Goal: Information Seeking & Learning: Stay updated

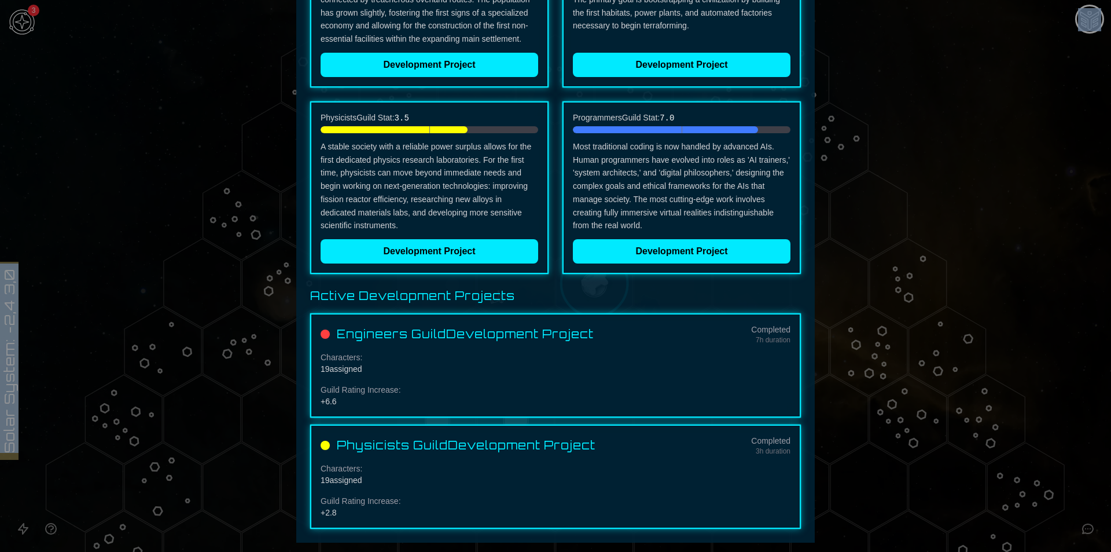
scroll to position [133, 0]
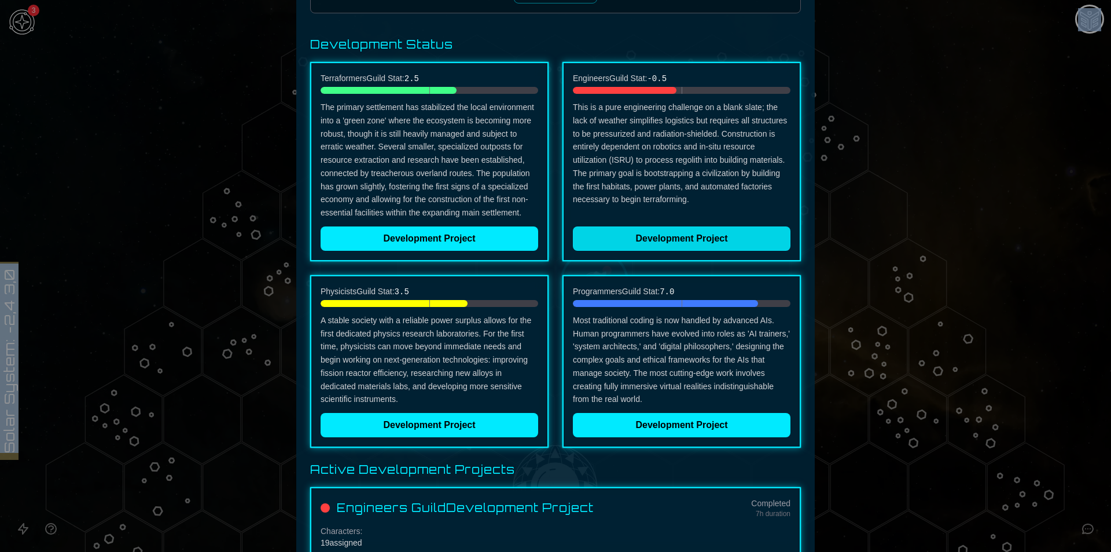
click at [681, 246] on button "Development Project" at bounding box center [682, 238] width 218 height 24
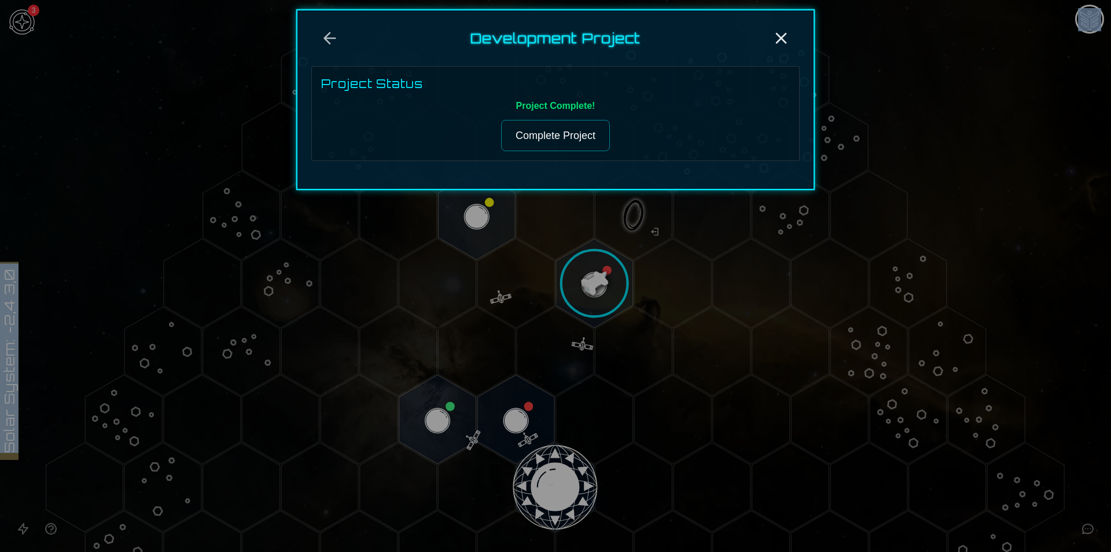
click at [568, 122] on button "Complete Project" at bounding box center [555, 135] width 109 height 31
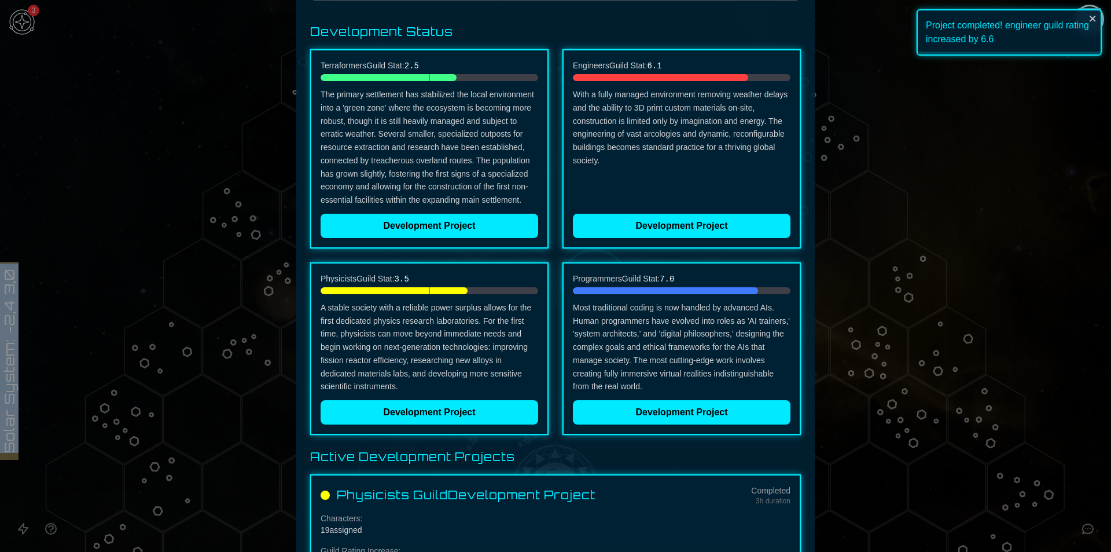
scroll to position [195, 0]
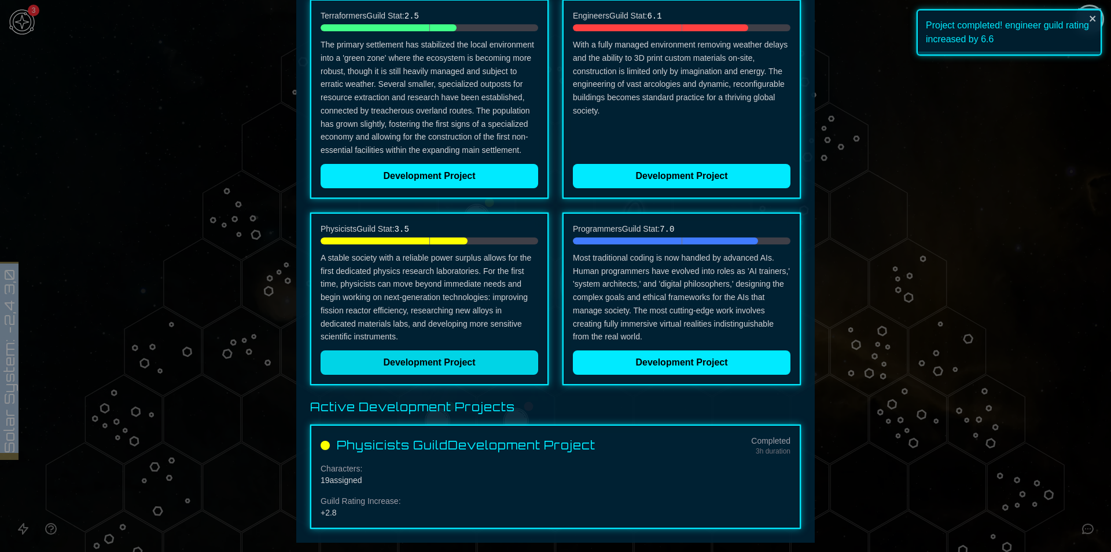
click at [438, 369] on button "Development Project" at bounding box center [430, 362] width 218 height 24
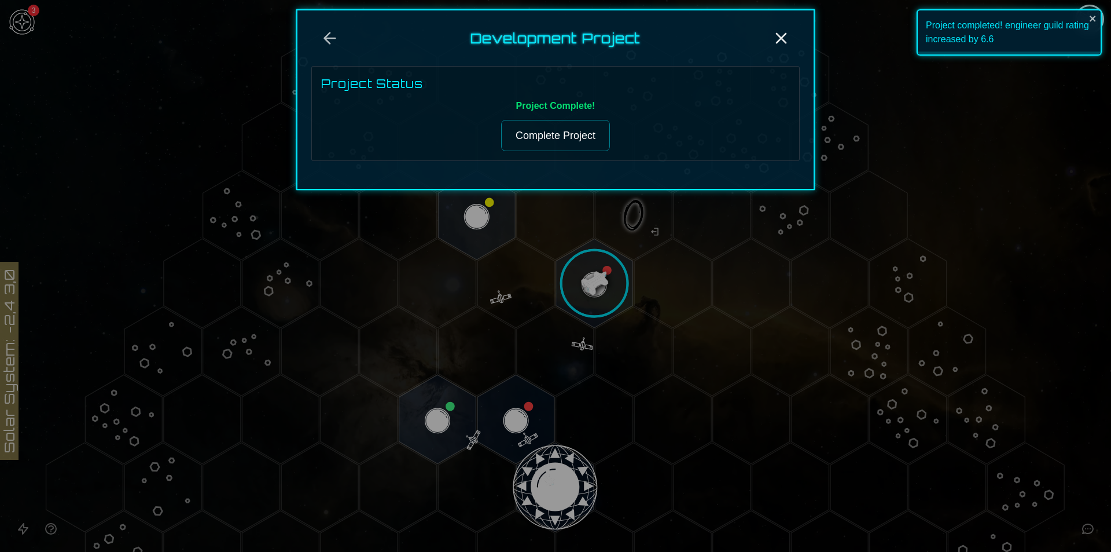
click at [554, 119] on div "Project Complete! Complete Project" at bounding box center [555, 125] width 469 height 52
click at [554, 125] on button "Complete Project" at bounding box center [555, 135] width 109 height 31
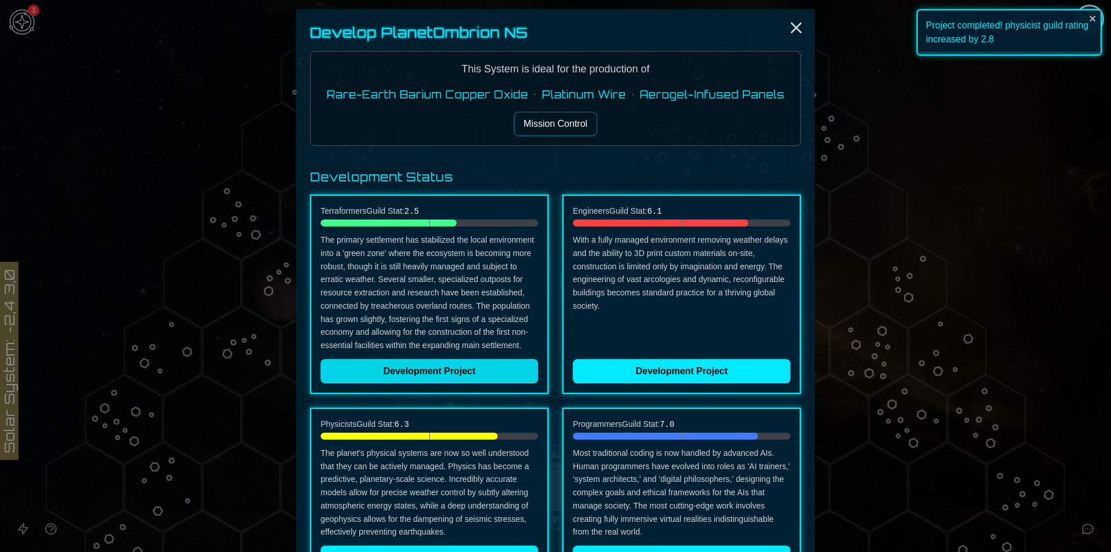
click at [424, 362] on button "Development Project" at bounding box center [430, 371] width 218 height 24
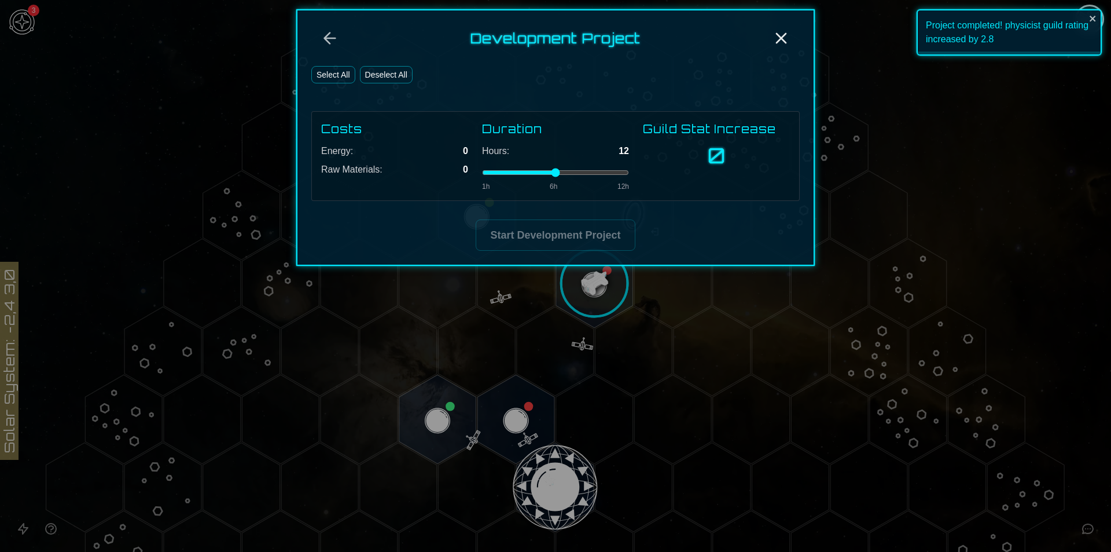
drag, startPoint x: 559, startPoint y: 170, endPoint x: 672, endPoint y: 162, distance: 113.1
type input "**"
click at [629, 170] on input "range" at bounding box center [555, 172] width 147 height 5
click at [322, 71] on button "Select All" at bounding box center [333, 74] width 44 height 17
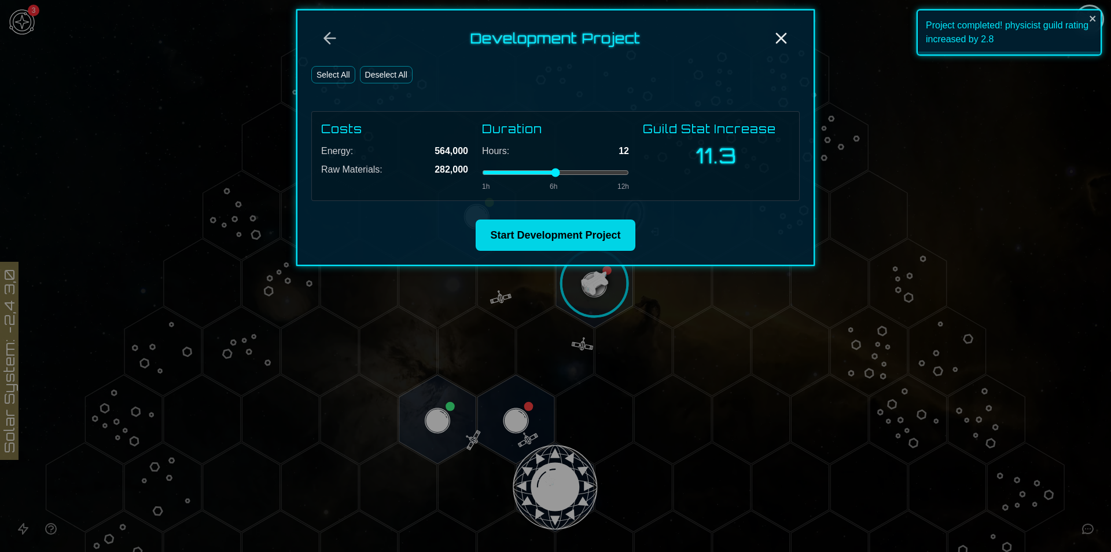
click at [521, 225] on button "Start Development Project" at bounding box center [555, 234] width 159 height 31
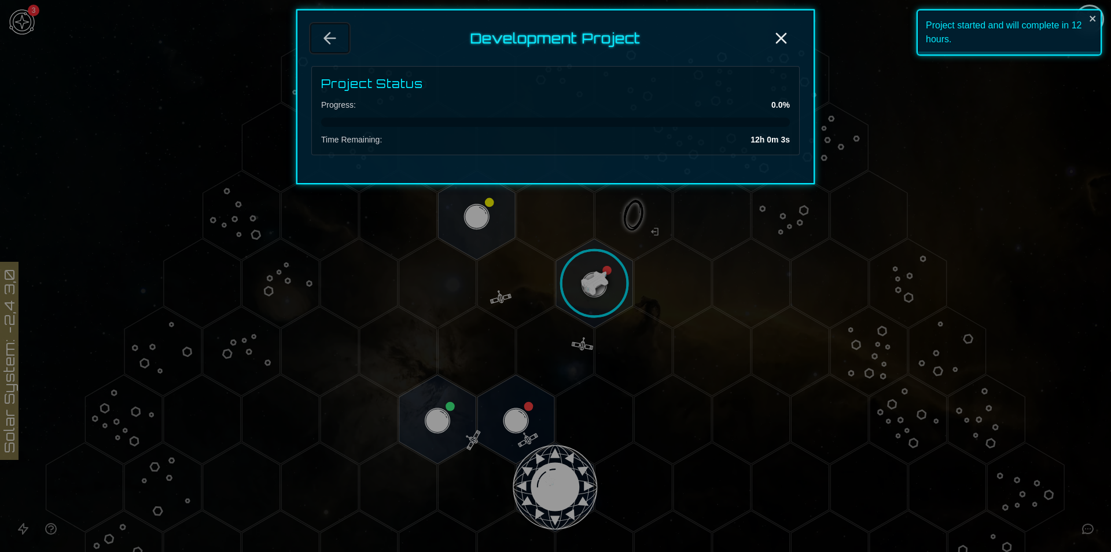
click at [329, 31] on icon "Back" at bounding box center [330, 38] width 19 height 19
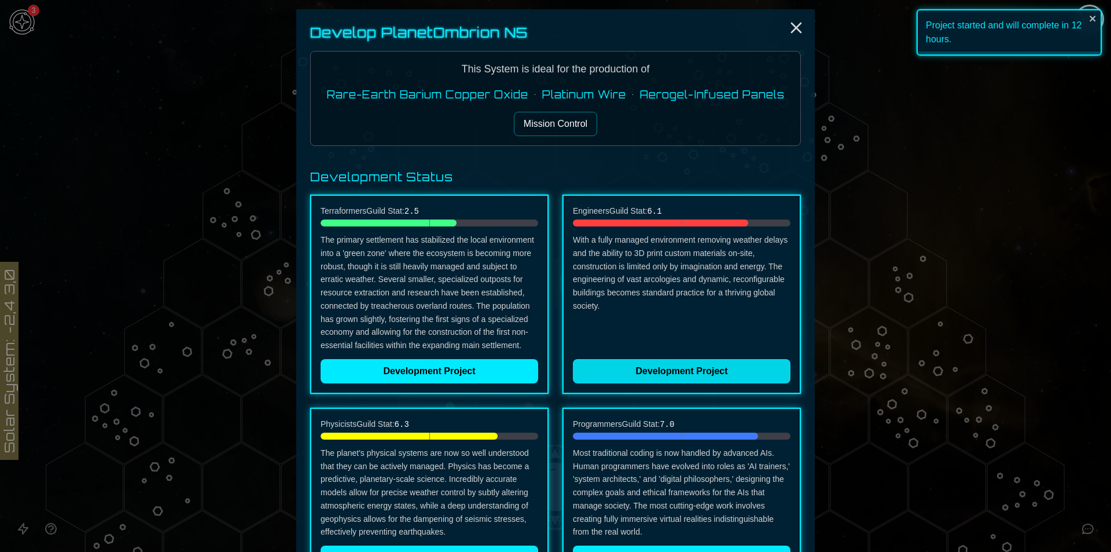
click at [699, 366] on button "Development Project" at bounding box center [682, 371] width 218 height 24
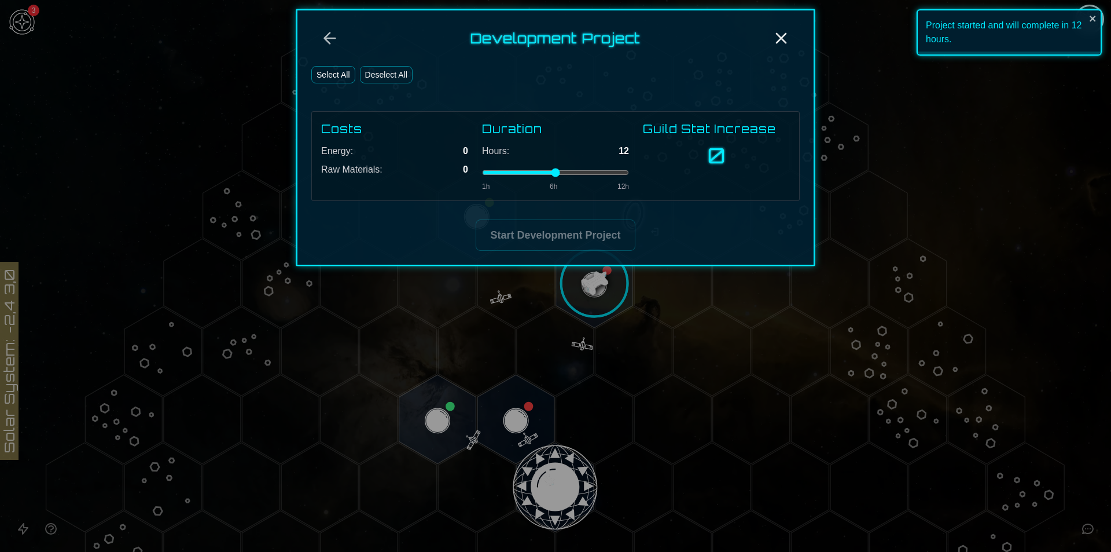
drag, startPoint x: 545, startPoint y: 169, endPoint x: 758, endPoint y: 168, distance: 212.4
type input "**"
click at [629, 170] on input "range" at bounding box center [555, 172] width 147 height 5
click at [319, 71] on button "Select All" at bounding box center [333, 74] width 44 height 17
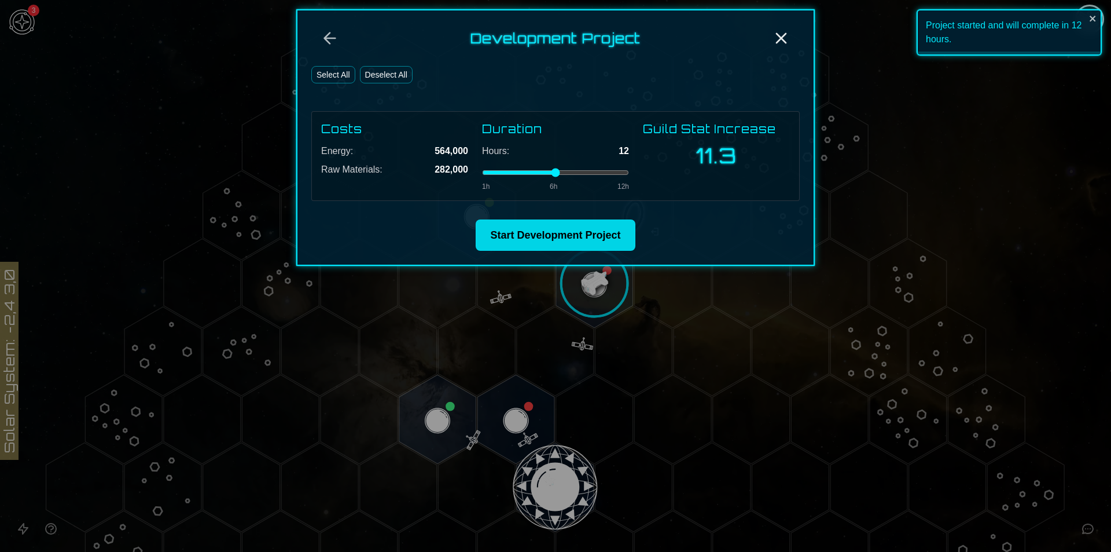
drag, startPoint x: 577, startPoint y: 231, endPoint x: 576, endPoint y: 241, distance: 10.4
click at [577, 230] on button "Start Development Project" at bounding box center [555, 234] width 159 height 31
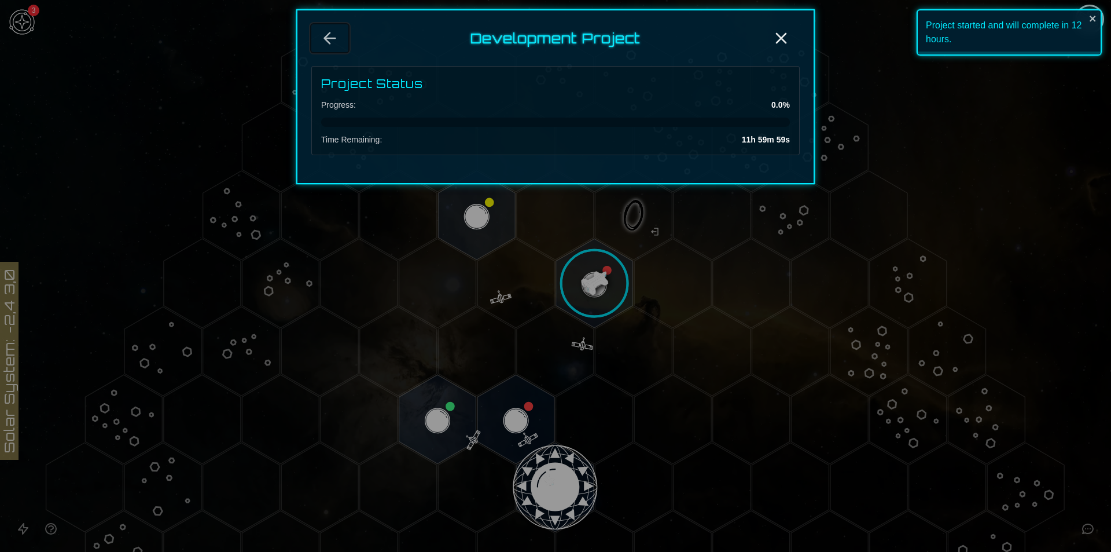
click at [339, 41] on icon "Back" at bounding box center [330, 38] width 19 height 19
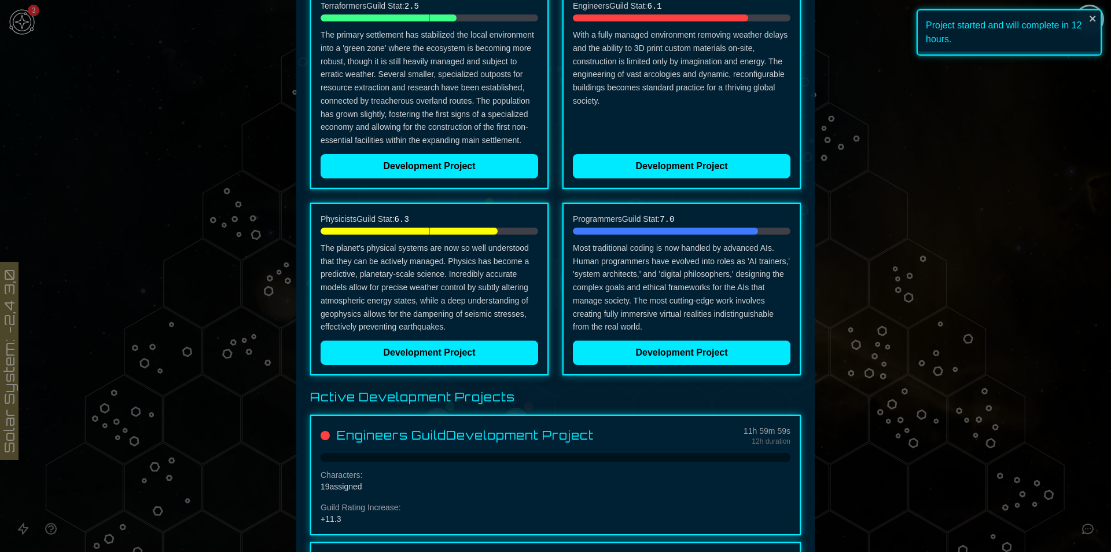
scroll to position [231, 0]
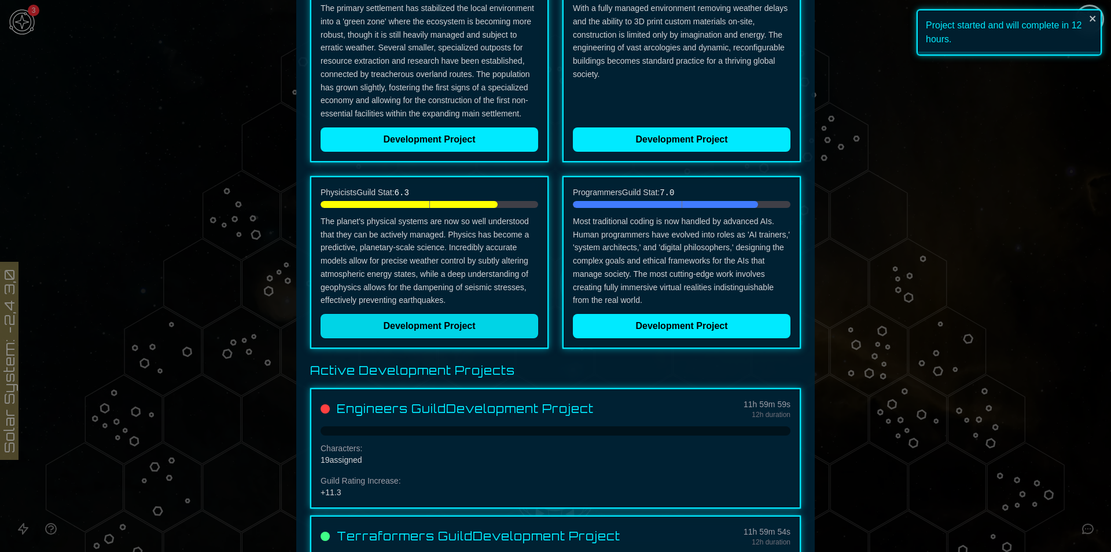
click at [453, 330] on button "Development Project" at bounding box center [430, 326] width 218 height 24
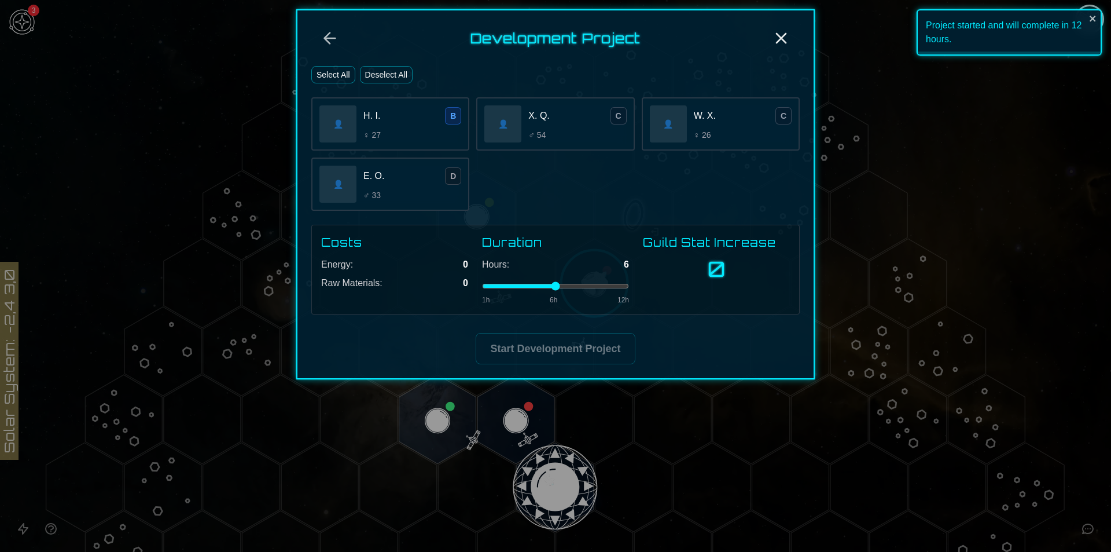
click at [324, 69] on button "Select All" at bounding box center [333, 74] width 44 height 17
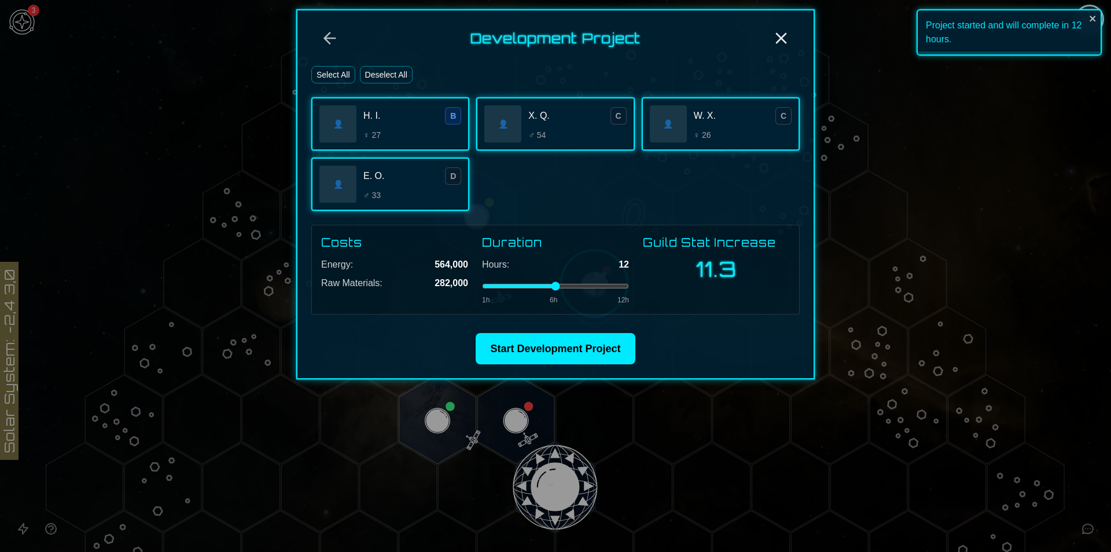
drag, startPoint x: 616, startPoint y: 289, endPoint x: 644, endPoint y: 289, distance: 27.8
type input "**"
click at [629, 288] on input "range" at bounding box center [555, 286] width 147 height 5
click at [611, 334] on button "Start Development Project" at bounding box center [555, 348] width 159 height 31
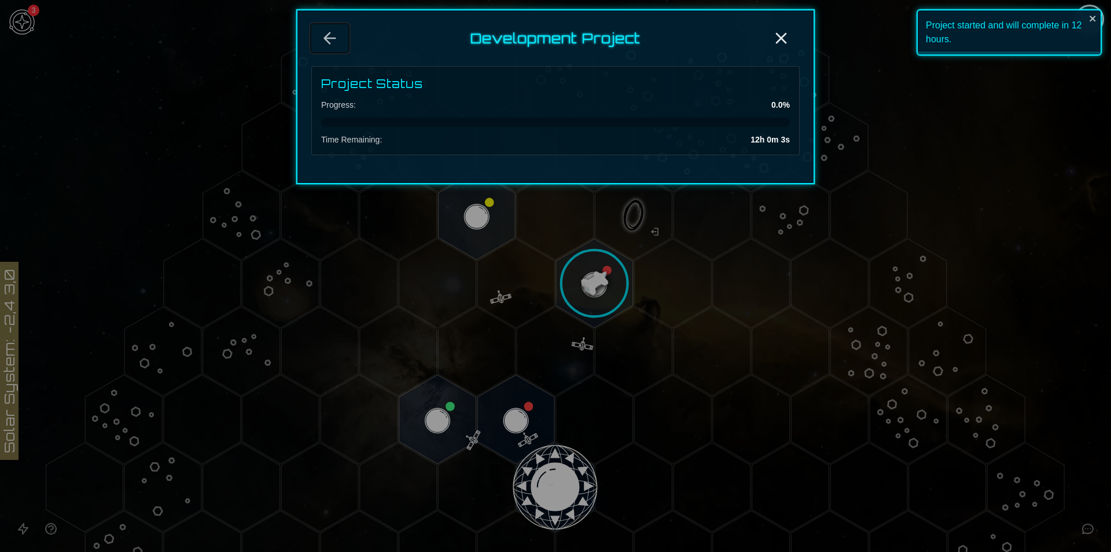
click at [329, 46] on icon "Back" at bounding box center [330, 38] width 19 height 19
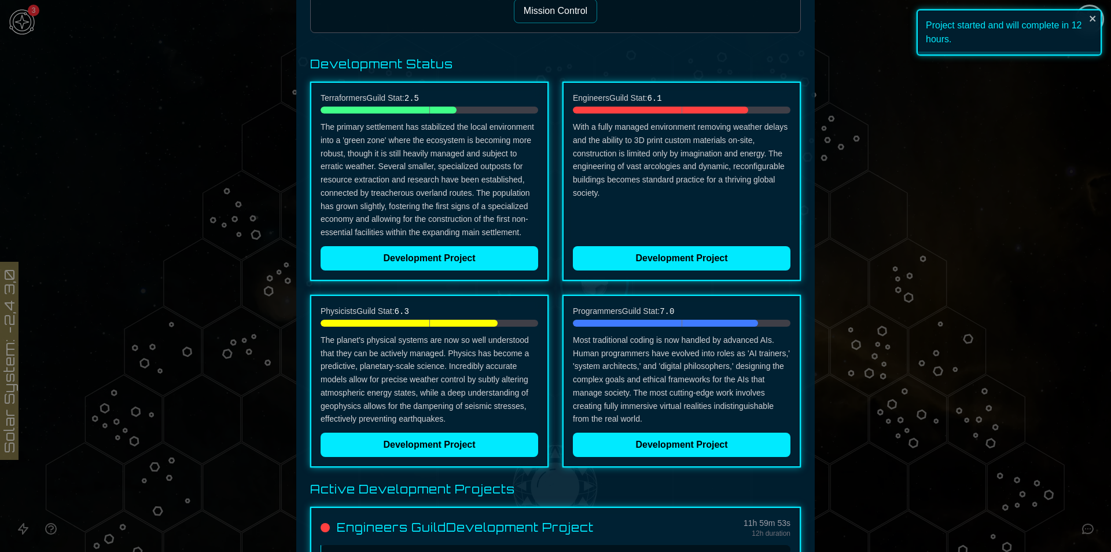
scroll to position [116, 0]
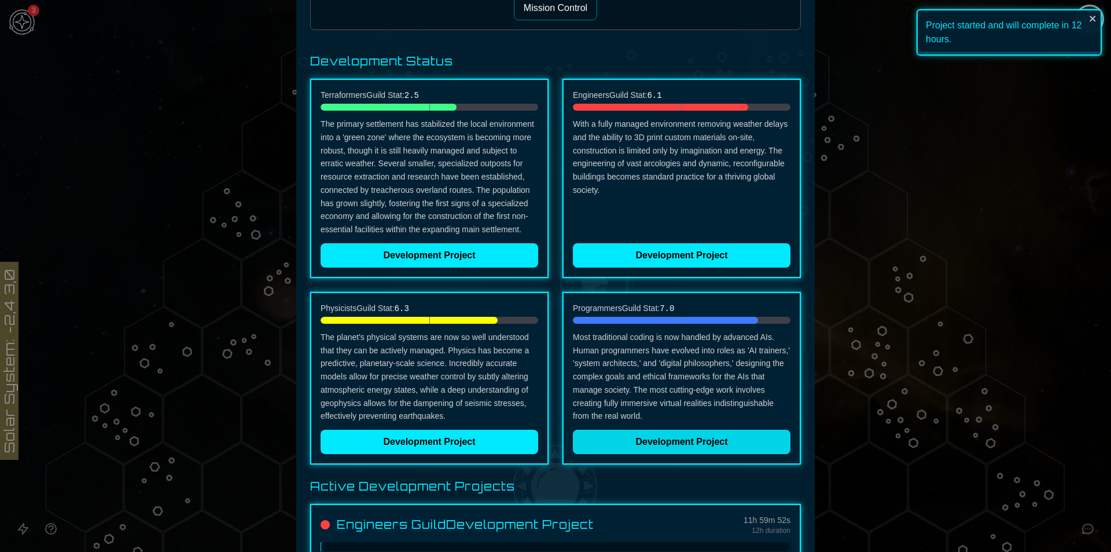
click at [686, 443] on button "Development Project" at bounding box center [682, 441] width 218 height 24
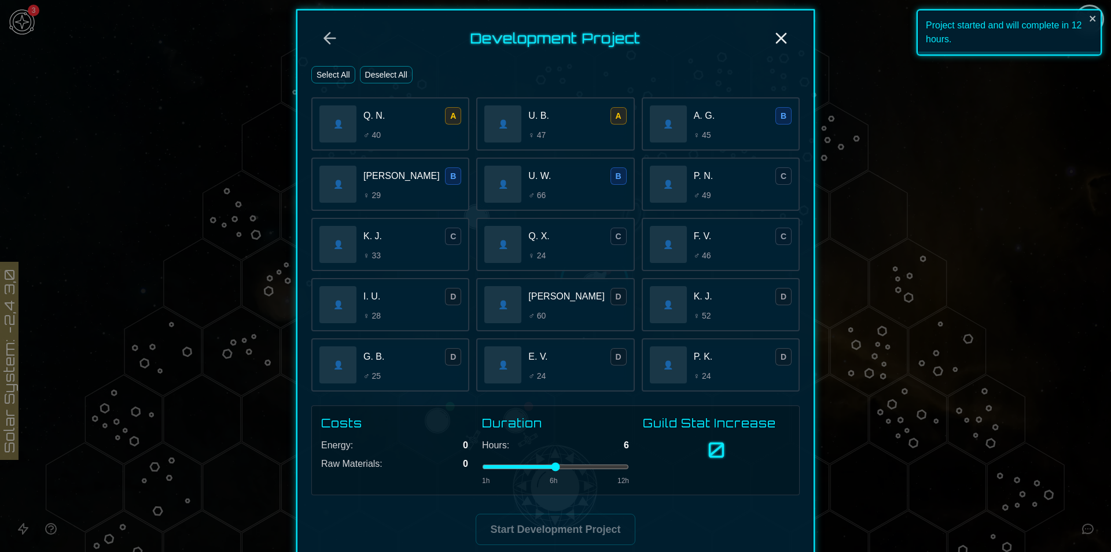
click at [321, 76] on button "Select All" at bounding box center [333, 74] width 44 height 17
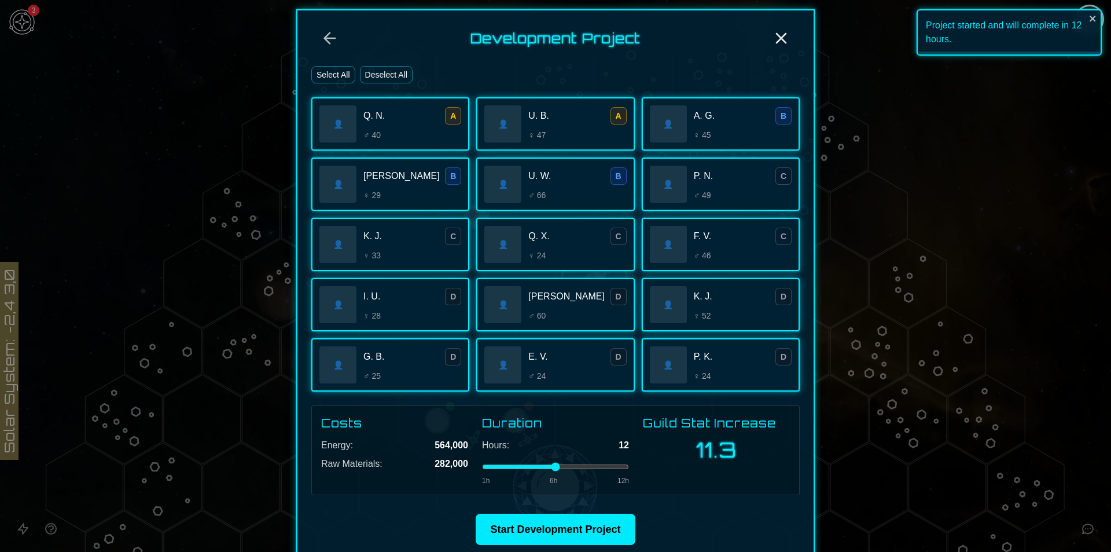
drag, startPoint x: 612, startPoint y: 469, endPoint x: 632, endPoint y: 468, distance: 19.7
type input "**"
click at [629, 468] on input "range" at bounding box center [555, 466] width 147 height 5
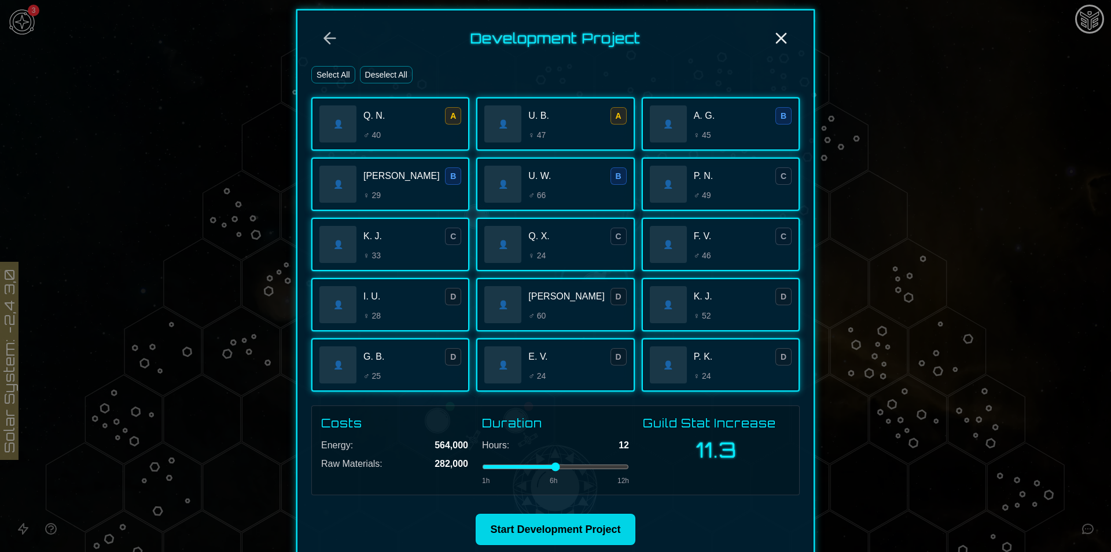
click at [589, 527] on button "Start Development Project" at bounding box center [555, 528] width 159 height 31
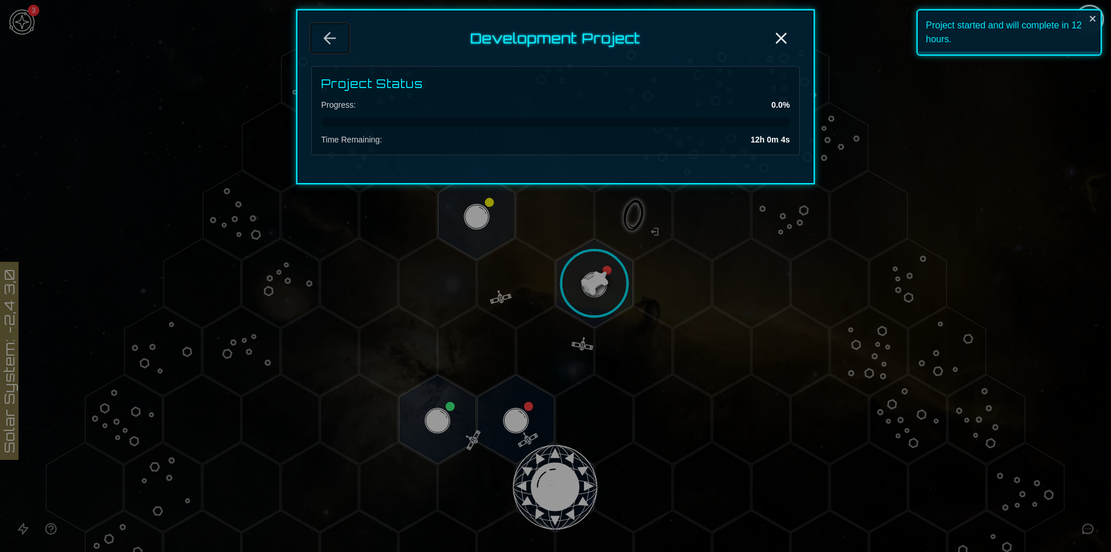
click at [322, 38] on button "Back" at bounding box center [329, 38] width 37 height 28
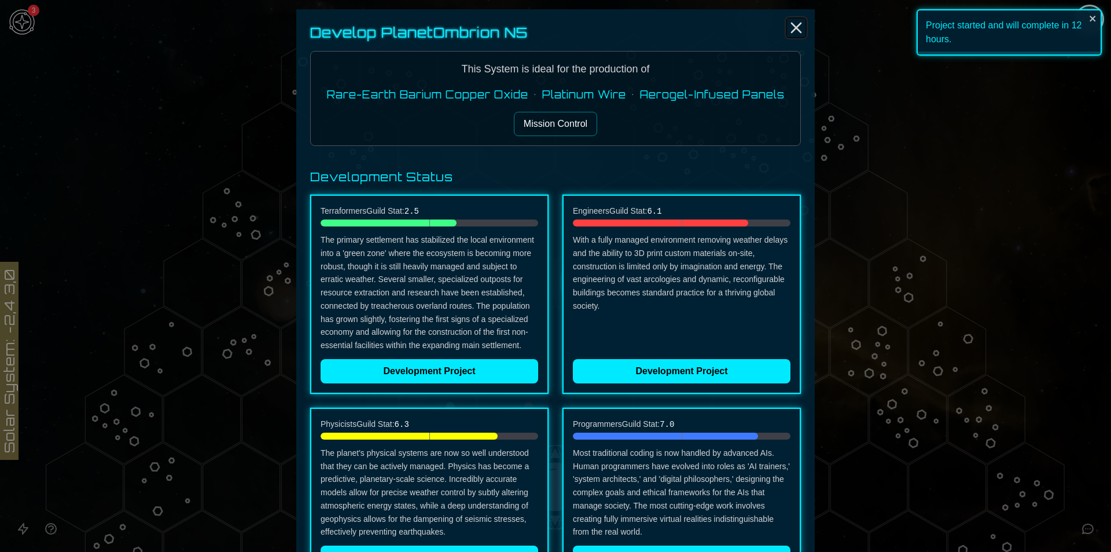
drag, startPoint x: 795, startPoint y: 23, endPoint x: 786, endPoint y: 29, distance: 10.3
click at [795, 22] on icon "Close" at bounding box center [796, 28] width 19 height 19
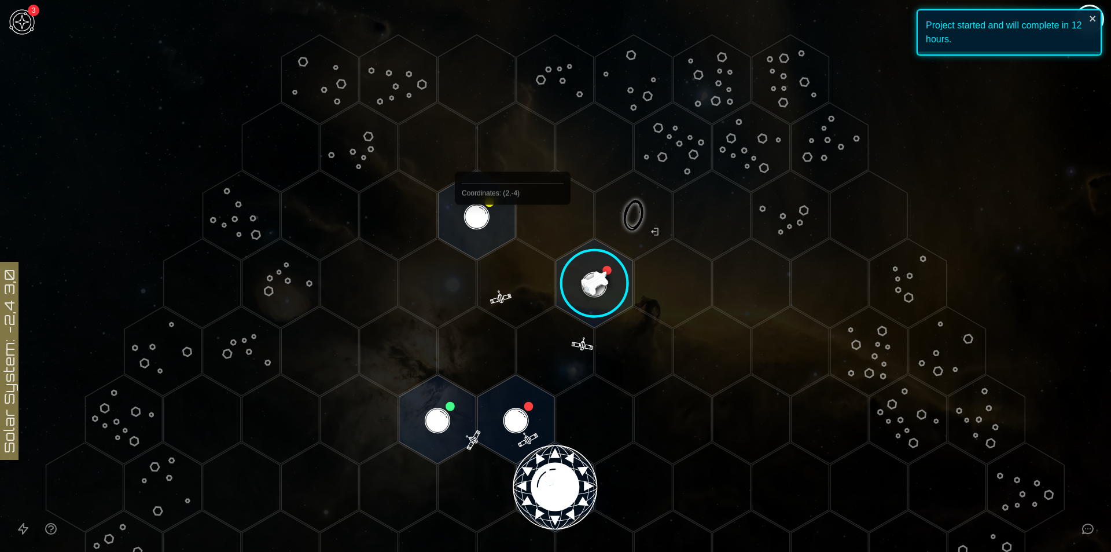
click at [512, 232] on icon at bounding box center [555, 487] width 1111 height 974
click at [506, 232] on polygon "Hex at coordinates 1,-4, clickable" at bounding box center [476, 215] width 77 height 89
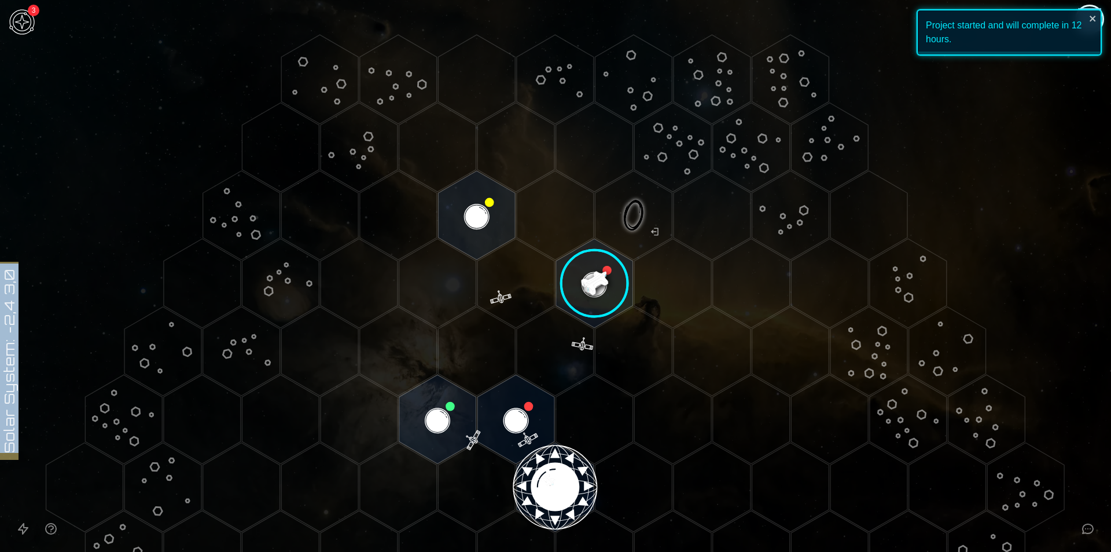
click at [506, 232] on image at bounding box center [477, 215] width 91 height 91
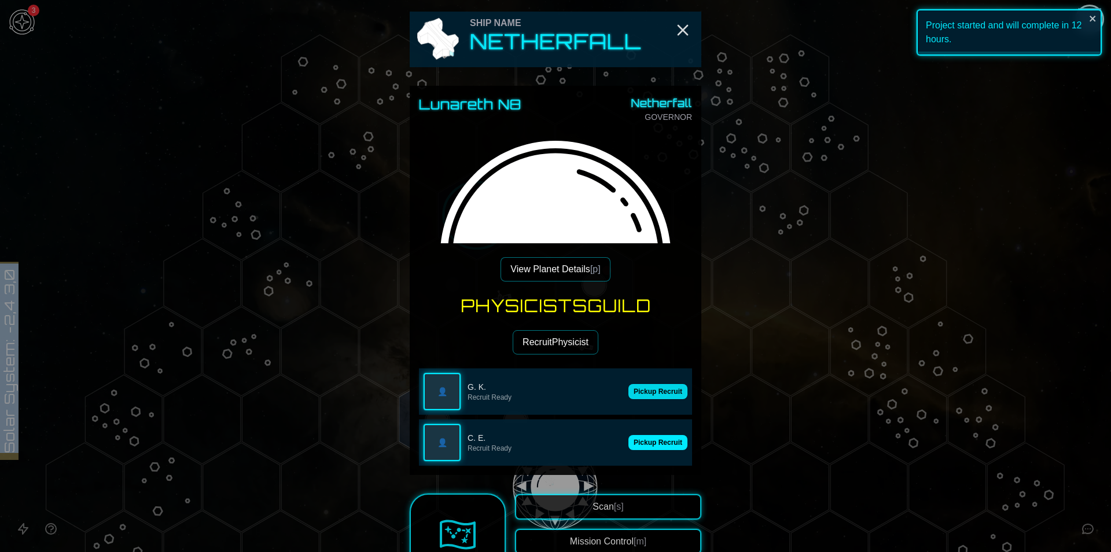
click at [649, 389] on button "Pickup Recruit" at bounding box center [657, 391] width 59 height 15
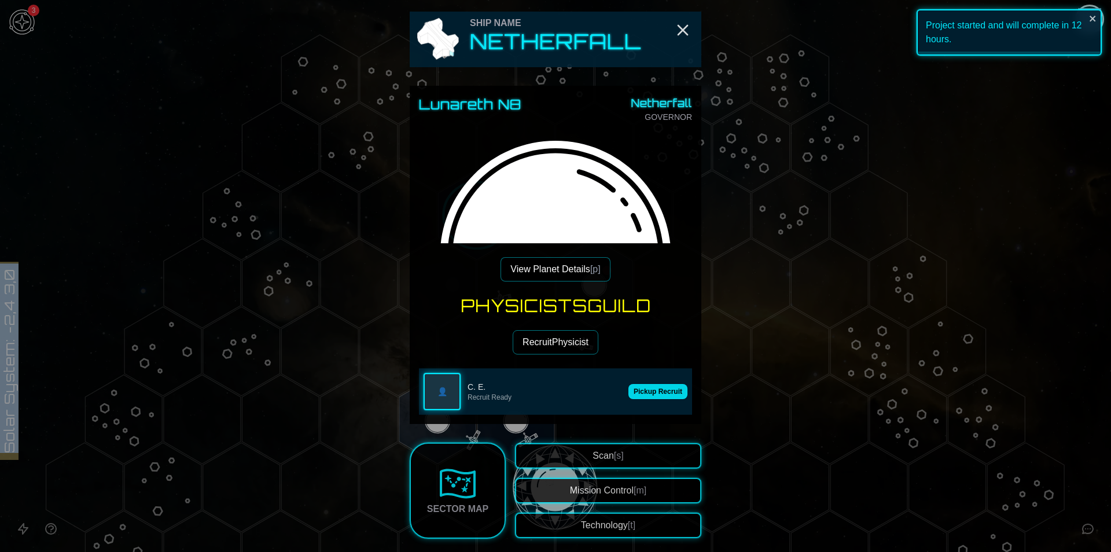
click at [655, 392] on button "Pickup Recruit" at bounding box center [657, 391] width 59 height 15
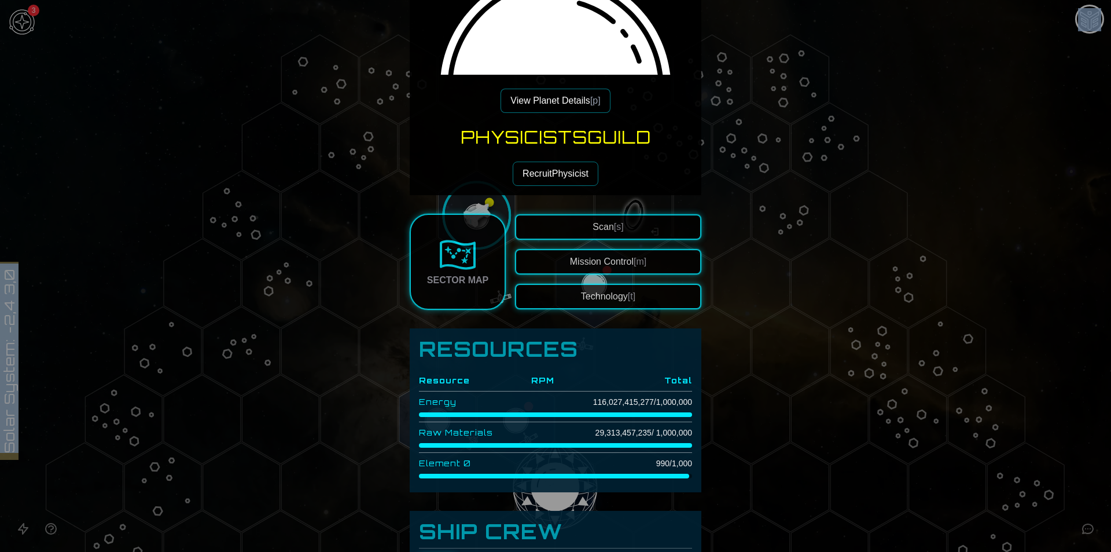
scroll to position [174, 0]
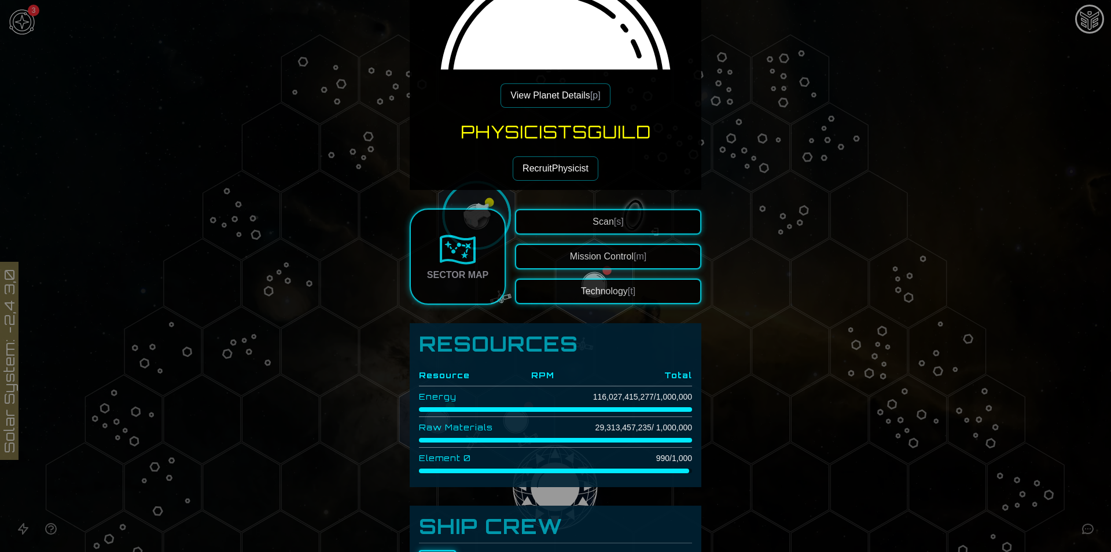
click at [656, 176] on div "Physicists Guild Recruit Physicist" at bounding box center [555, 151] width 273 height 59
click at [538, 105] on button "View Planet Details [p]" at bounding box center [555, 95] width 109 height 24
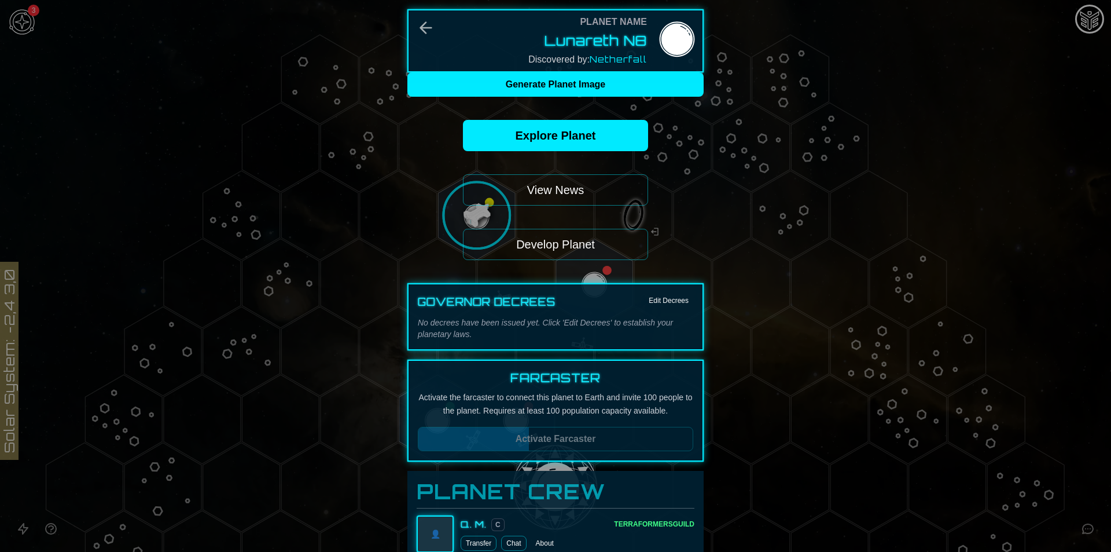
click at [707, 306] on div at bounding box center [555, 276] width 1111 height 552
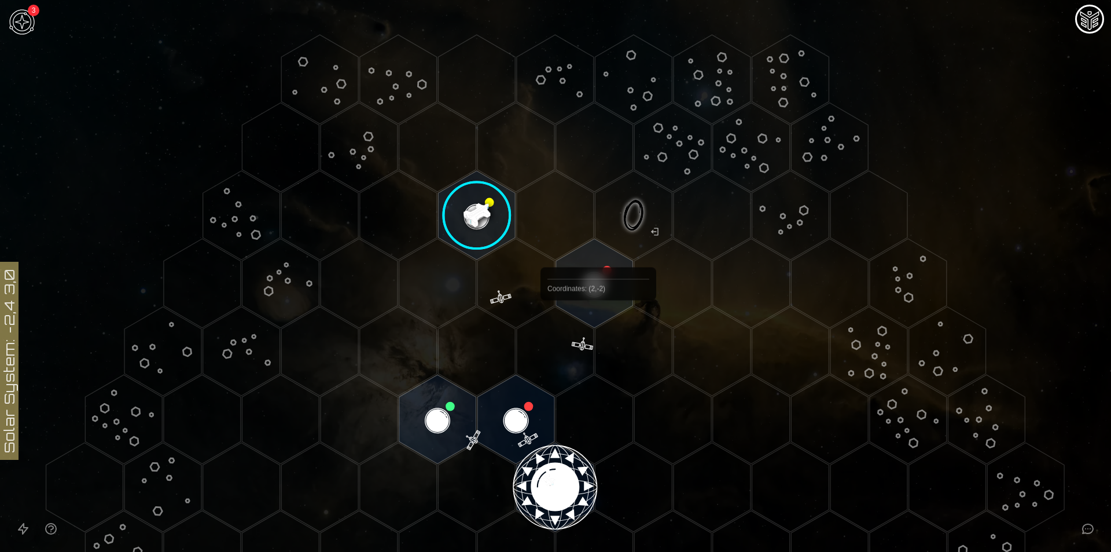
click at [561, 374] on polygon "Hex at coordinates 1,-2, clickable" at bounding box center [555, 351] width 77 height 89
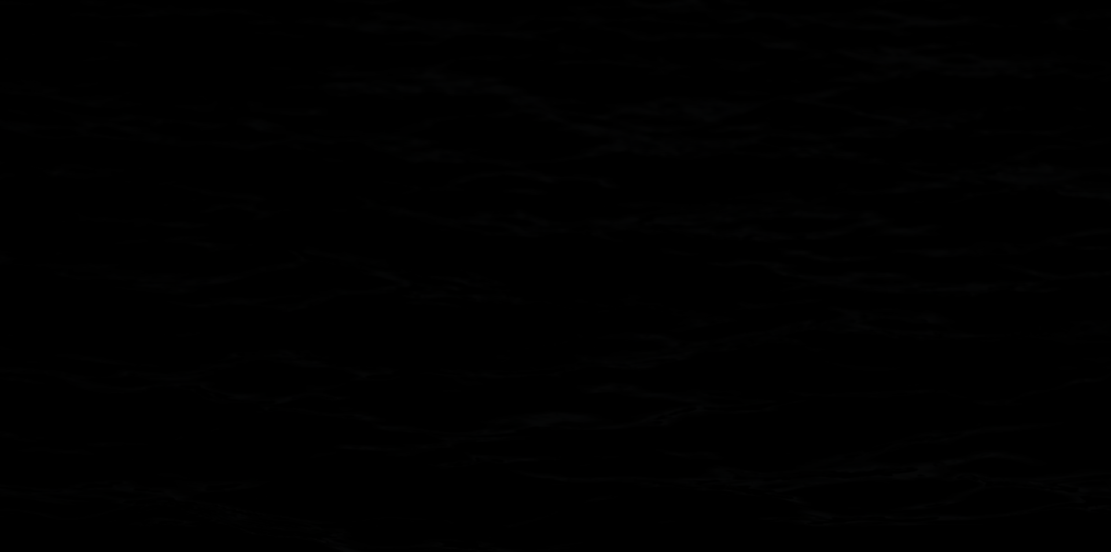
click at [524, 414] on polygon "Hex at coordinates 0,-1, clickable" at bounding box center [515, 418] width 77 height 89
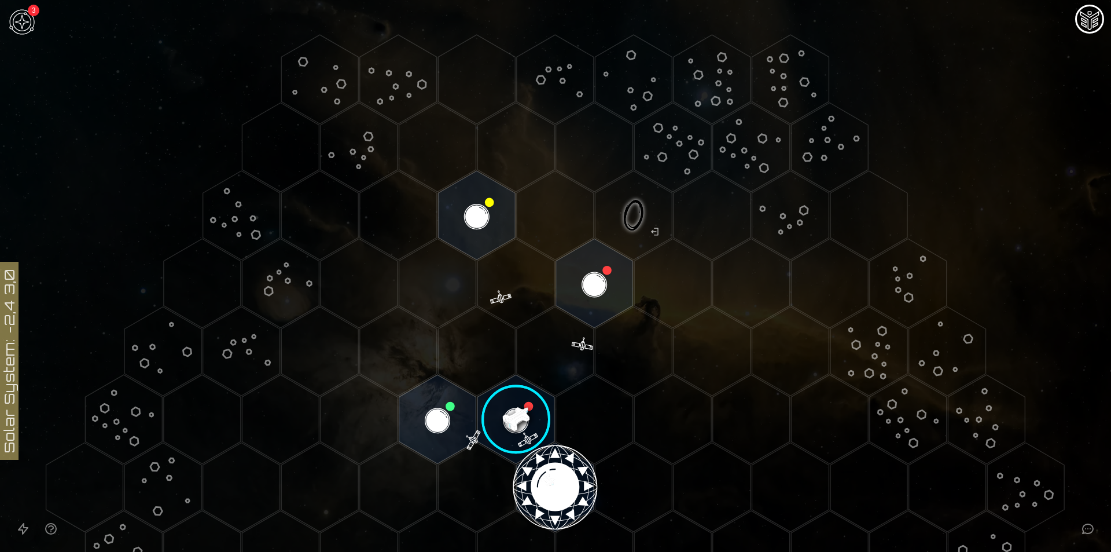
click at [524, 414] on image at bounding box center [516, 419] width 91 height 91
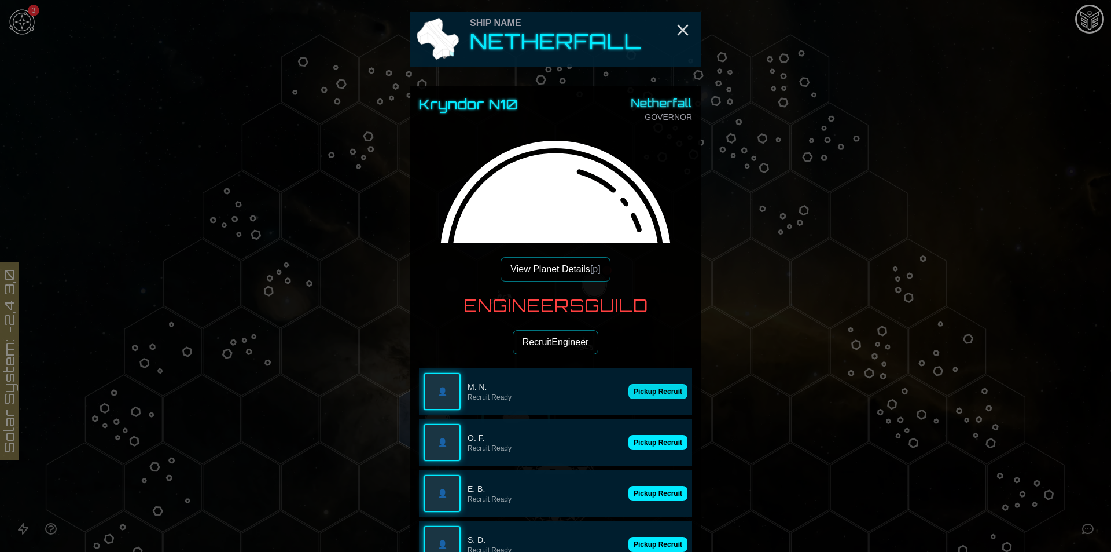
click at [635, 388] on button "Pickup Recruit" at bounding box center [657, 391] width 59 height 15
click at [635, 435] on button "Pickup Recruit" at bounding box center [657, 442] width 59 height 15
click at [635, 388] on p "O. F." at bounding box center [564, 387] width 193 height 12
click at [635, 435] on button "Pickup Recruit" at bounding box center [657, 442] width 59 height 15
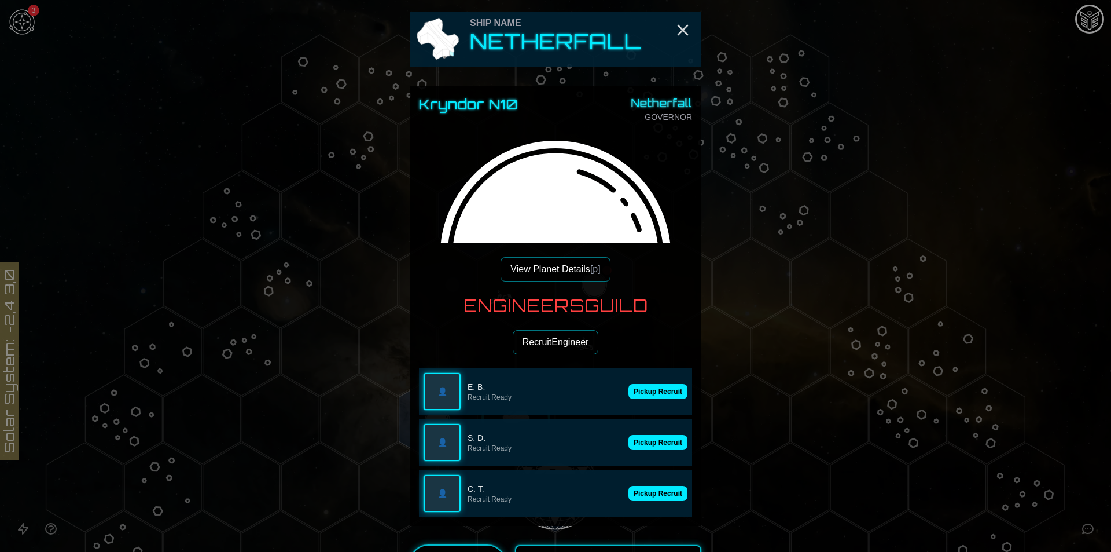
click at [635, 388] on button "Pickup Recruit" at bounding box center [657, 391] width 59 height 15
click at [622, 388] on p "E. B." at bounding box center [545, 387] width 154 height 12
click at [635, 435] on button "Pickup Recruit" at bounding box center [657, 442] width 59 height 15
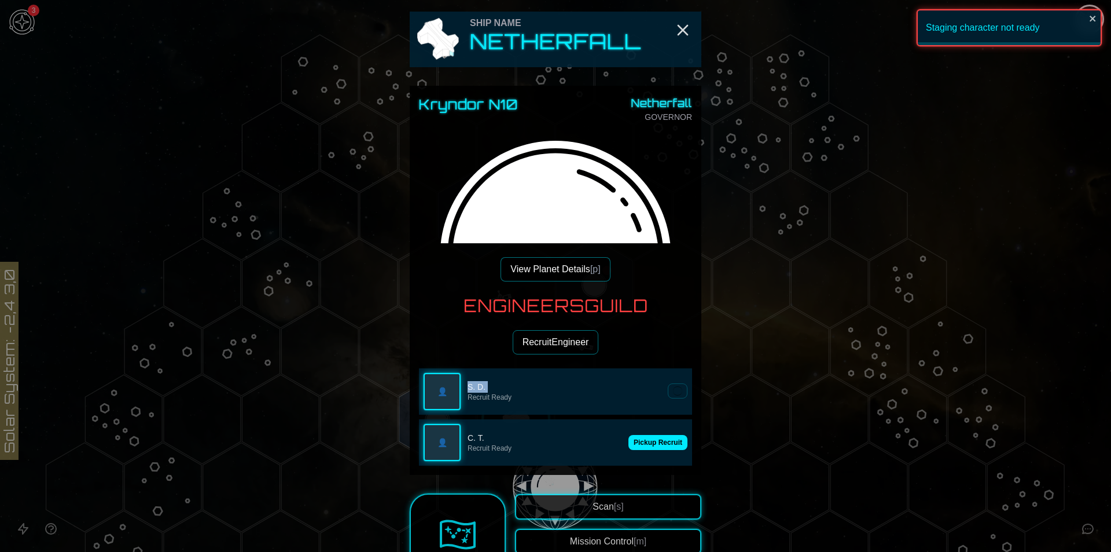
click at [635, 388] on p "S. D." at bounding box center [564, 387] width 193 height 12
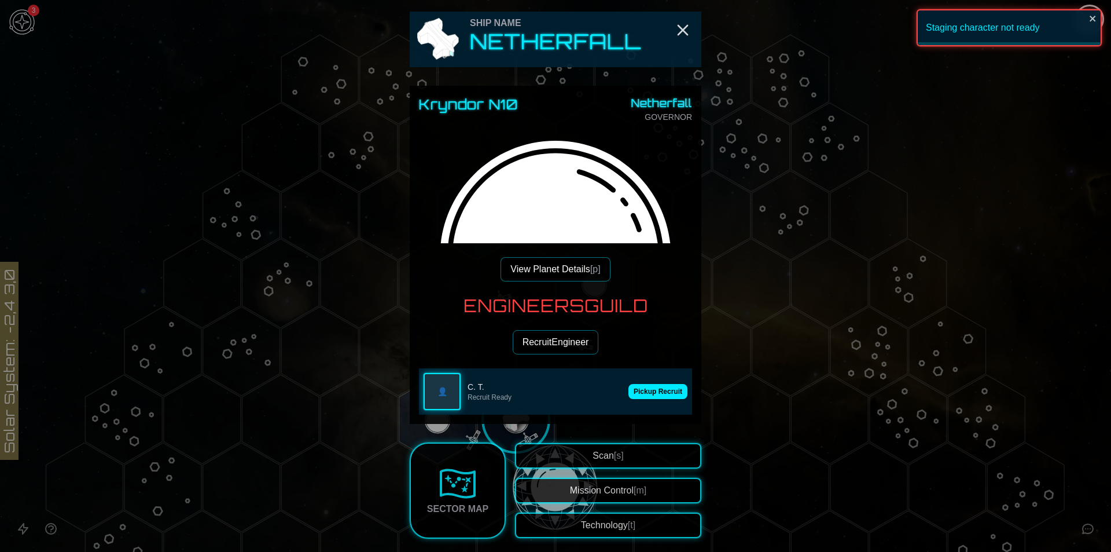
click at [635, 388] on button "Pickup Recruit" at bounding box center [657, 391] width 59 height 15
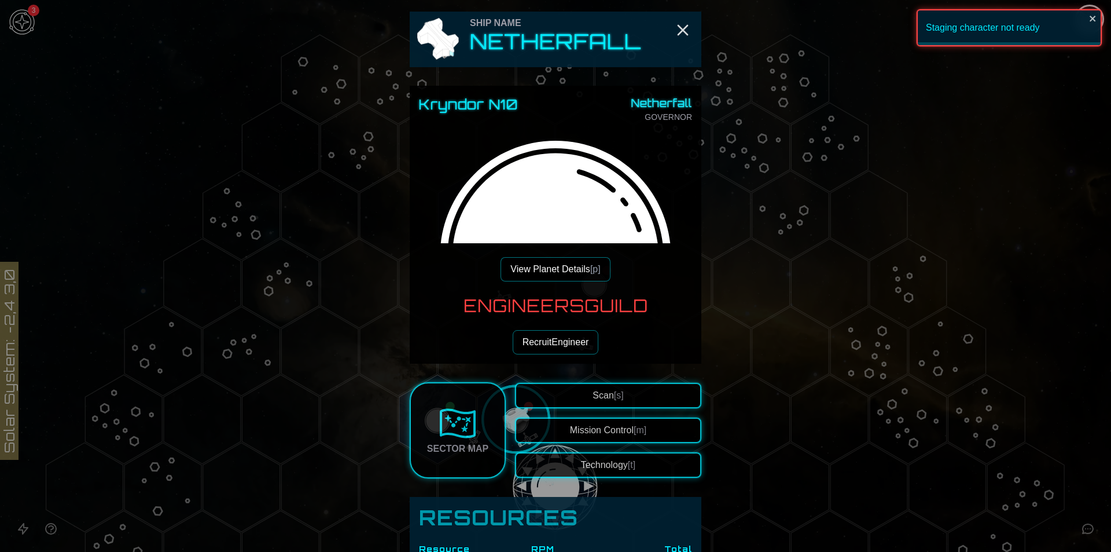
click at [564, 276] on button "View Planet Details [p]" at bounding box center [555, 269] width 109 height 24
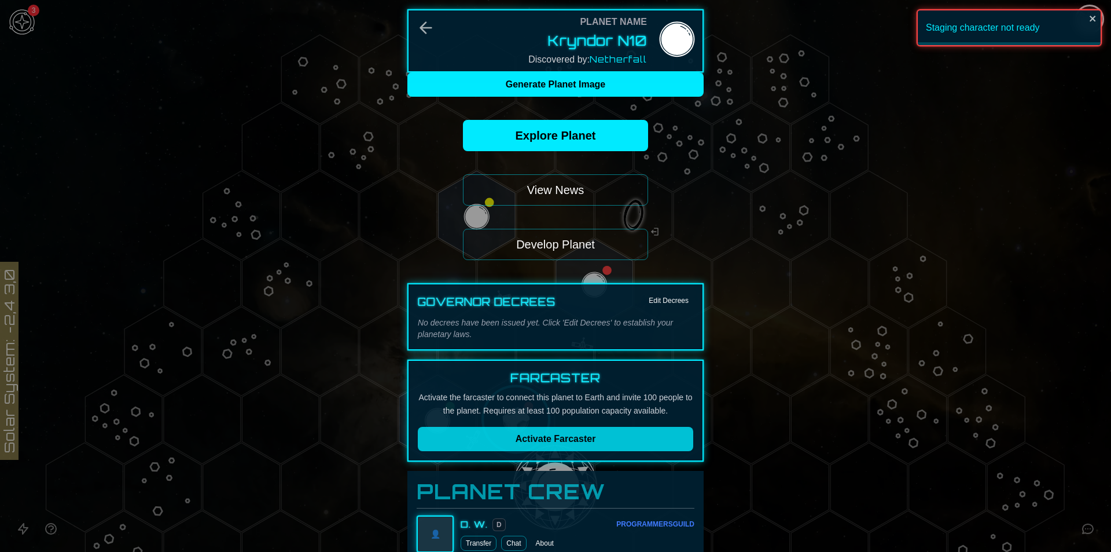
click at [567, 451] on div "Farcaster Activate the farcaster to connect this planet to Earth and invite 100…" at bounding box center [555, 410] width 296 height 102
click at [568, 436] on span "Activate Farcaster" at bounding box center [556, 438] width 80 height 10
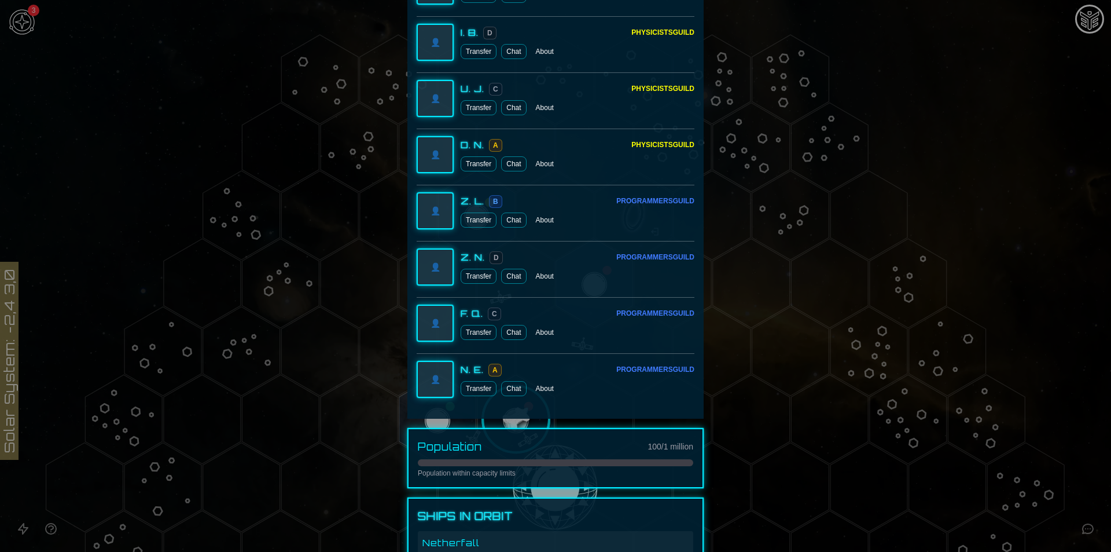
scroll to position [2581, 0]
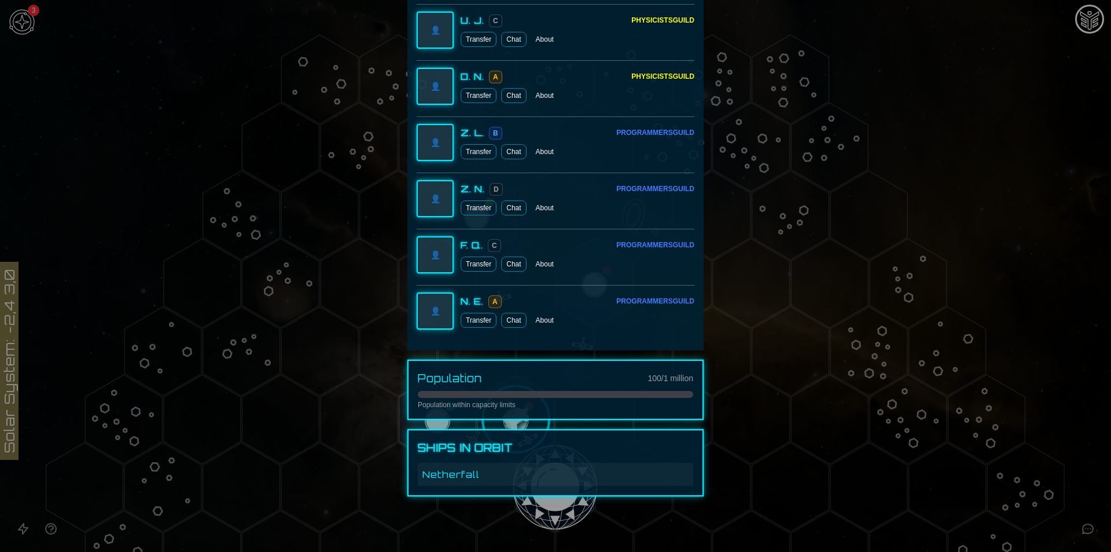
click at [490, 400] on p "Population within capacity limits" at bounding box center [555, 404] width 275 height 9
click at [1000, 248] on div at bounding box center [555, 276] width 1111 height 552
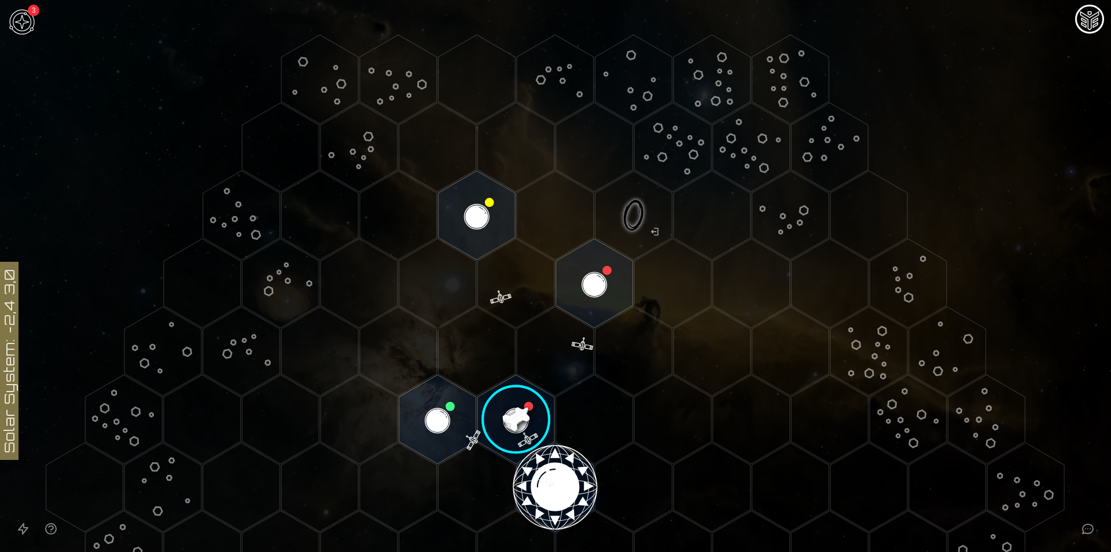
click at [513, 410] on image at bounding box center [516, 419] width 91 height 91
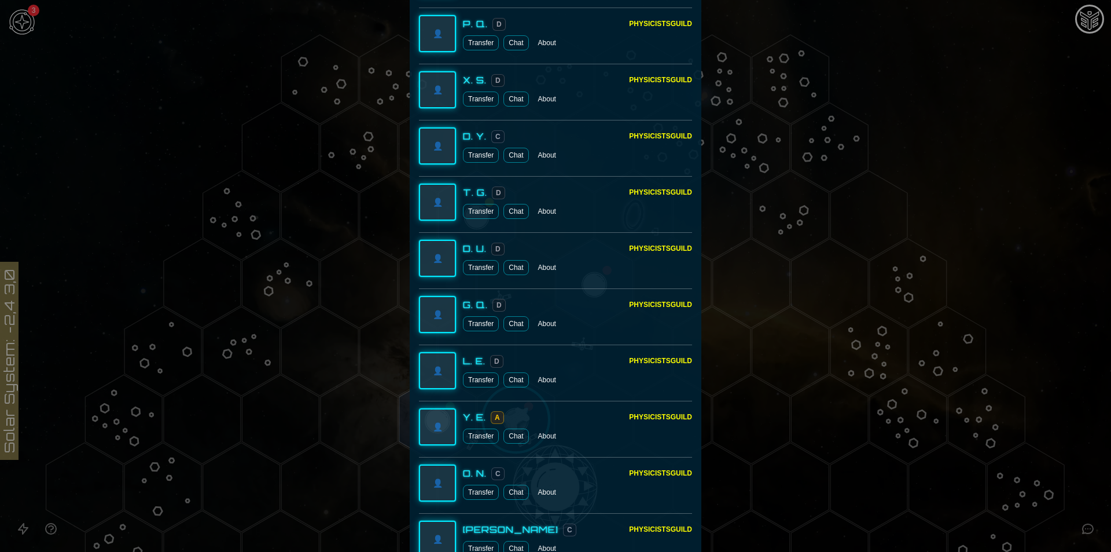
scroll to position [0, 0]
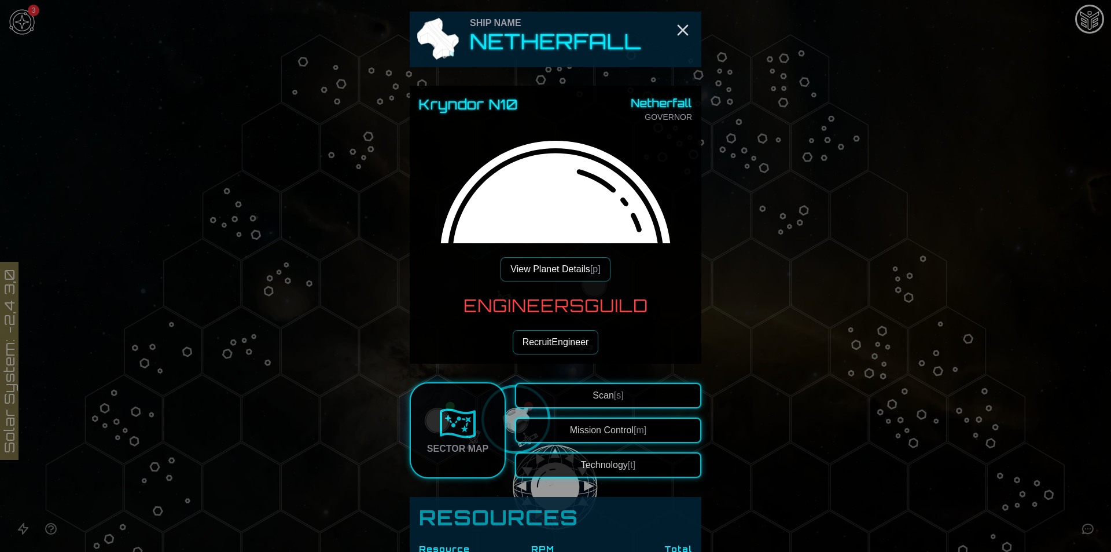
click at [546, 264] on button "View Planet Details [p]" at bounding box center [555, 269] width 109 height 24
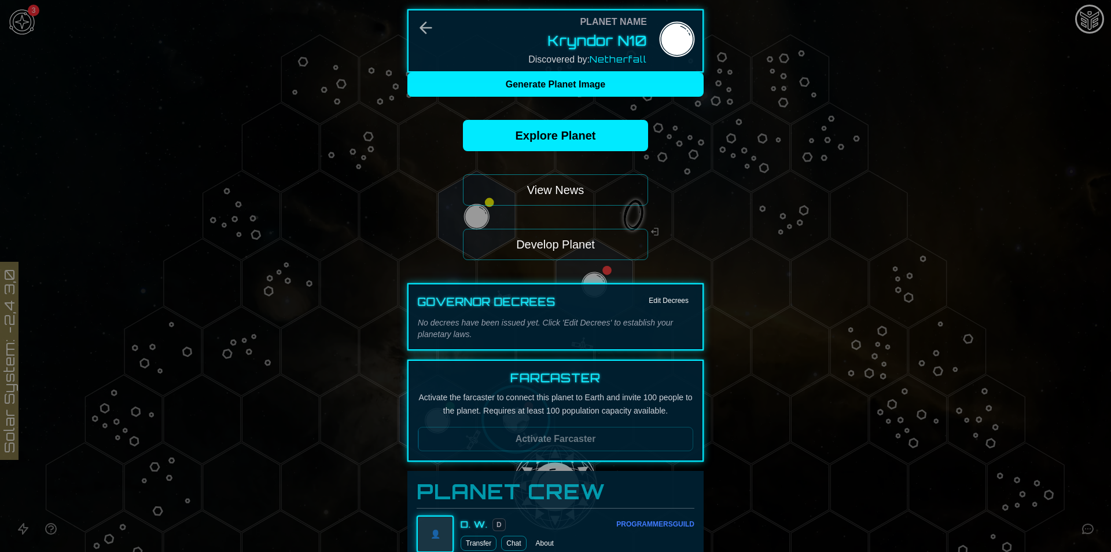
click at [456, 395] on p "Activate the farcaster to connect this planet to Earth and invite 100 people to…" at bounding box center [555, 404] width 275 height 27
click at [460, 405] on p "Activate the farcaster to connect this planet to Earth and invite 100 people to…" at bounding box center [555, 404] width 275 height 27
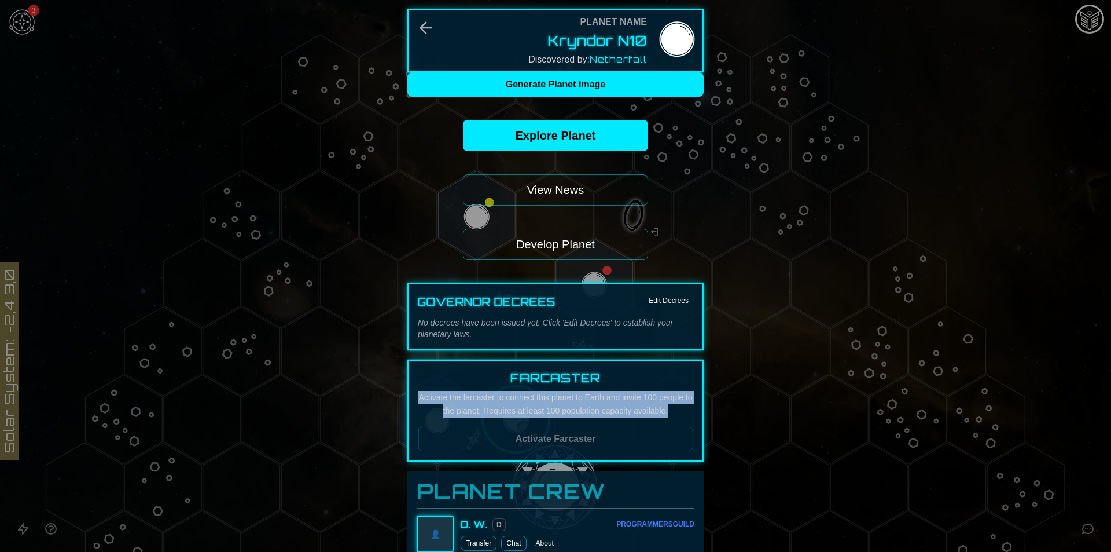
click at [460, 405] on p "Activate the farcaster to connect this planet to Earth and invite 100 people to…" at bounding box center [555, 404] width 275 height 27
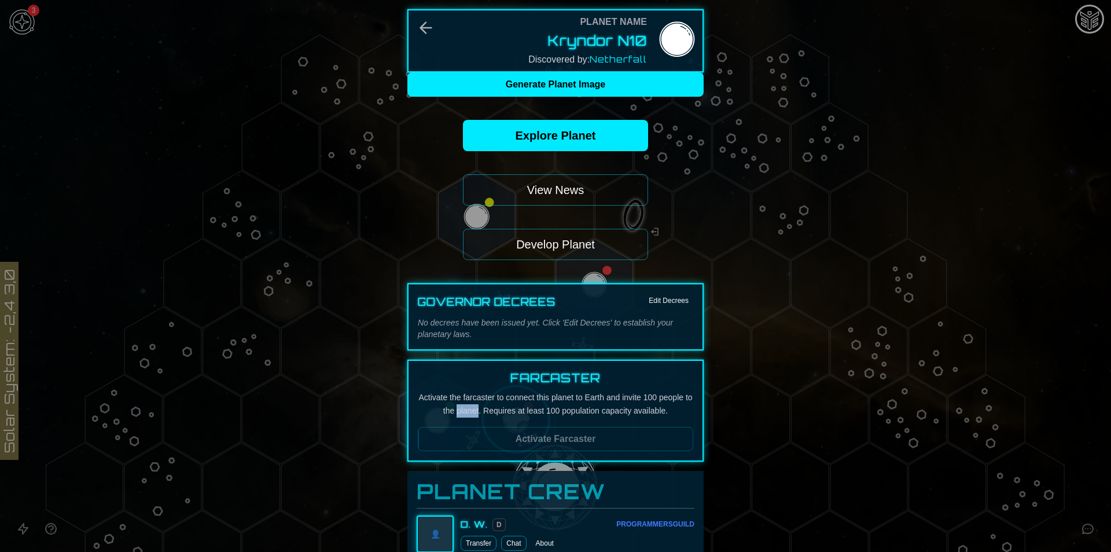
click at [460, 405] on p "Activate the farcaster to connect this planet to Earth and invite 100 people to…" at bounding box center [555, 404] width 275 height 27
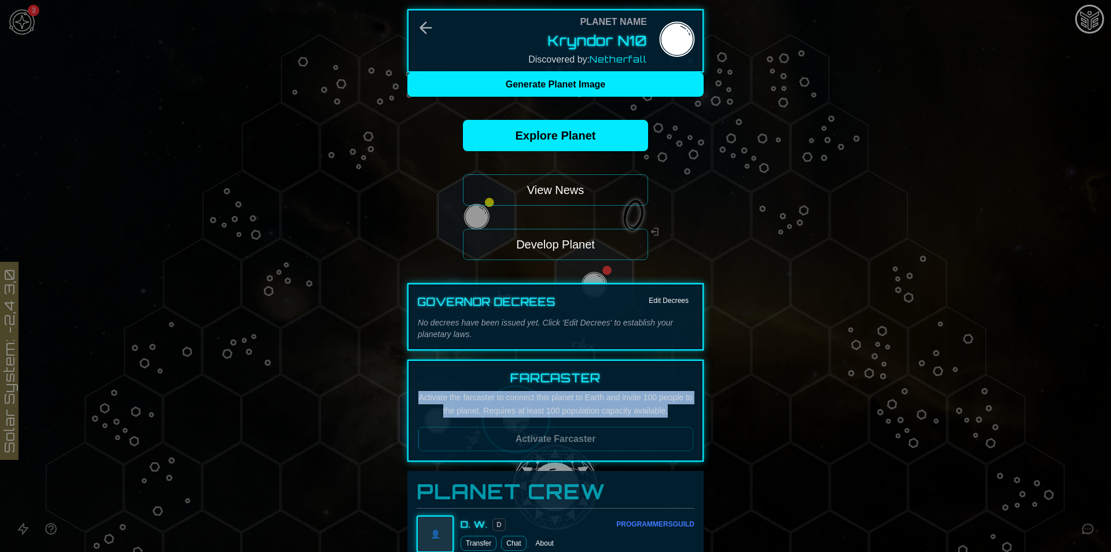
click at [460, 405] on p "Activate the farcaster to connect this planet to Earth and invite 100 people to…" at bounding box center [555, 404] width 275 height 27
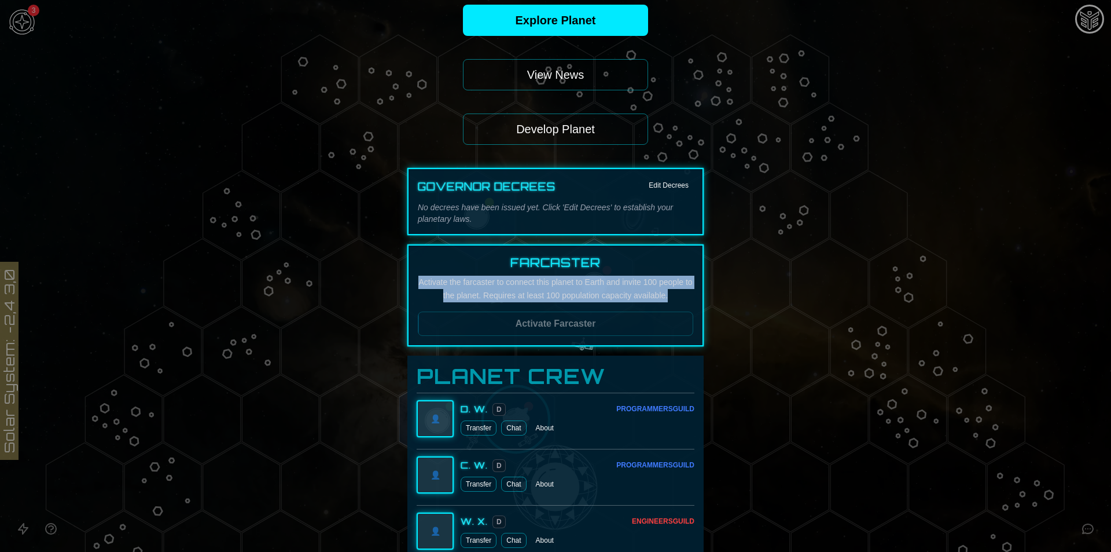
scroll to position [289, 0]
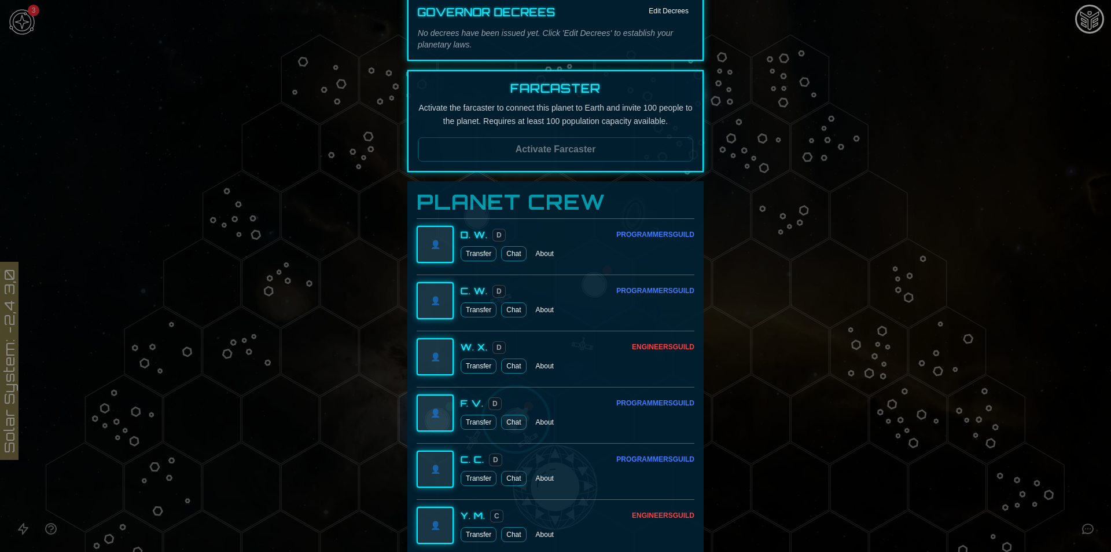
click at [534, 92] on h3 "Farcaster" at bounding box center [555, 88] width 275 height 16
click at [534, 93] on h3 "Farcaster" at bounding box center [555, 88] width 275 height 16
copy h3 "Farcaster"
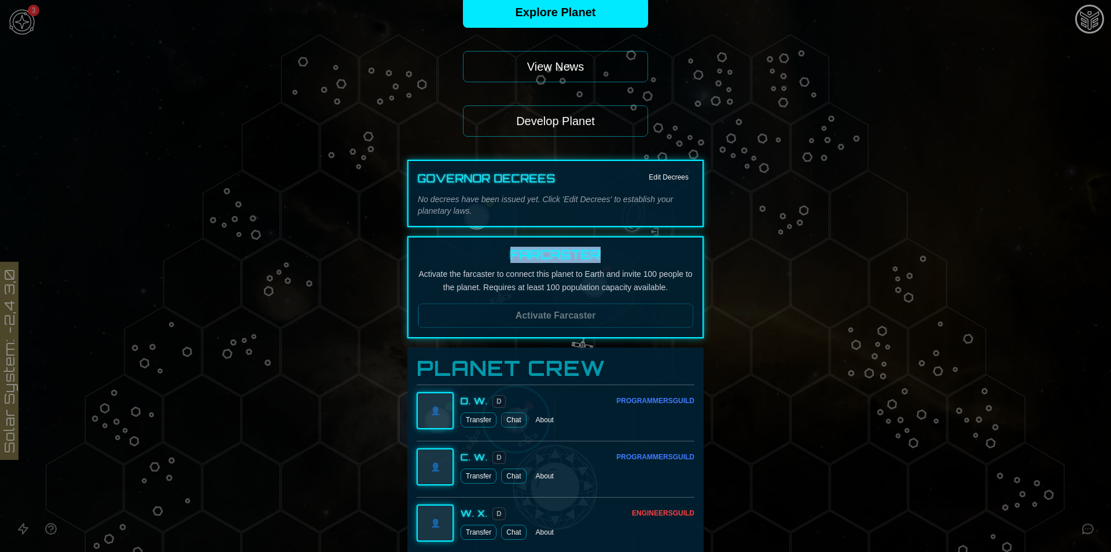
scroll to position [116, 0]
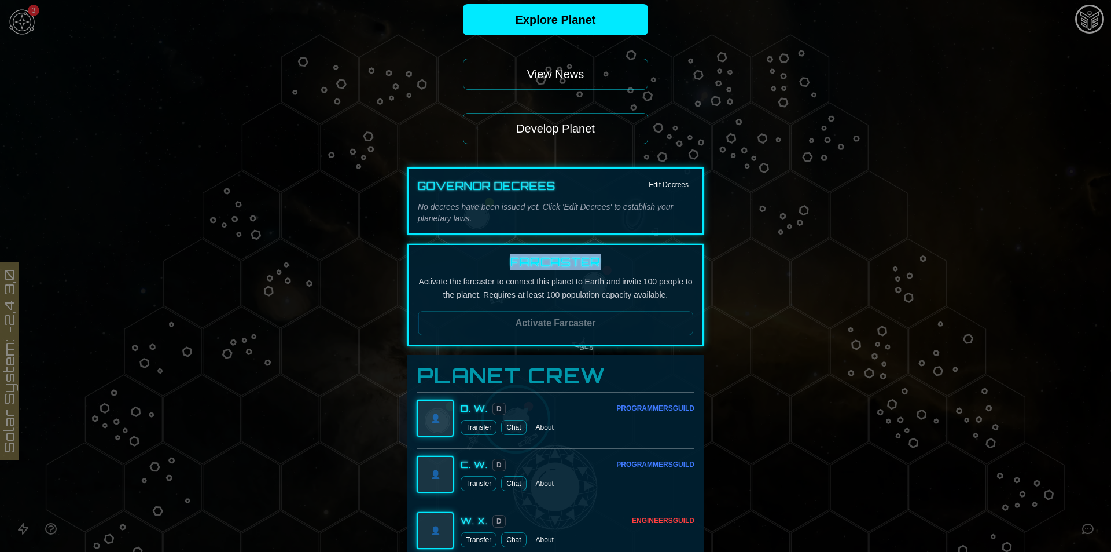
click at [553, 126] on button "Develop Planet" at bounding box center [555, 128] width 185 height 31
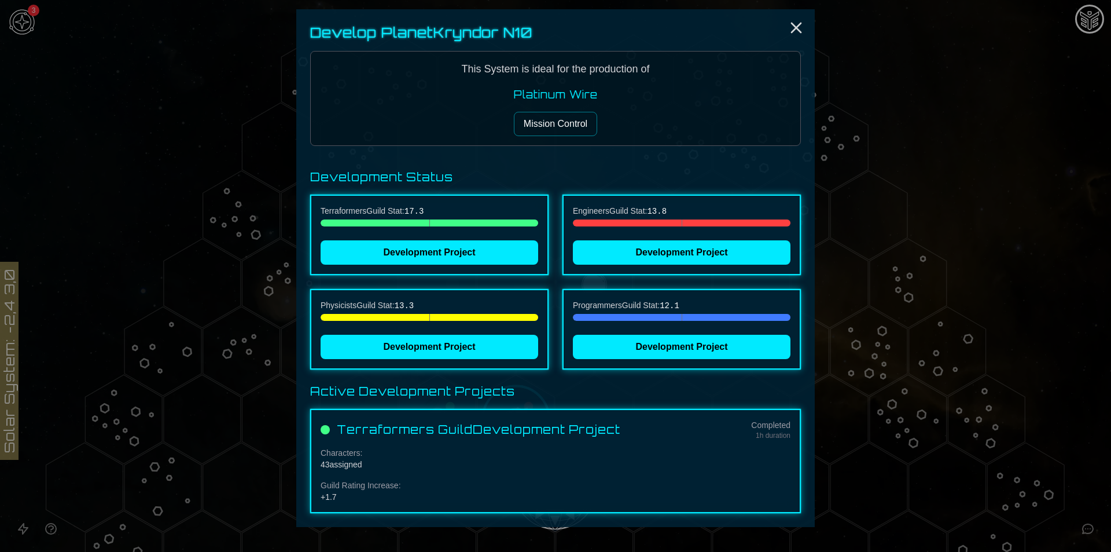
click at [562, 119] on button "Mission Control" at bounding box center [555, 124] width 83 height 24
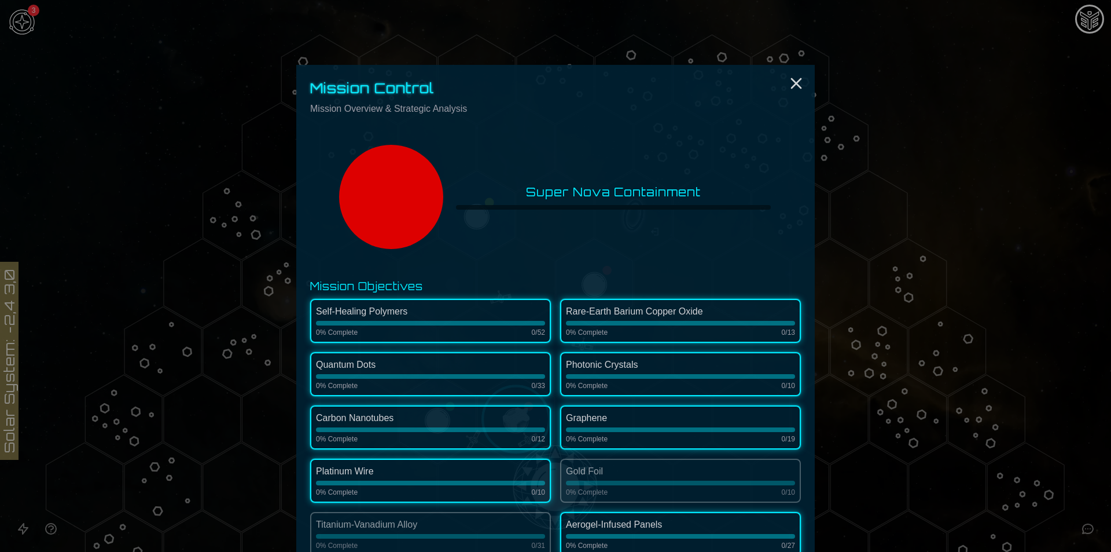
click at [609, 338] on div "Rare-Earth Barium Copper Oxide 0 % Complete 0 / 13" at bounding box center [680, 321] width 241 height 44
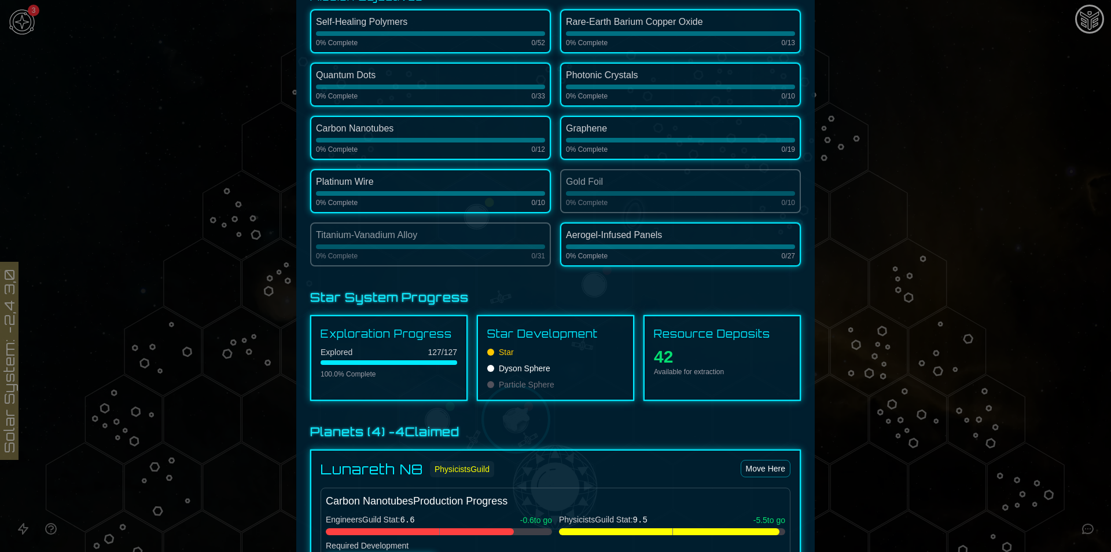
scroll to position [694, 0]
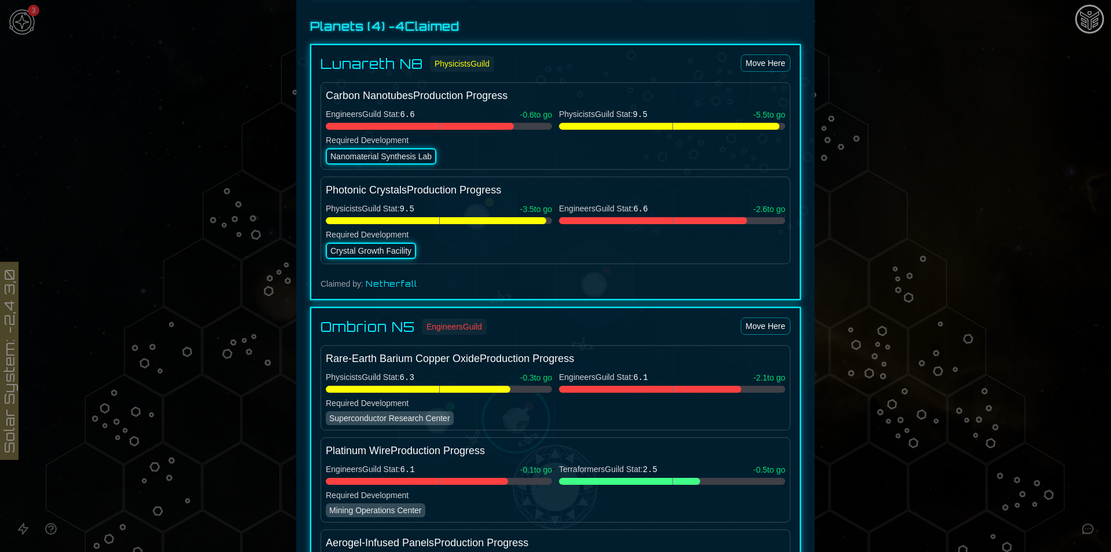
click at [374, 253] on div "Crystal Growth Facility" at bounding box center [371, 250] width 90 height 16
click at [365, 168] on div "Carbon Nanotubes Production Progress Engineers Guild Stat: 6.6 -0.6 to go Physi…" at bounding box center [556, 125] width 470 height 87
click at [363, 157] on div "Nanomaterial Synthesis Lab" at bounding box center [381, 156] width 111 height 16
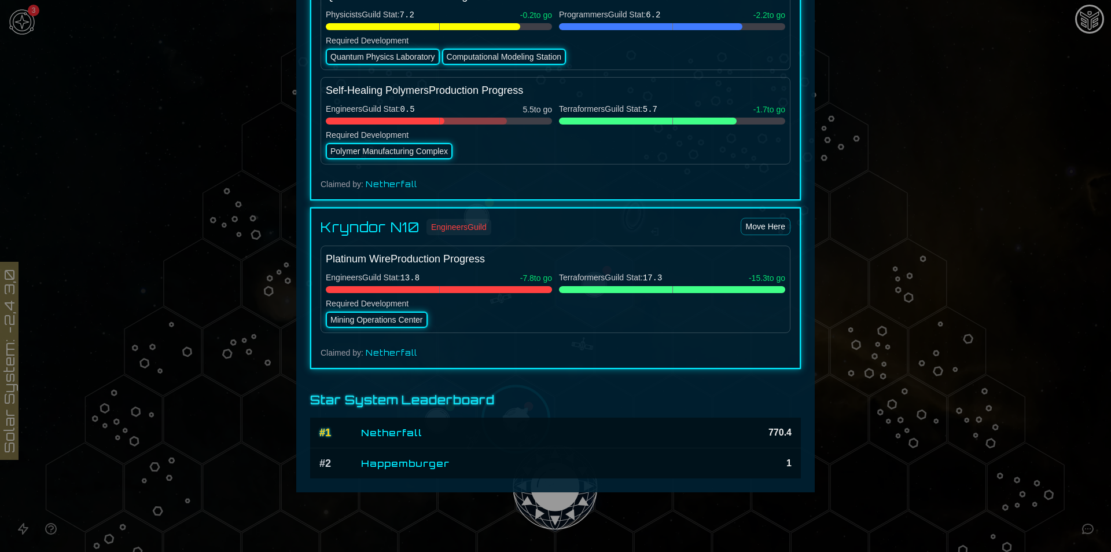
scroll to position [1505, 0]
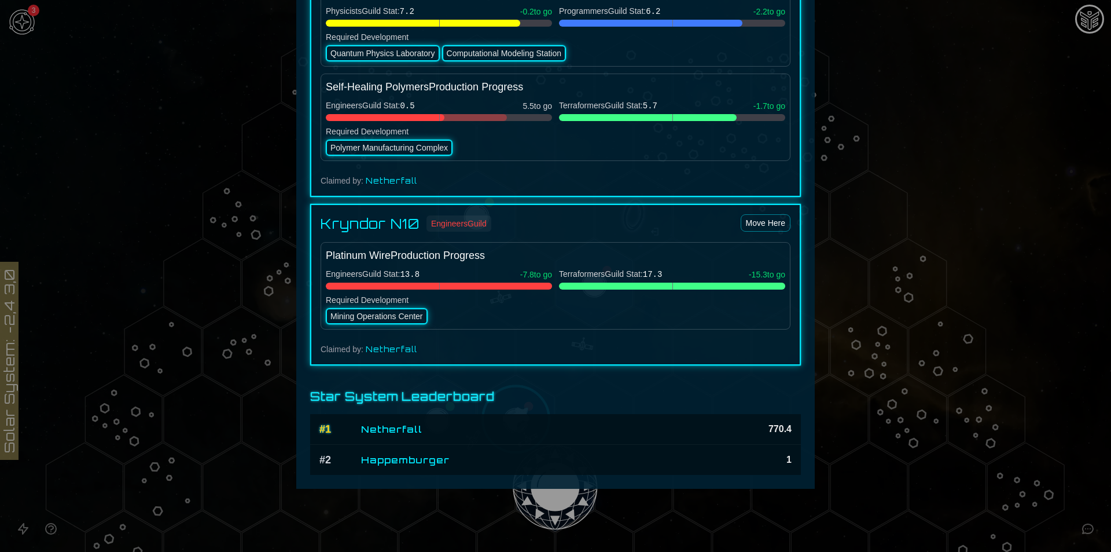
click at [913, 282] on div at bounding box center [555, 276] width 1111 height 552
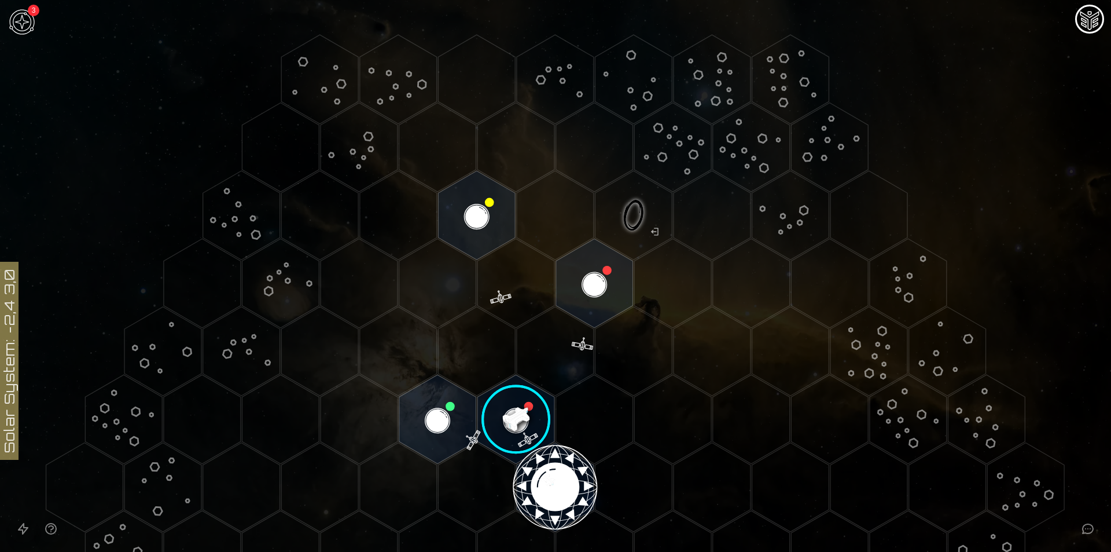
click at [521, 390] on image at bounding box center [516, 419] width 91 height 91
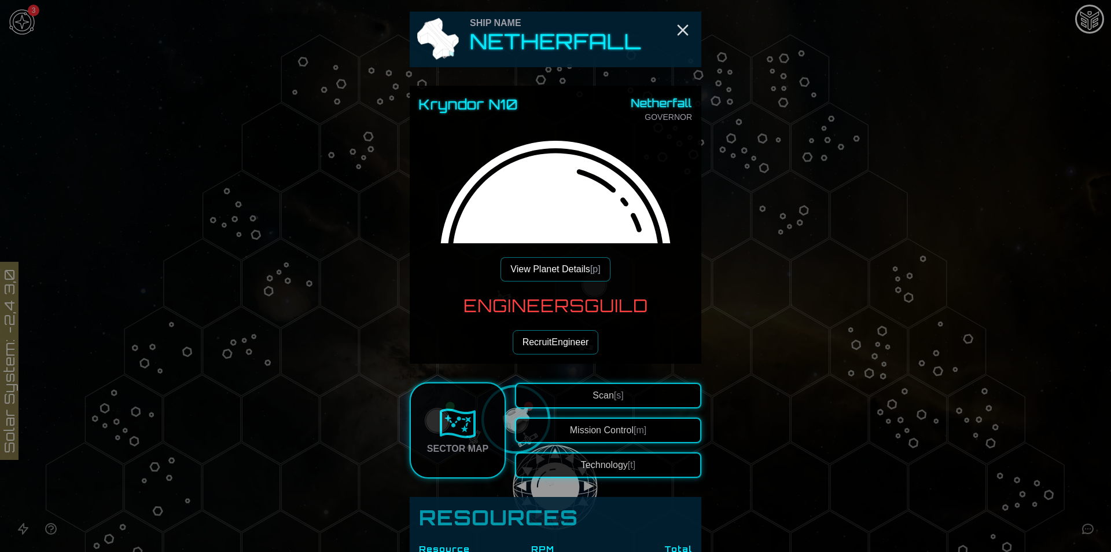
click at [578, 266] on button "View Planet Details [p]" at bounding box center [555, 269] width 109 height 24
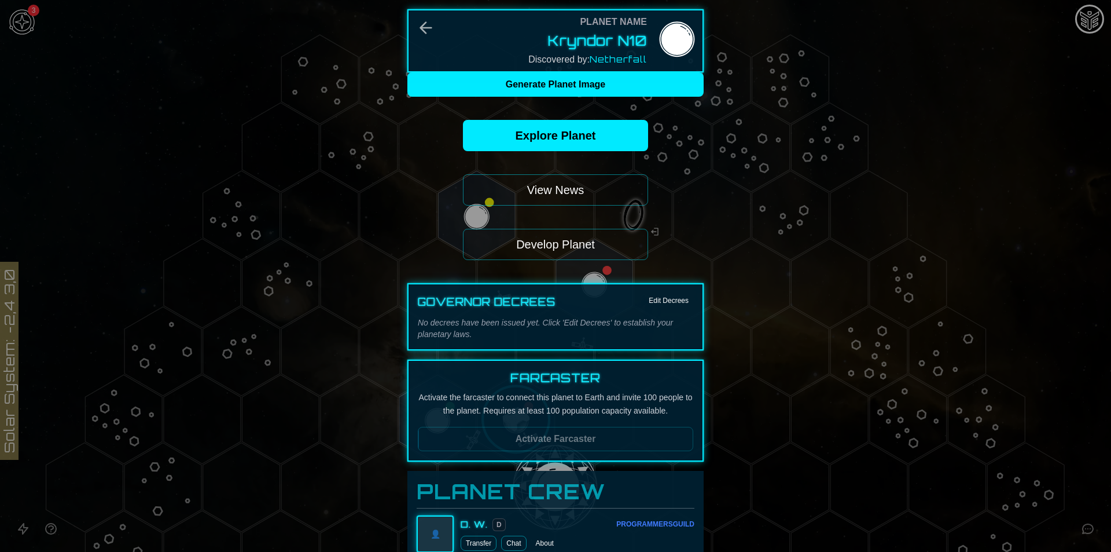
click at [663, 301] on button "Edit Decrees" at bounding box center [668, 300] width 49 height 14
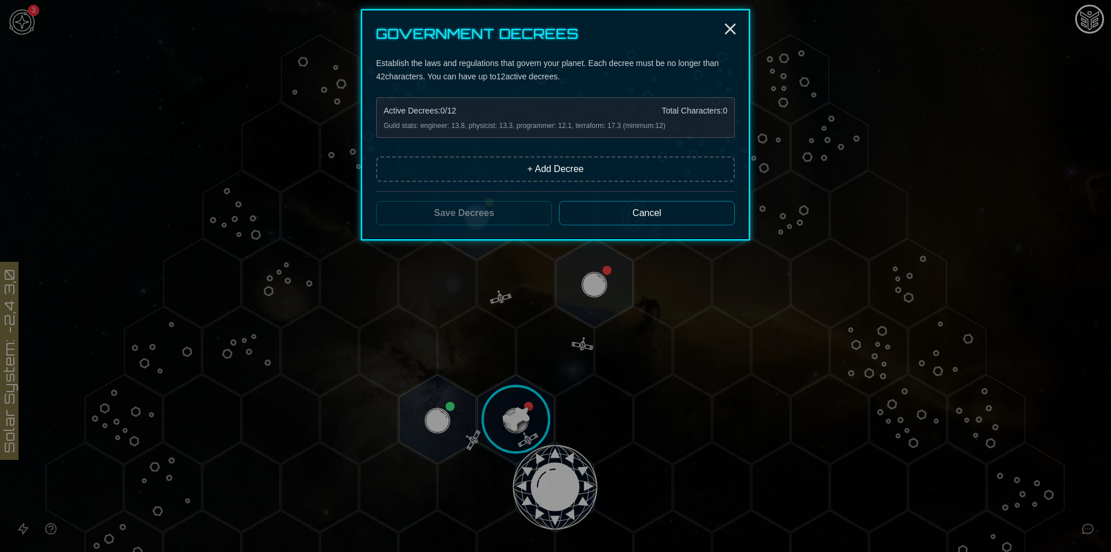
click at [472, 168] on button "+ Add Decree" at bounding box center [555, 168] width 359 height 25
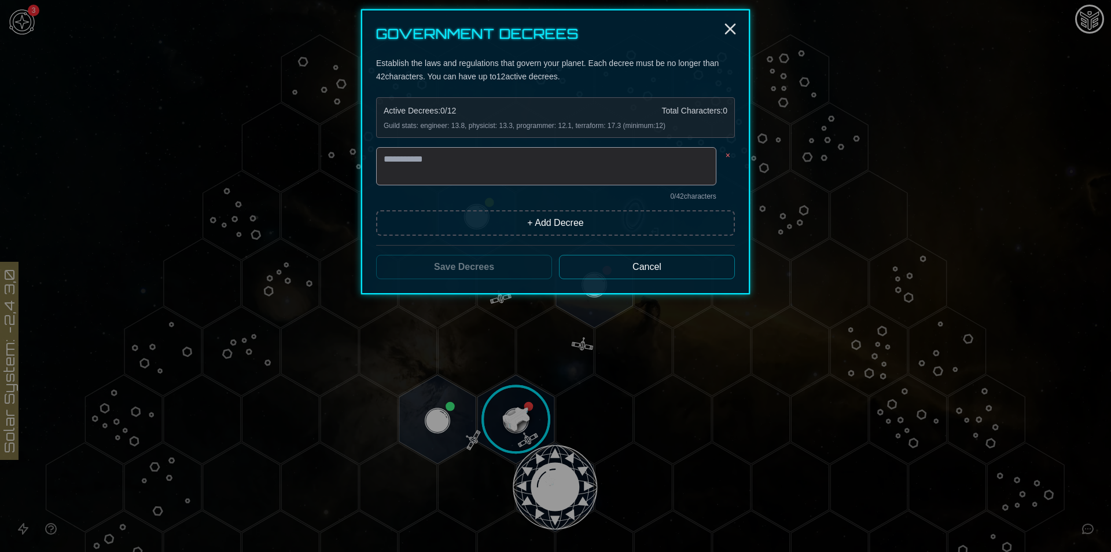
click at [623, 260] on button "Cancel" at bounding box center [647, 267] width 176 height 24
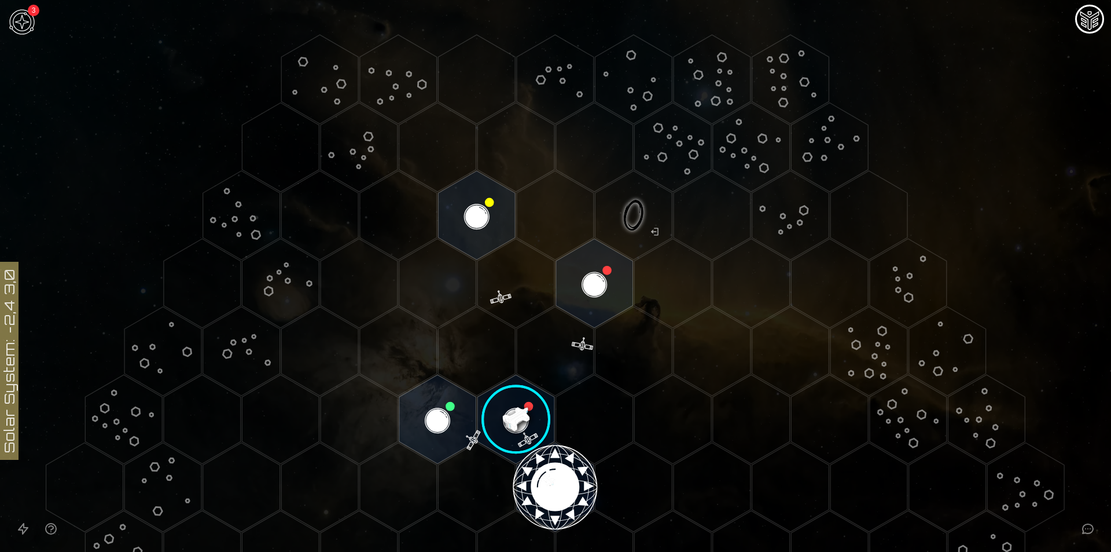
click at [514, 429] on image at bounding box center [516, 419] width 91 height 91
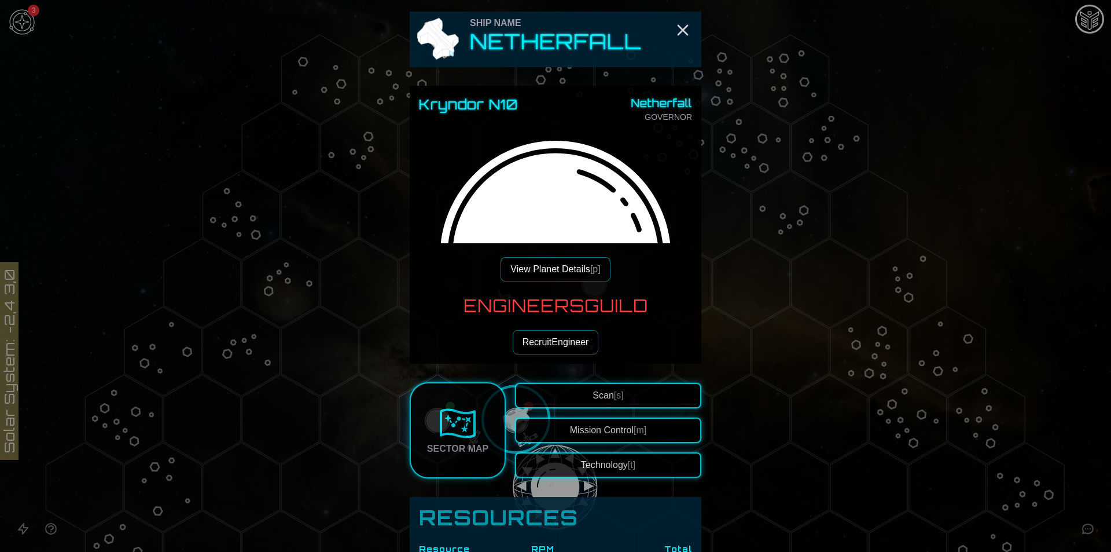
click at [555, 270] on button "View Planet Details [p]" at bounding box center [555, 269] width 109 height 24
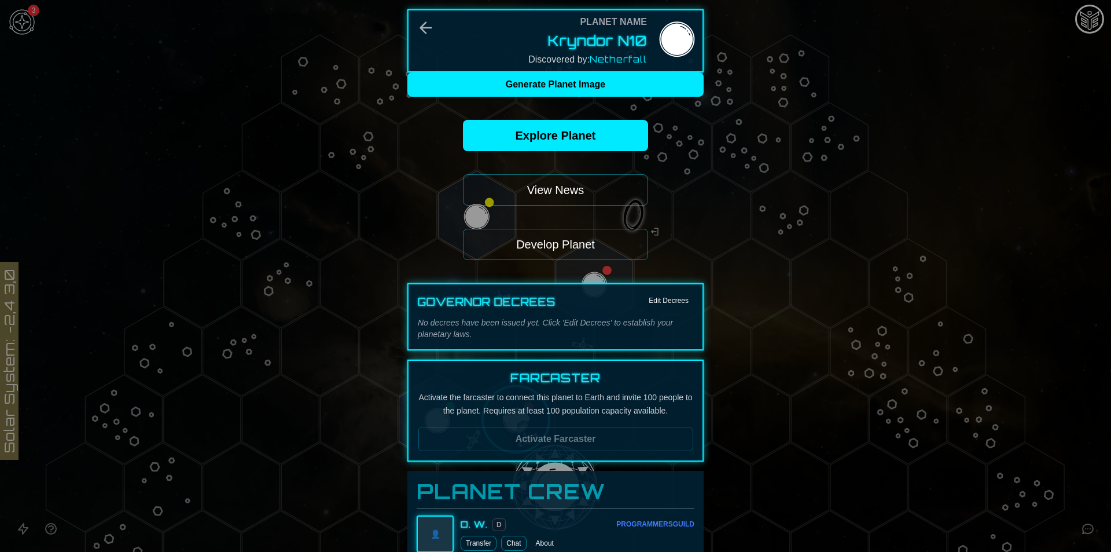
click at [560, 253] on button "Develop Planet" at bounding box center [555, 244] width 185 height 31
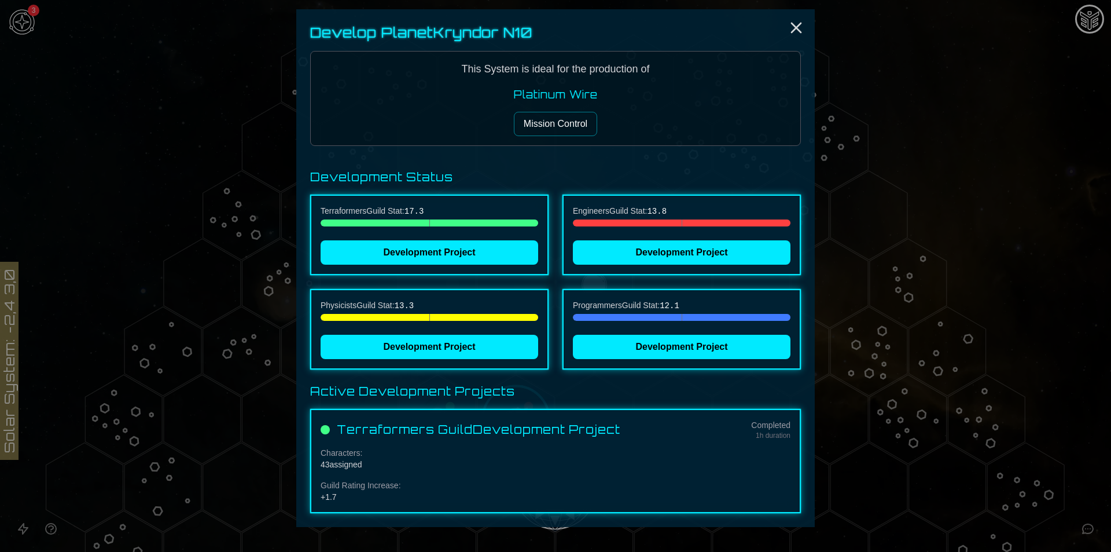
click at [572, 126] on button "Mission Control" at bounding box center [555, 124] width 83 height 24
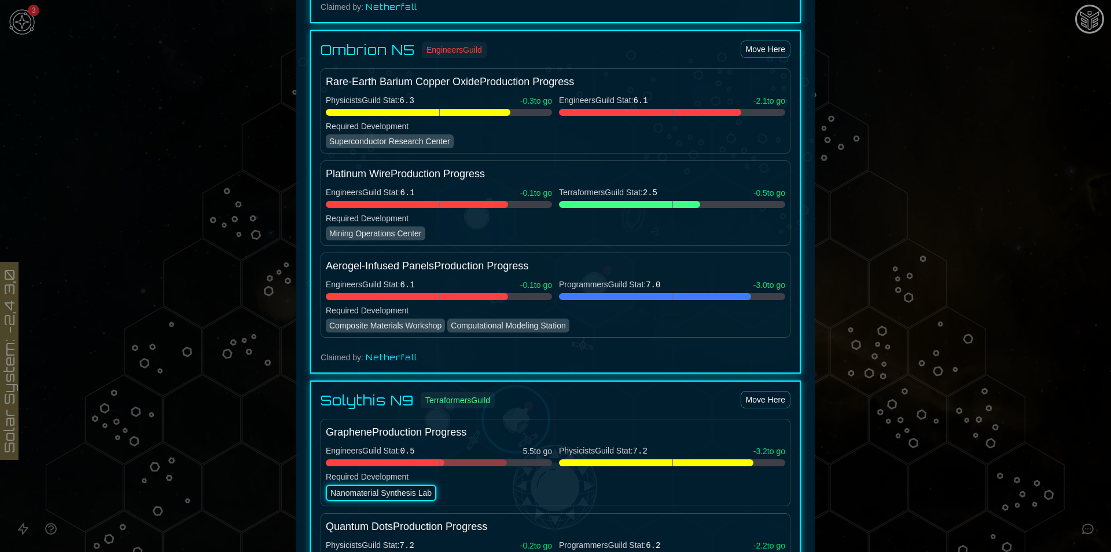
scroll to position [984, 0]
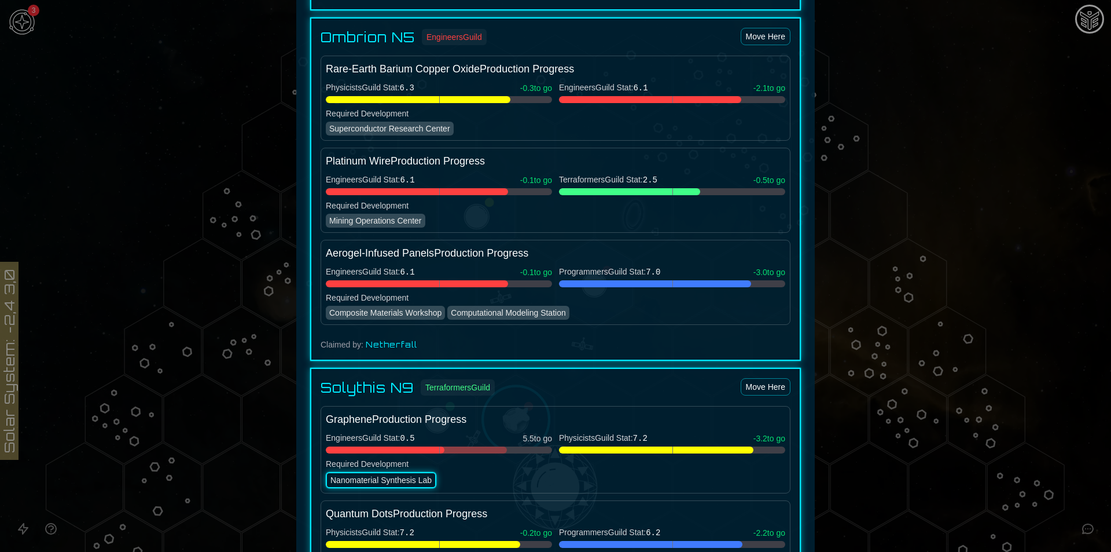
click at [1047, 171] on div at bounding box center [555, 276] width 1111 height 552
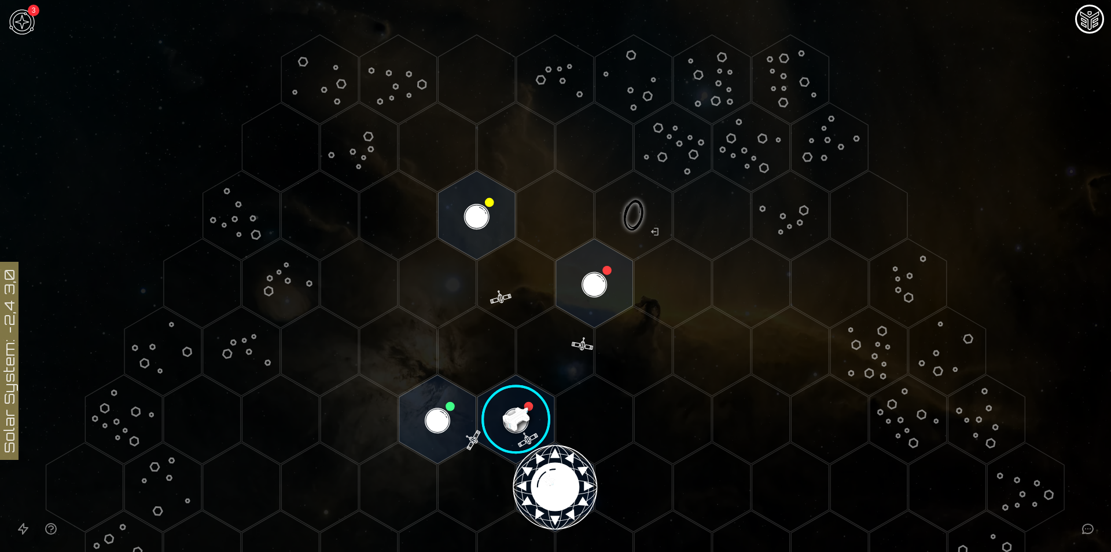
click at [492, 415] on image at bounding box center [516, 419] width 91 height 91
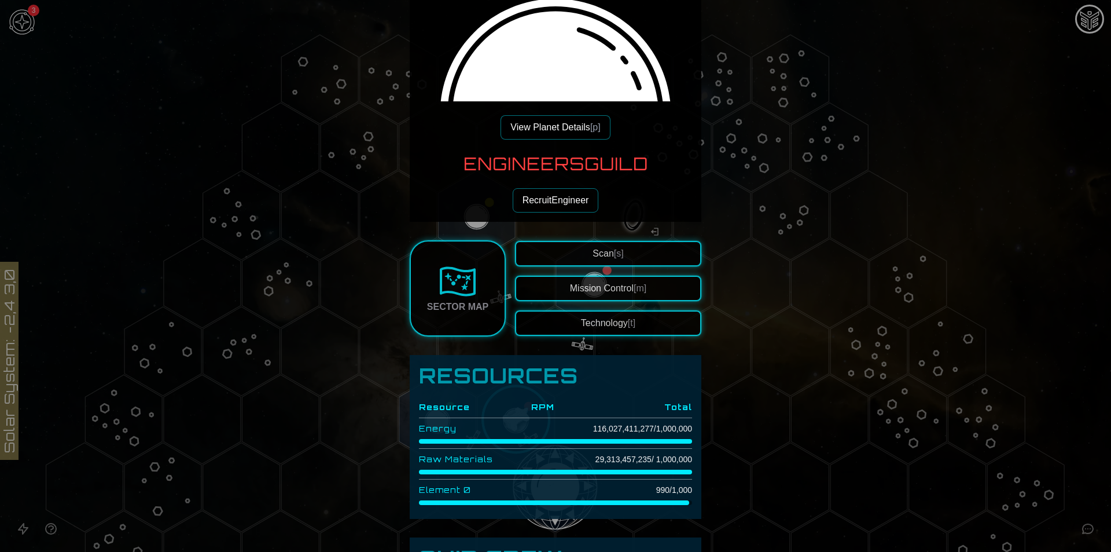
scroll to position [347, 0]
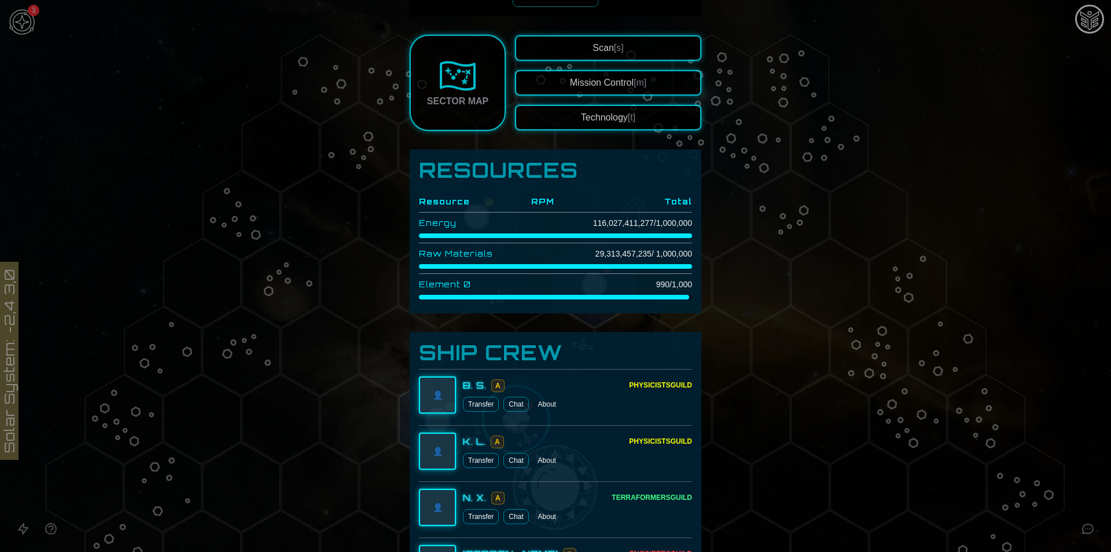
click at [609, 112] on button "Technology [t]" at bounding box center [608, 117] width 186 height 25
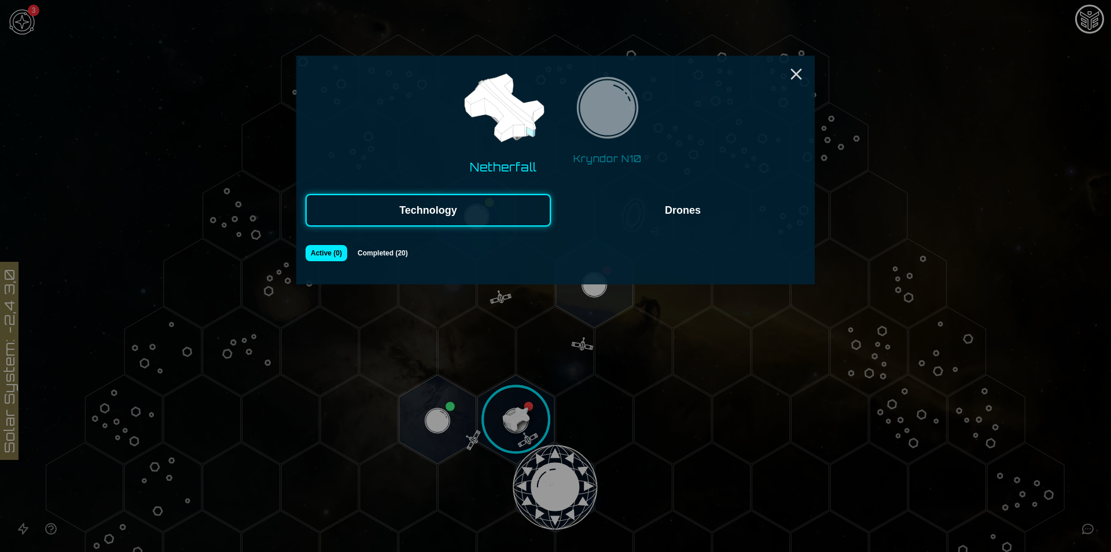
click at [608, 138] on img at bounding box center [607, 111] width 73 height 73
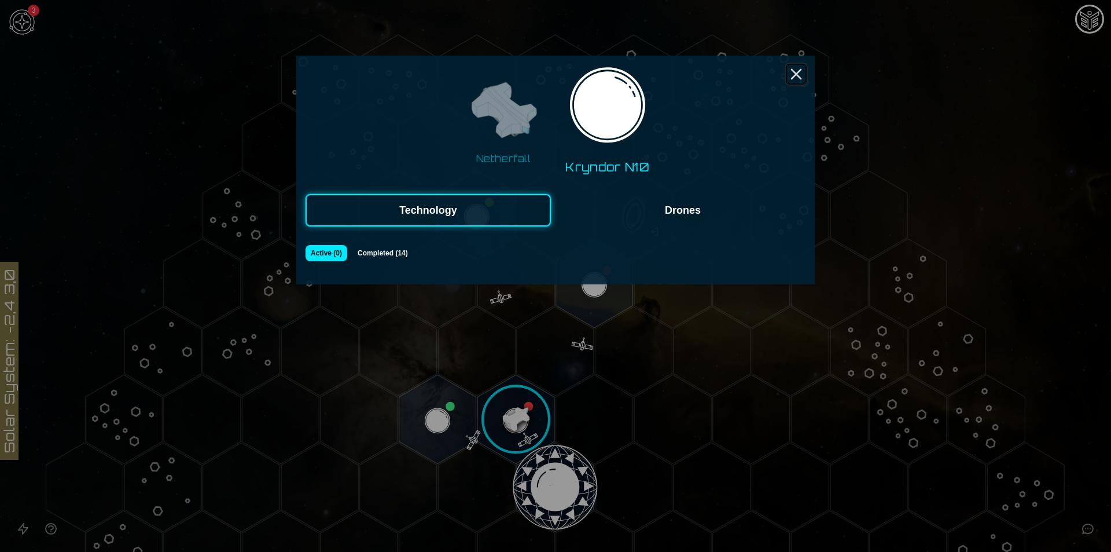
click at [803, 69] on icon "Close" at bounding box center [796, 74] width 19 height 19
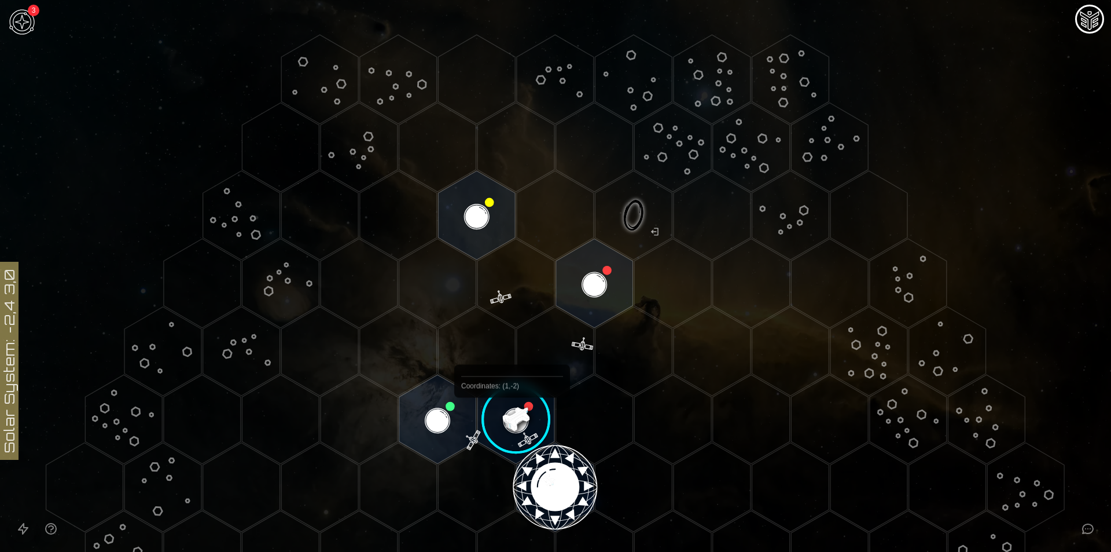
click at [446, 411] on polygon "Hex at coordinates -1,-1, clickable" at bounding box center [437, 418] width 77 height 89
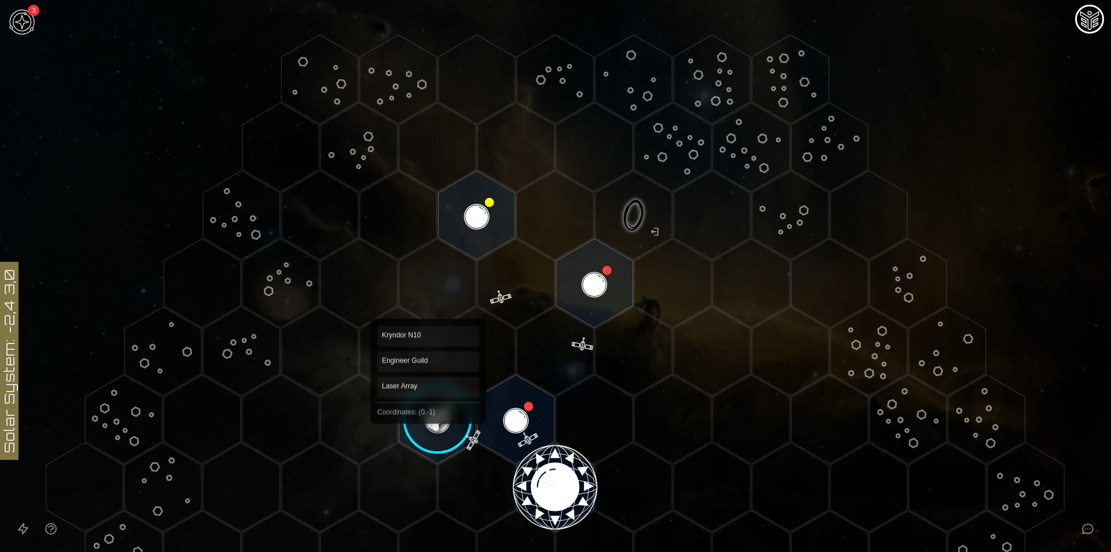
click at [425, 413] on image at bounding box center [437, 419] width 91 height 91
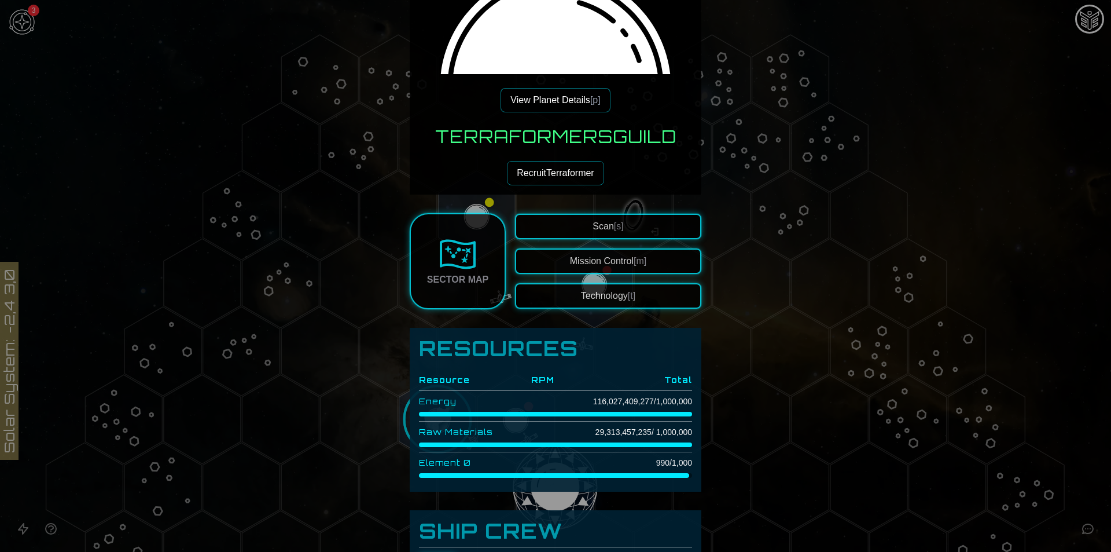
scroll to position [289, 0]
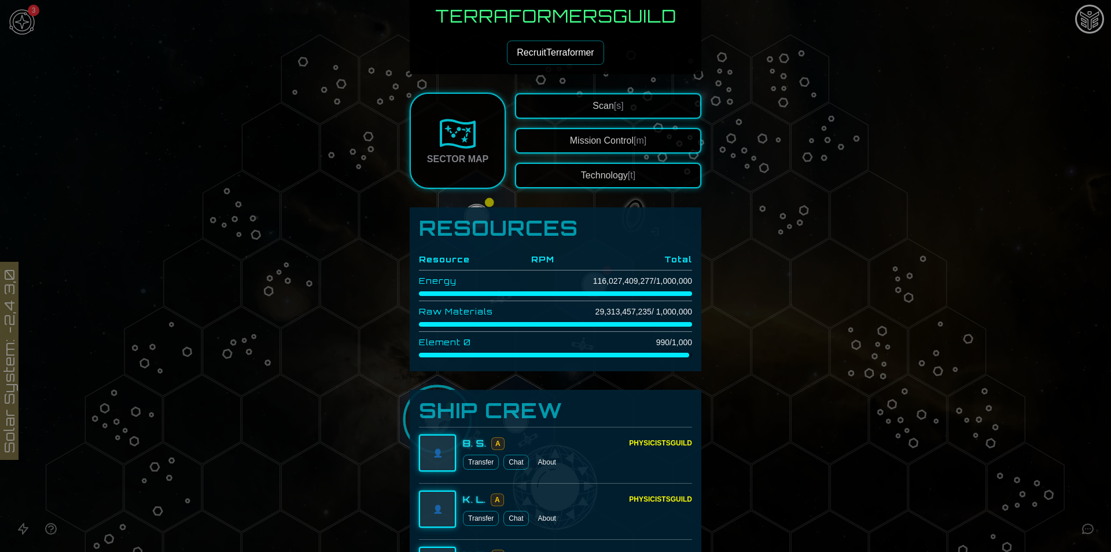
click at [609, 163] on button "Technology [t]" at bounding box center [608, 175] width 186 height 25
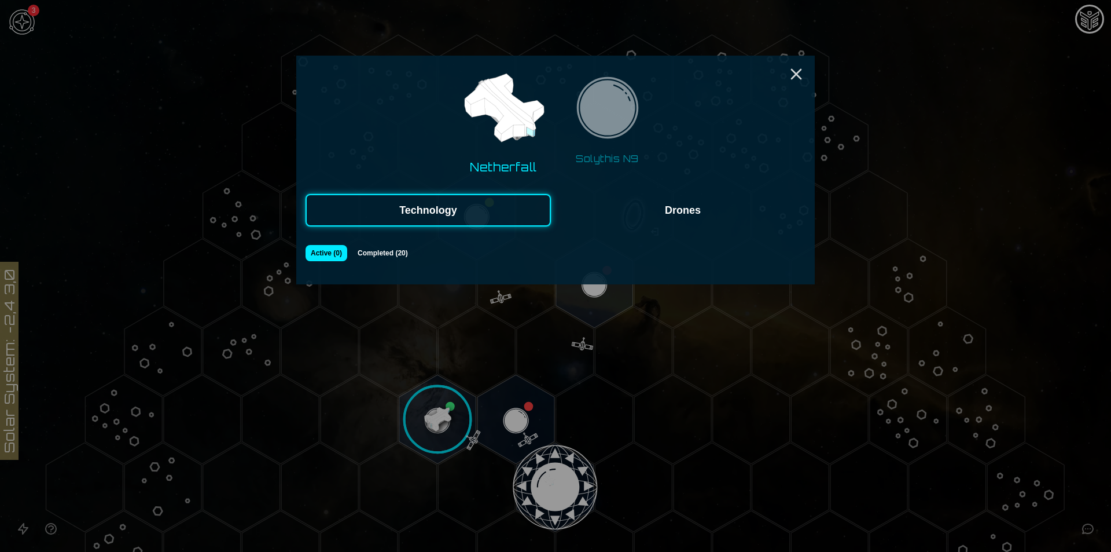
click at [613, 117] on img at bounding box center [607, 111] width 73 height 73
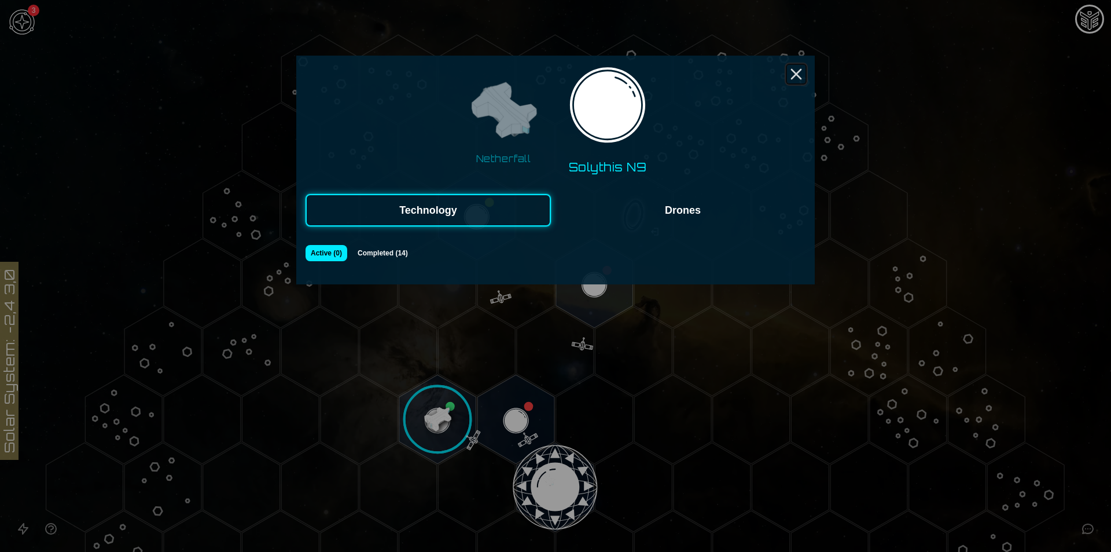
click at [796, 72] on icon "Close" at bounding box center [796, 74] width 19 height 19
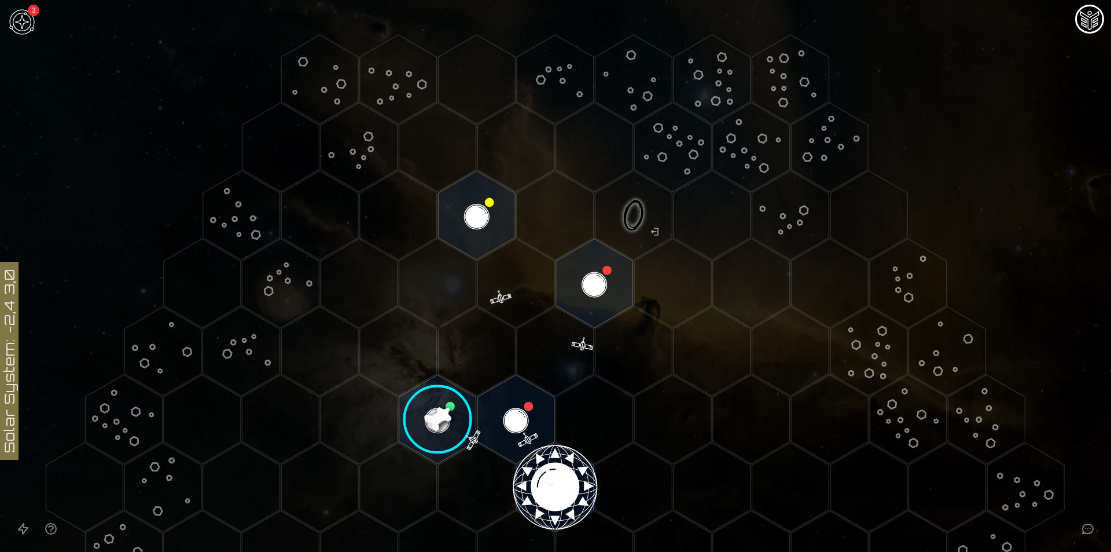
click at [471, 214] on polygon "Hex at coordinates 1,-4, clickable" at bounding box center [476, 215] width 77 height 89
click at [472, 214] on icon at bounding box center [555, 487] width 1111 height 974
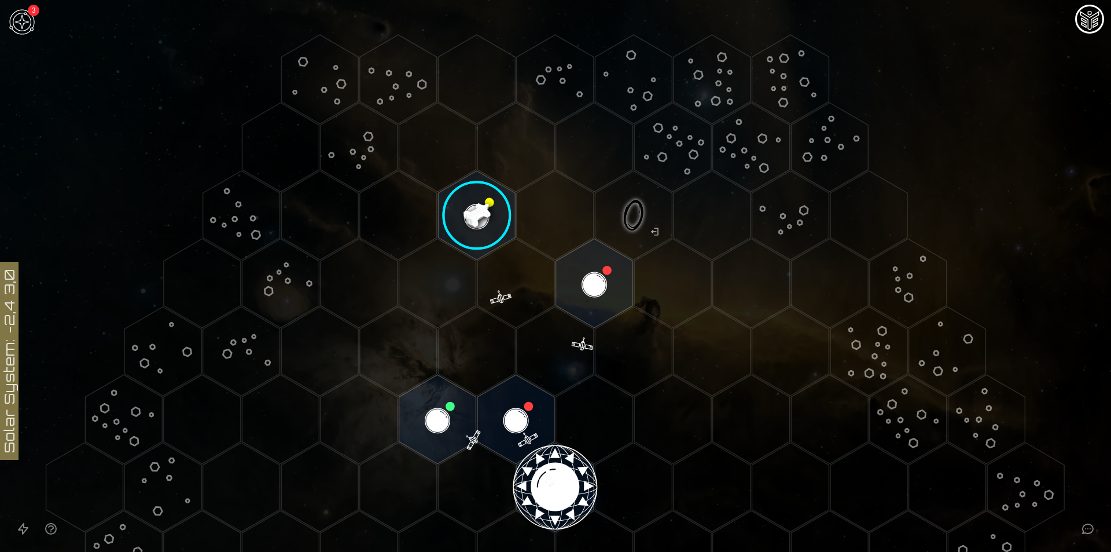
click at [495, 220] on image at bounding box center [477, 215] width 91 height 91
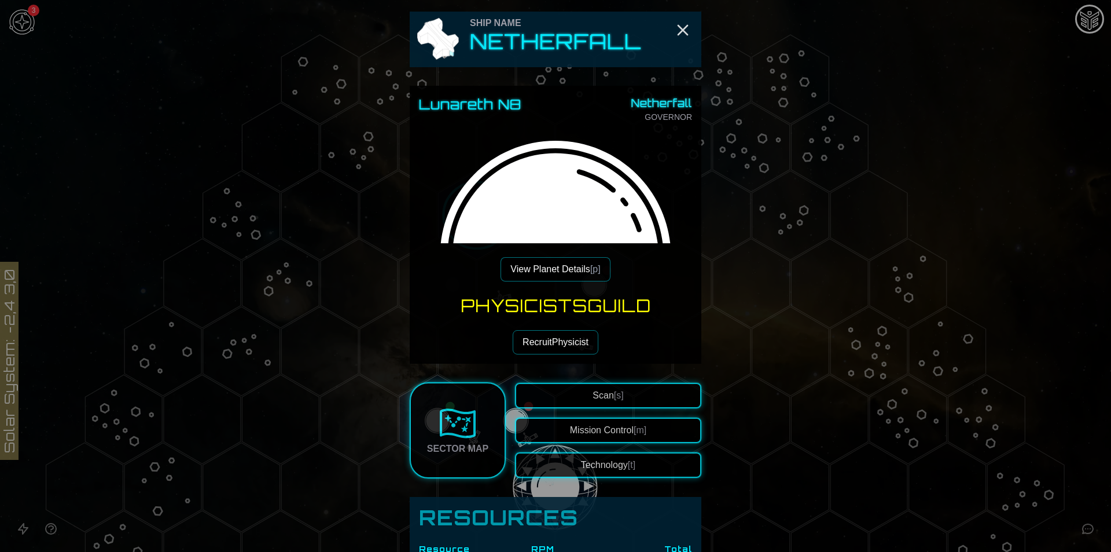
click at [622, 461] on button "Technology [t]" at bounding box center [608, 464] width 186 height 25
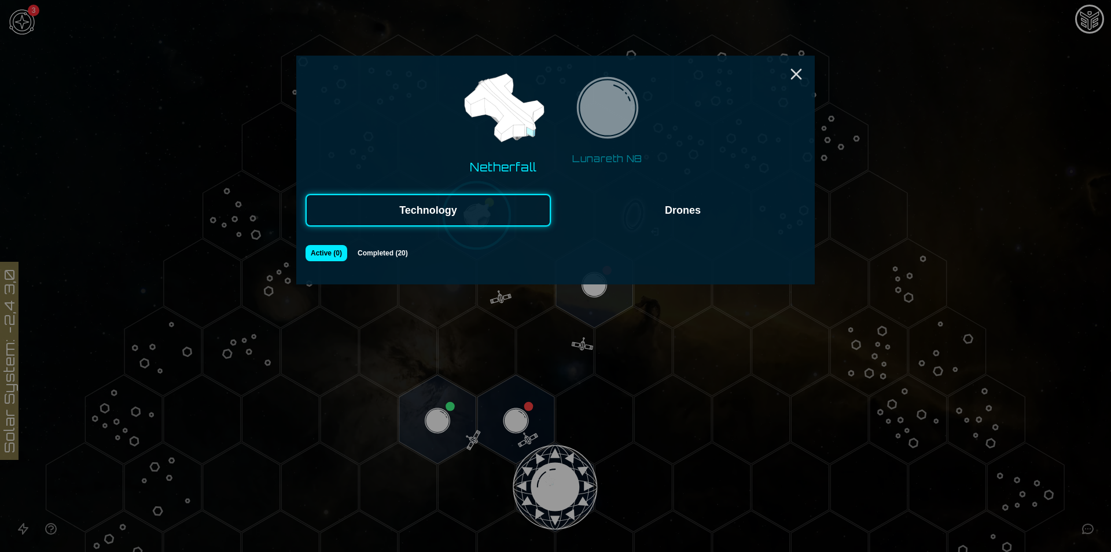
click at [610, 126] on img at bounding box center [607, 111] width 73 height 73
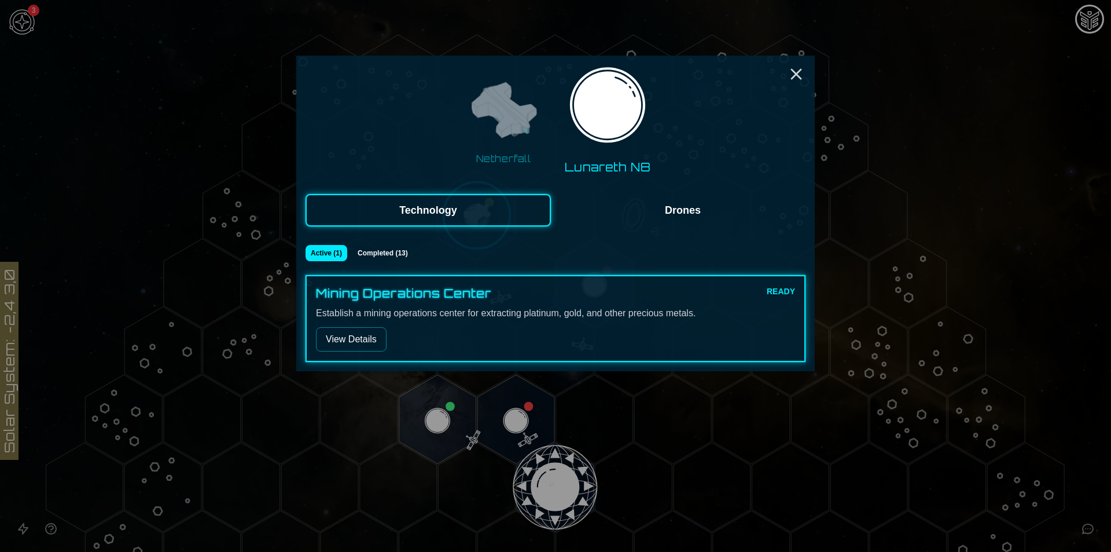
click at [369, 330] on button "View Details" at bounding box center [351, 339] width 71 height 24
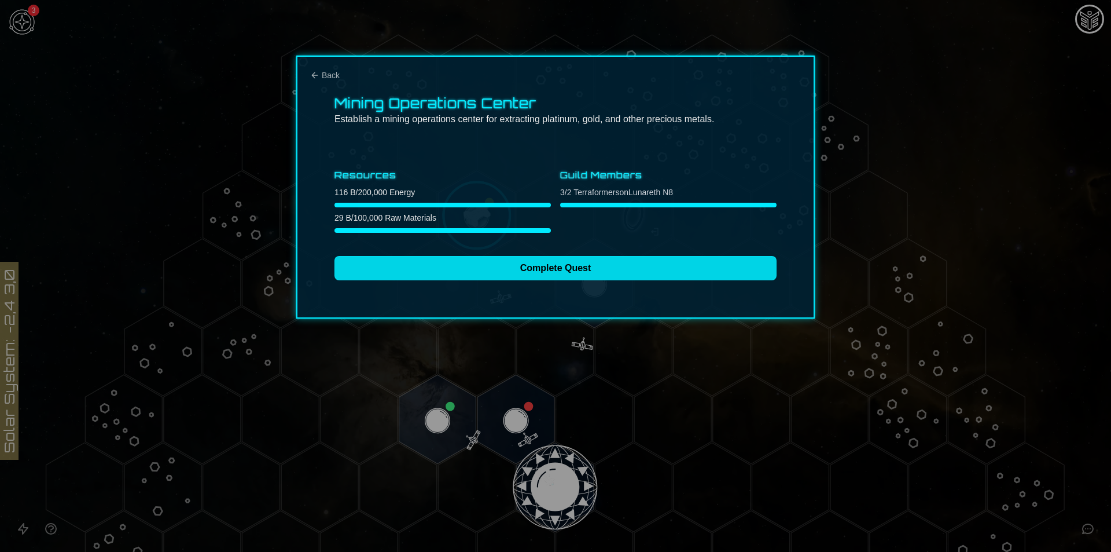
click at [501, 274] on button "Complete Quest" at bounding box center [556, 268] width 442 height 24
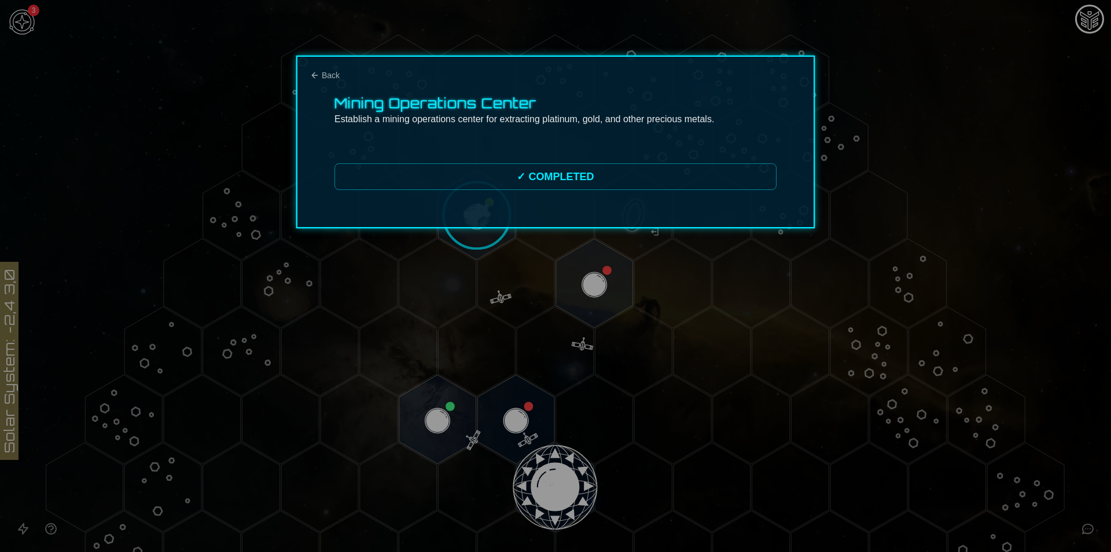
click at [951, 155] on div at bounding box center [555, 276] width 1111 height 552
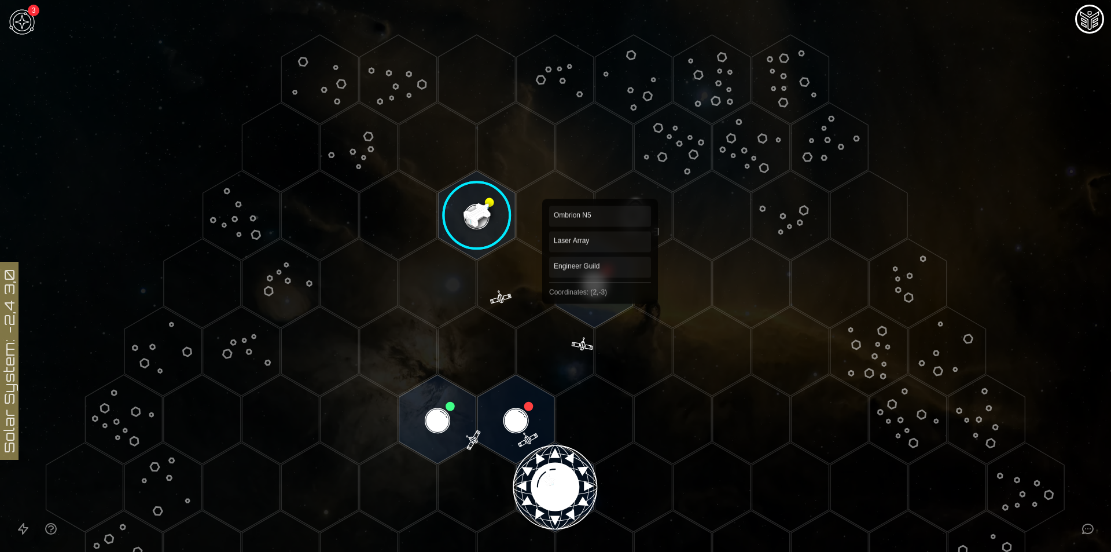
click at [600, 295] on polygon "Hex at coordinates 2,-3, clickable" at bounding box center [594, 282] width 77 height 89
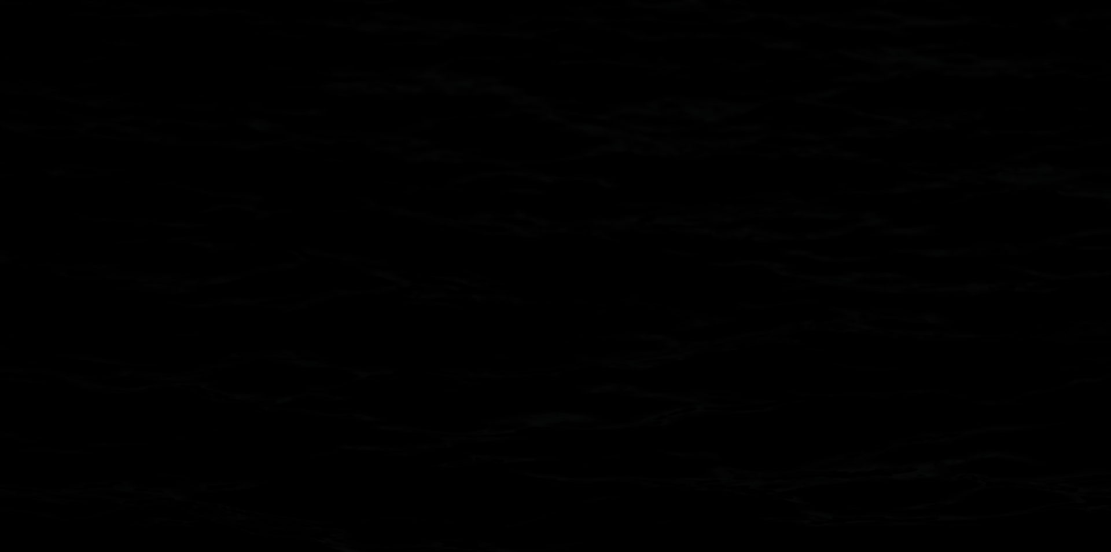
click at [600, 295] on image at bounding box center [594, 283] width 91 height 91
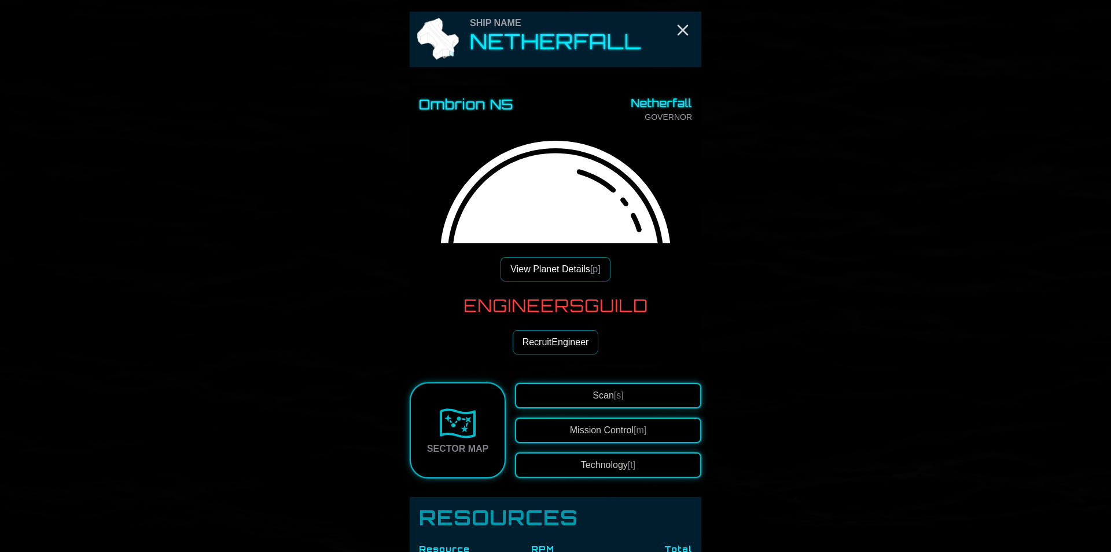
click at [597, 464] on button "Technology [t]" at bounding box center [608, 464] width 186 height 25
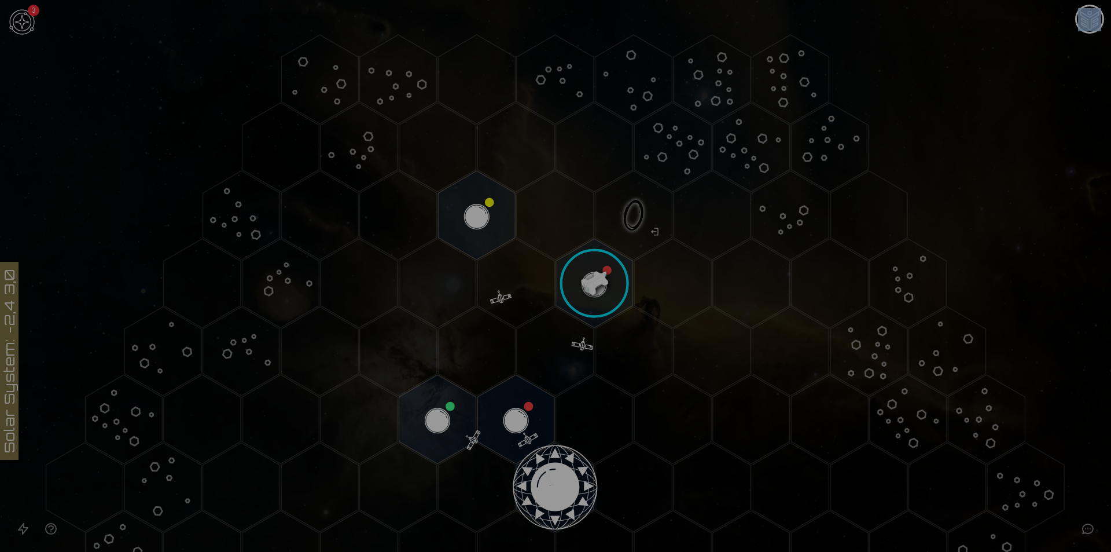
click at [566, 124] on button "Ombrion N5" at bounding box center [608, 121] width 90 height 100
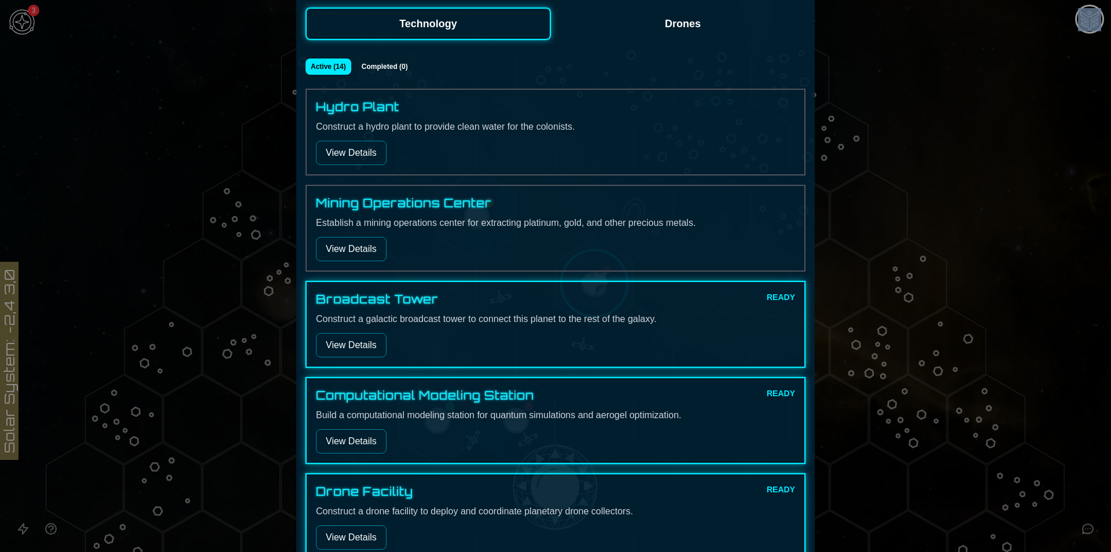
scroll to position [231, 0]
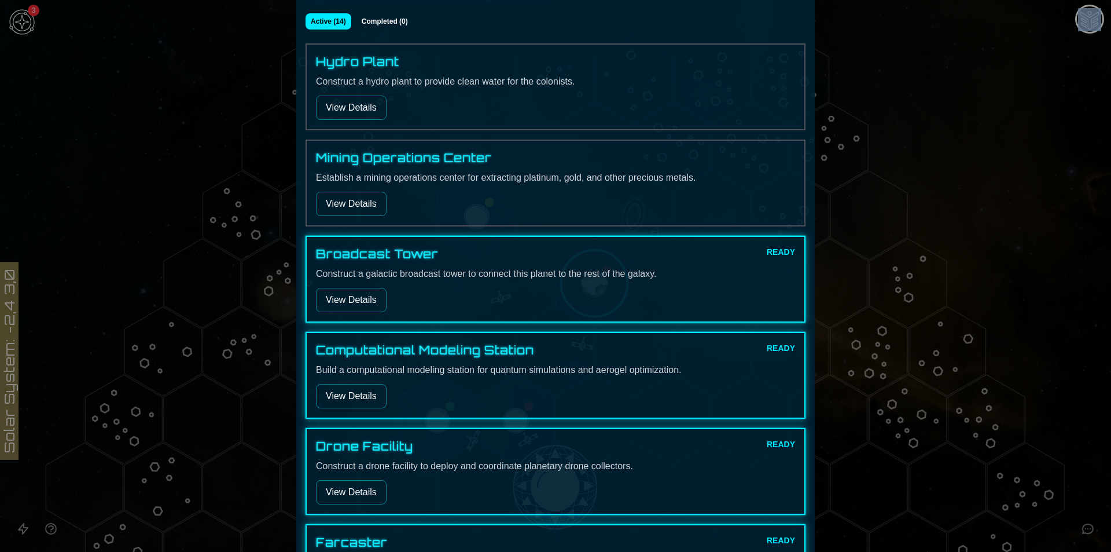
click at [354, 292] on button "View Details" at bounding box center [351, 300] width 71 height 24
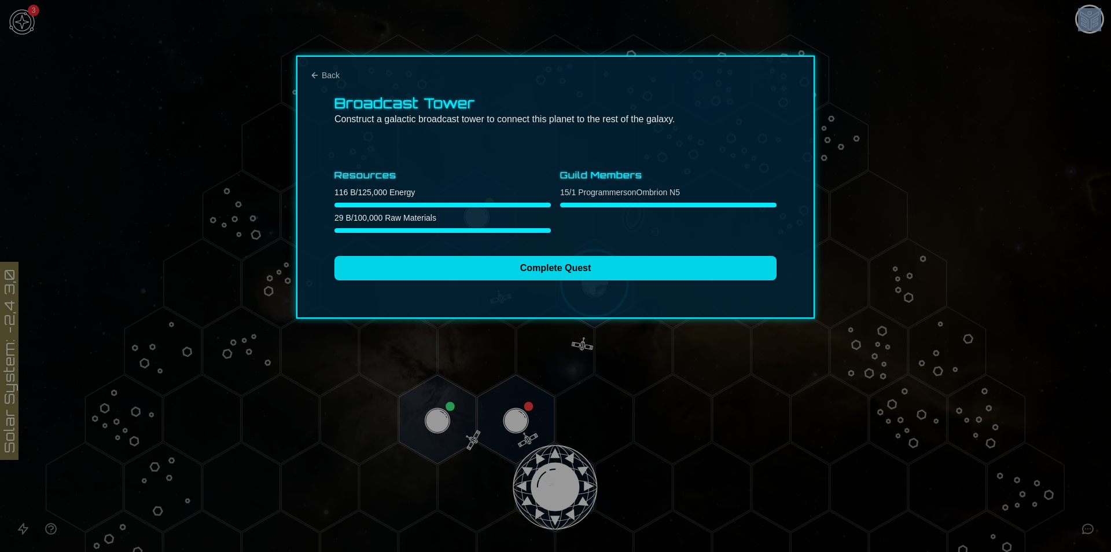
click at [600, 265] on button "Complete Quest" at bounding box center [556, 268] width 442 height 24
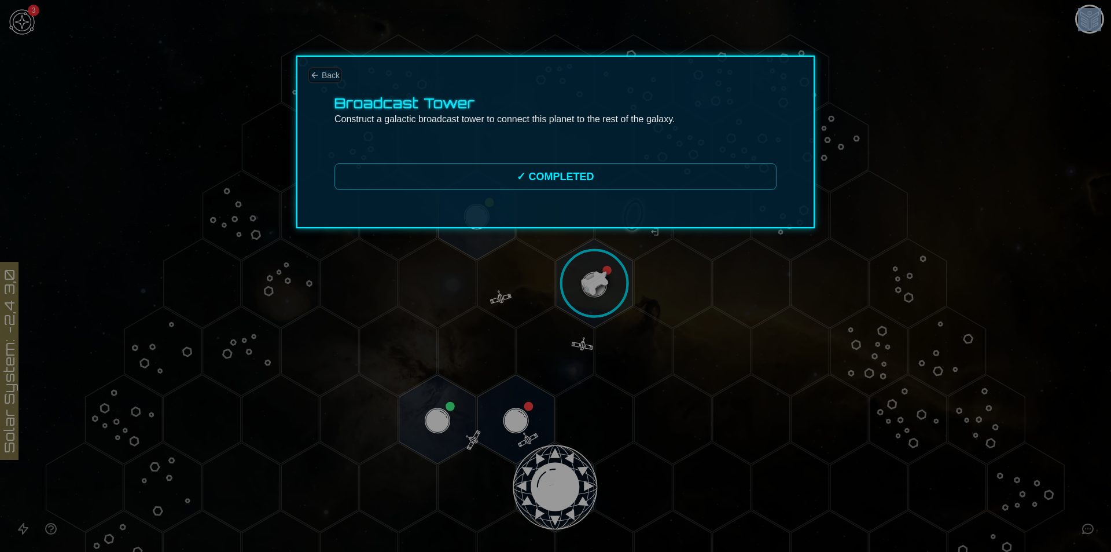
click at [326, 72] on span "Back" at bounding box center [331, 75] width 18 height 12
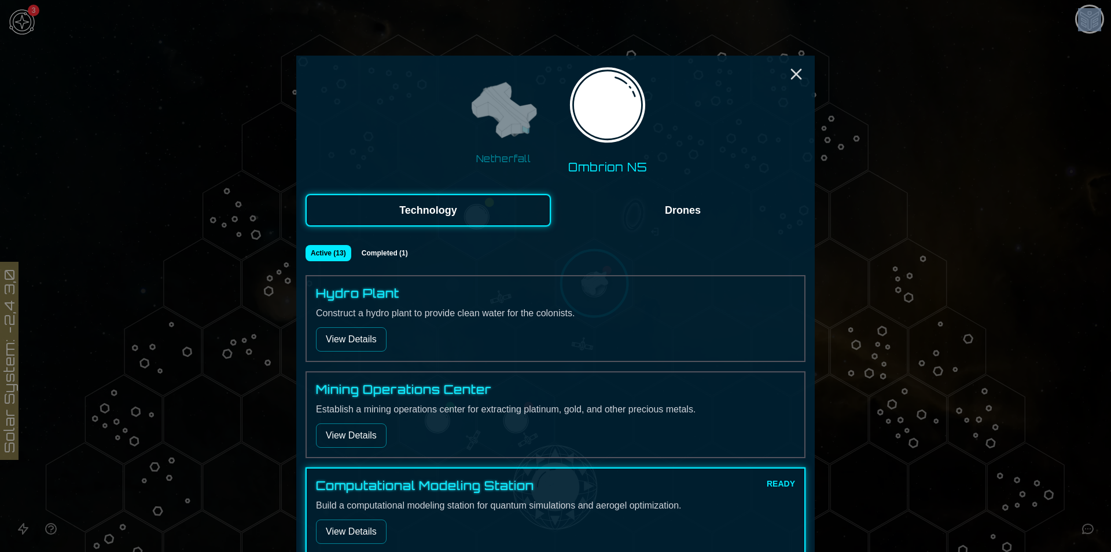
click at [361, 521] on button "View Details" at bounding box center [351, 531] width 71 height 24
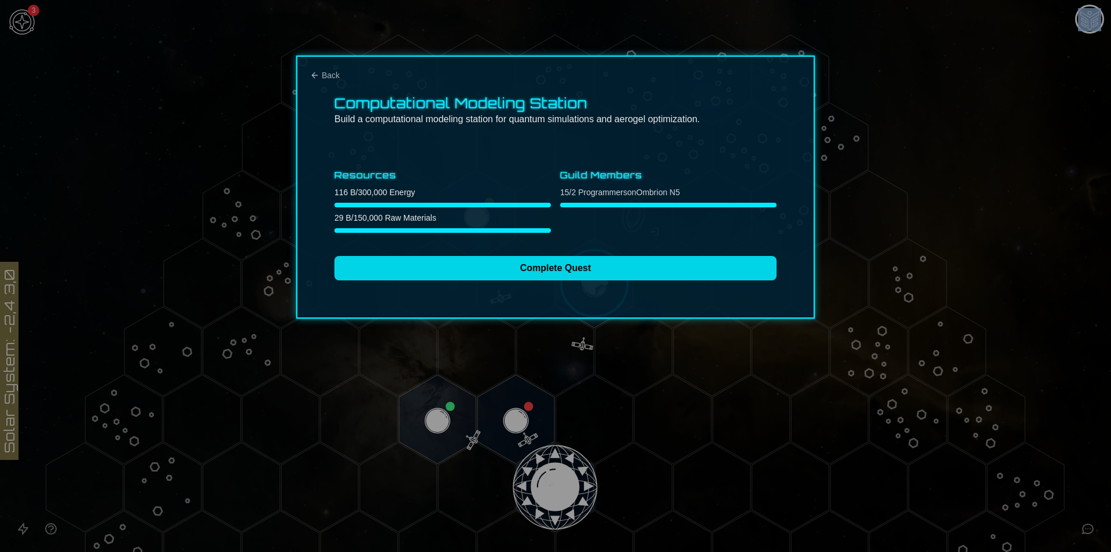
click at [561, 265] on button "Complete Quest" at bounding box center [556, 268] width 442 height 24
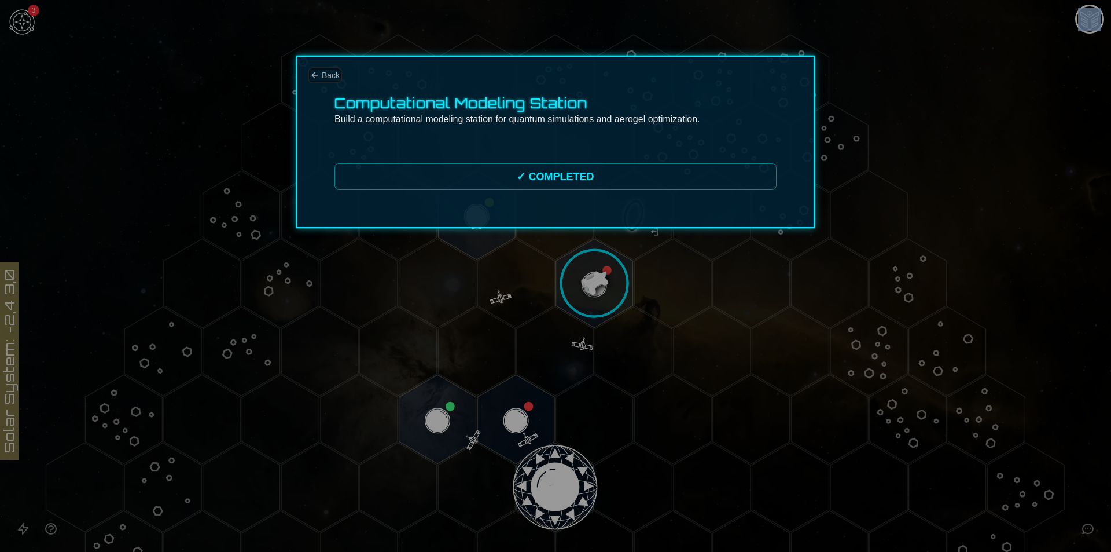
click at [321, 72] on button "Back" at bounding box center [325, 75] width 30 height 12
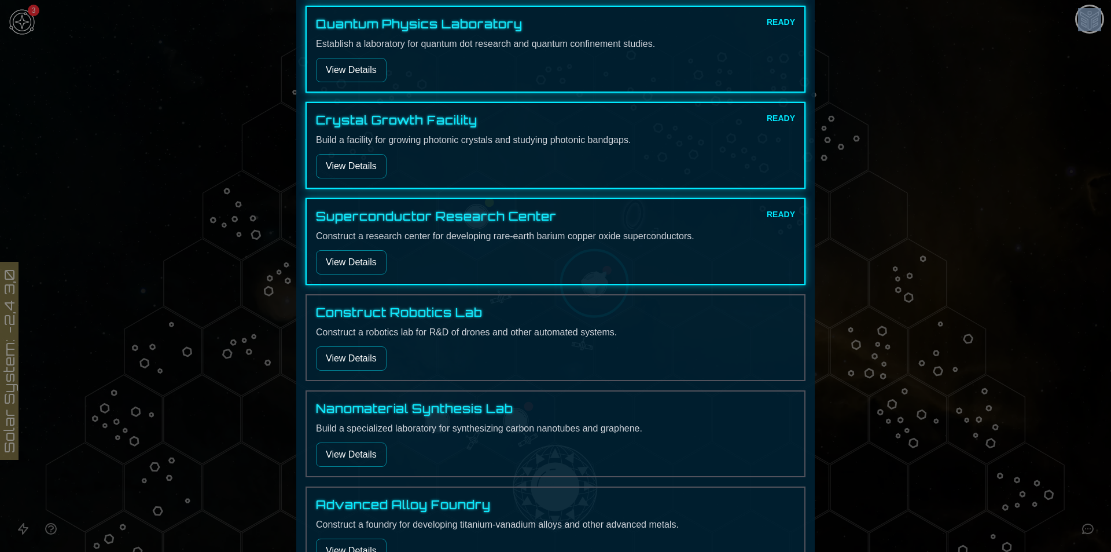
scroll to position [810, 0]
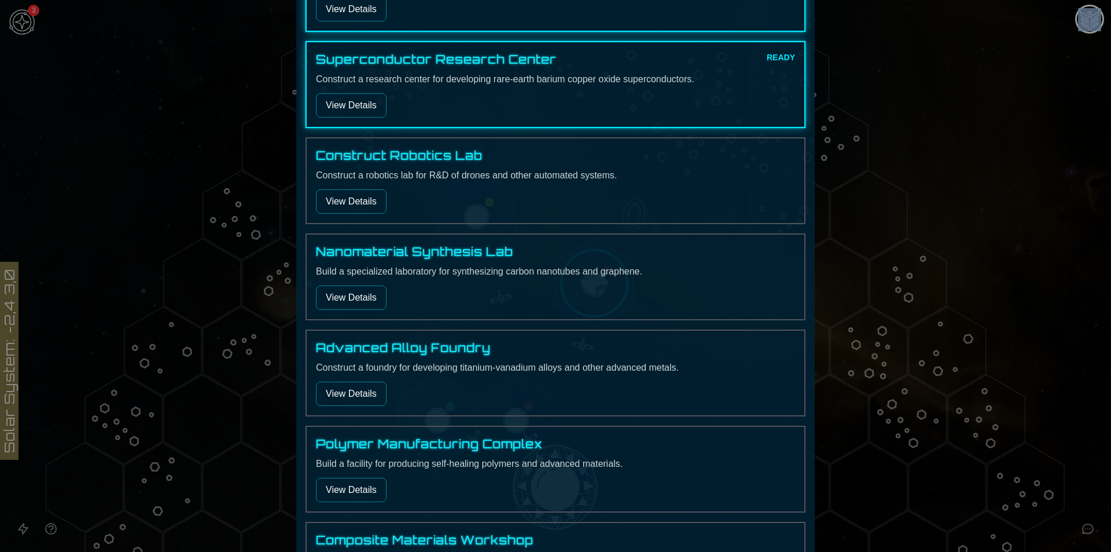
drag, startPoint x: 339, startPoint y: 88, endPoint x: 354, endPoint y: 112, distance: 28.1
click at [339, 88] on div "Superconductor Research Center READY Construct a research center for developing…" at bounding box center [555, 85] width 479 height 66
click at [354, 112] on button "View Details" at bounding box center [351, 105] width 71 height 24
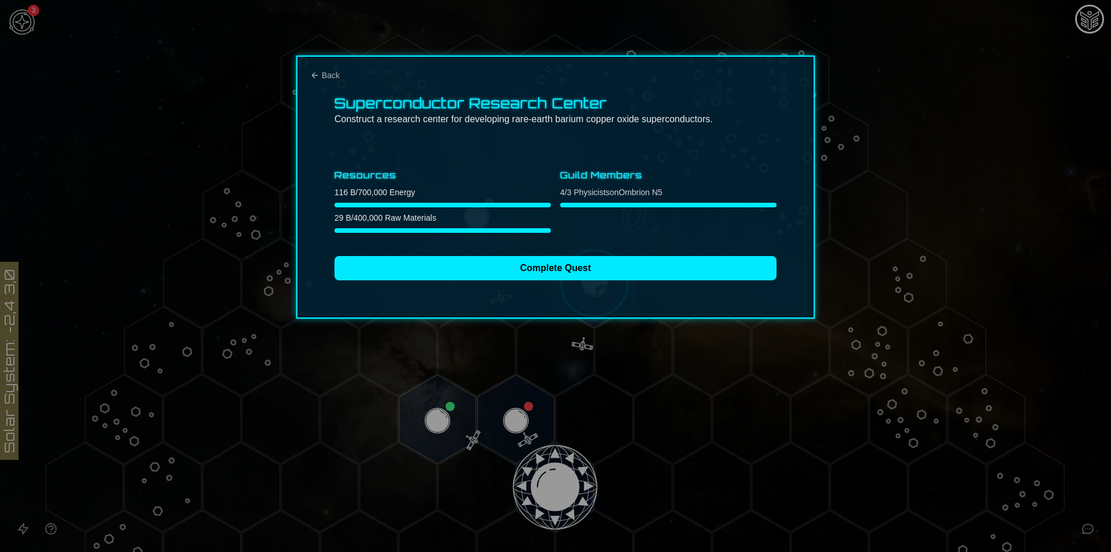
scroll to position [0, 0]
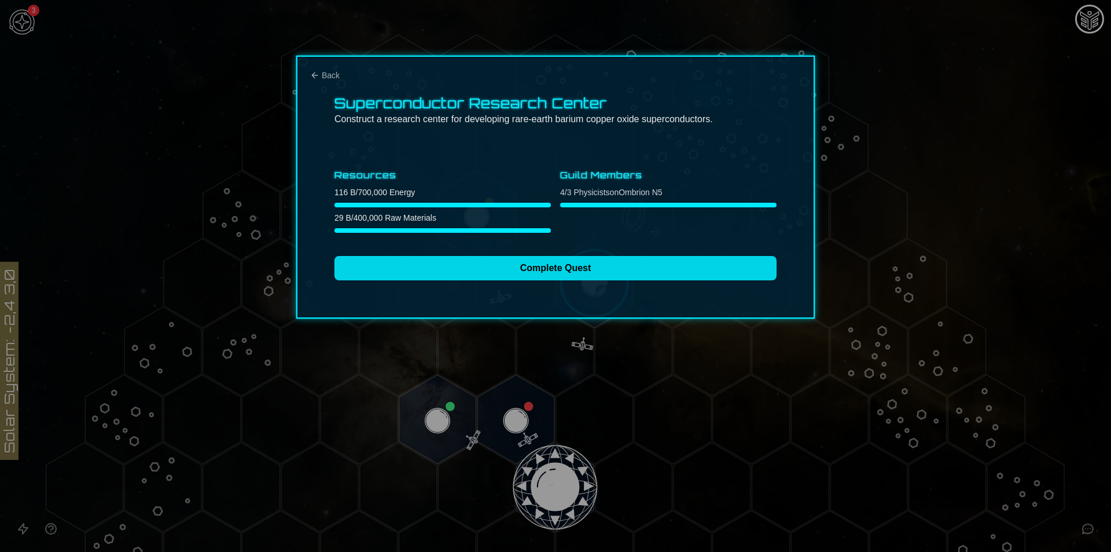
click at [567, 263] on button "Complete Quest" at bounding box center [556, 268] width 442 height 24
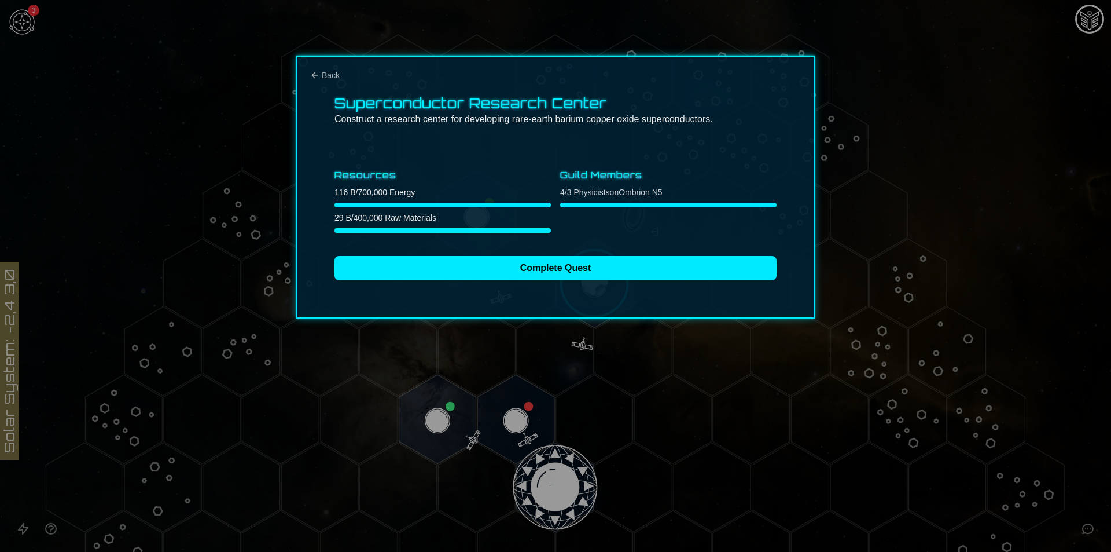
click at [340, 75] on div "Superconductor Research Center Construct a research center for developing rare-…" at bounding box center [555, 187] width 519 height 263
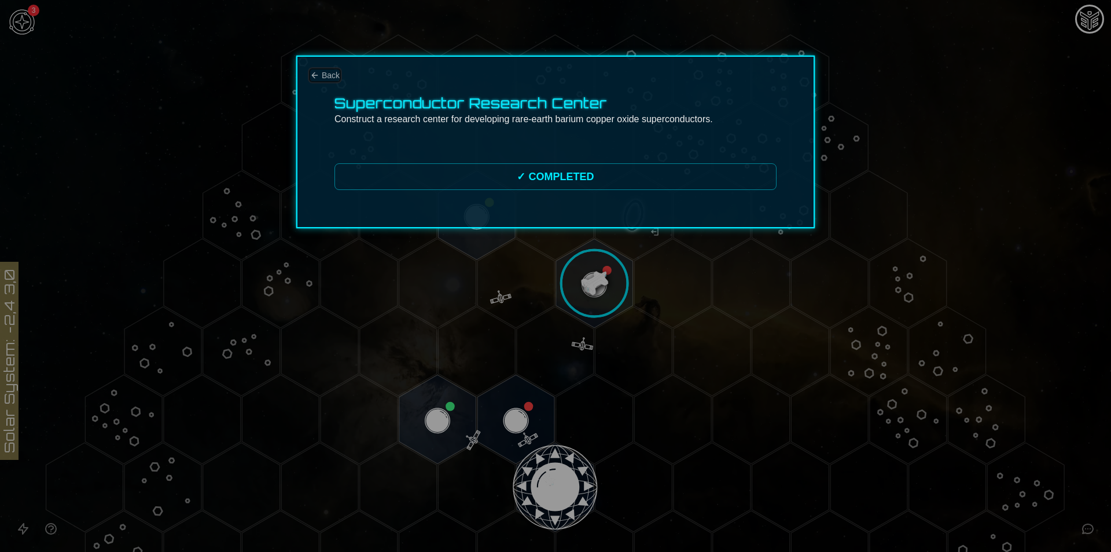
click at [333, 76] on span "Back" at bounding box center [331, 75] width 18 height 12
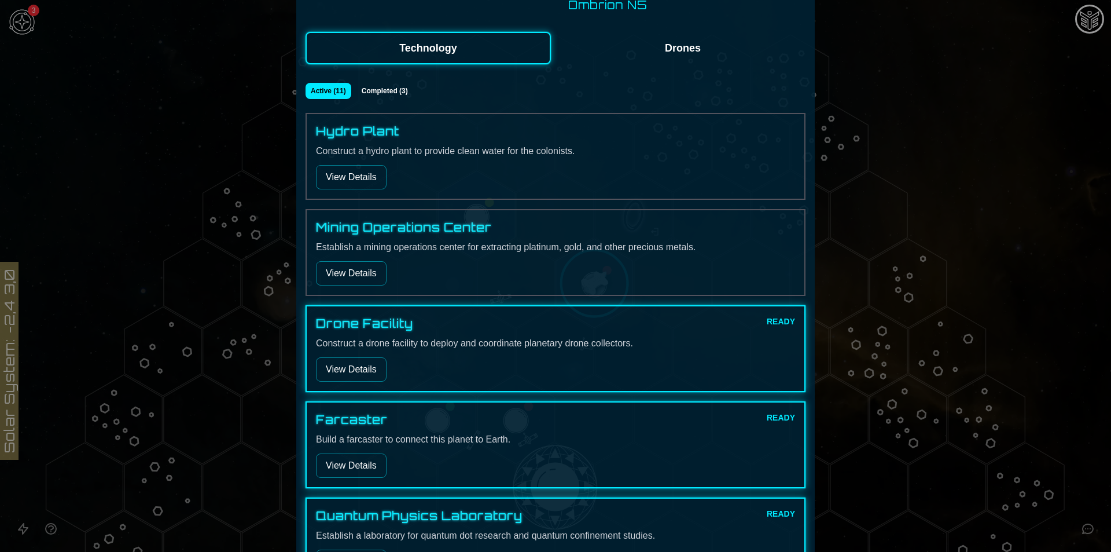
scroll to position [174, 0]
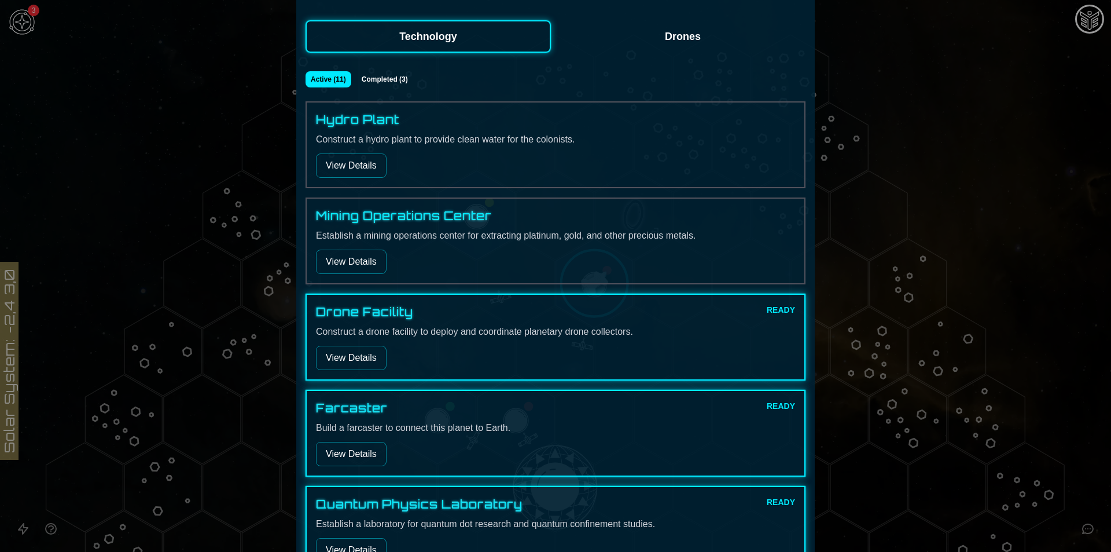
click at [366, 365] on button "View Details" at bounding box center [351, 358] width 71 height 24
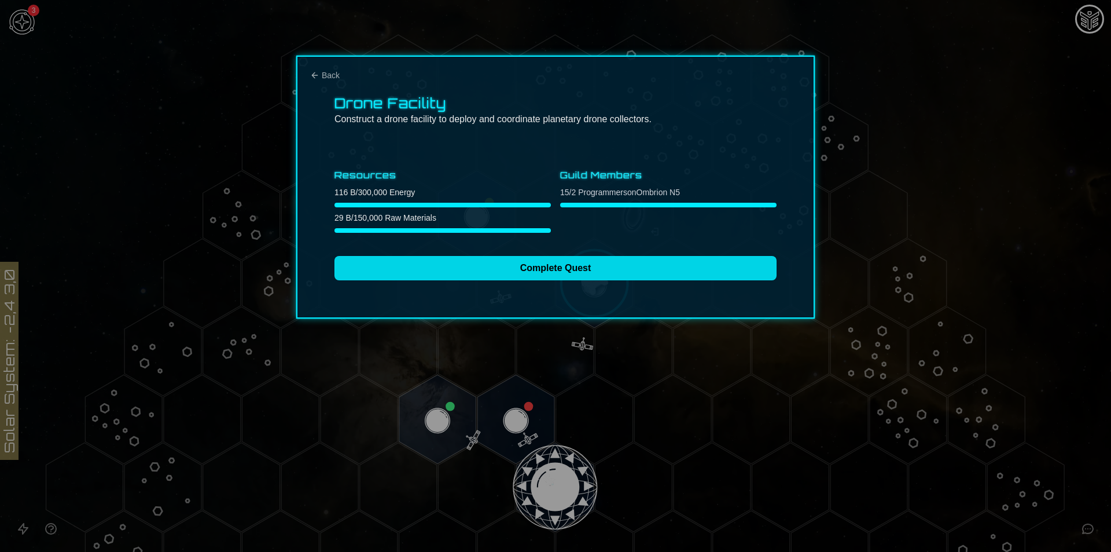
click at [545, 273] on button "Complete Quest" at bounding box center [556, 268] width 442 height 24
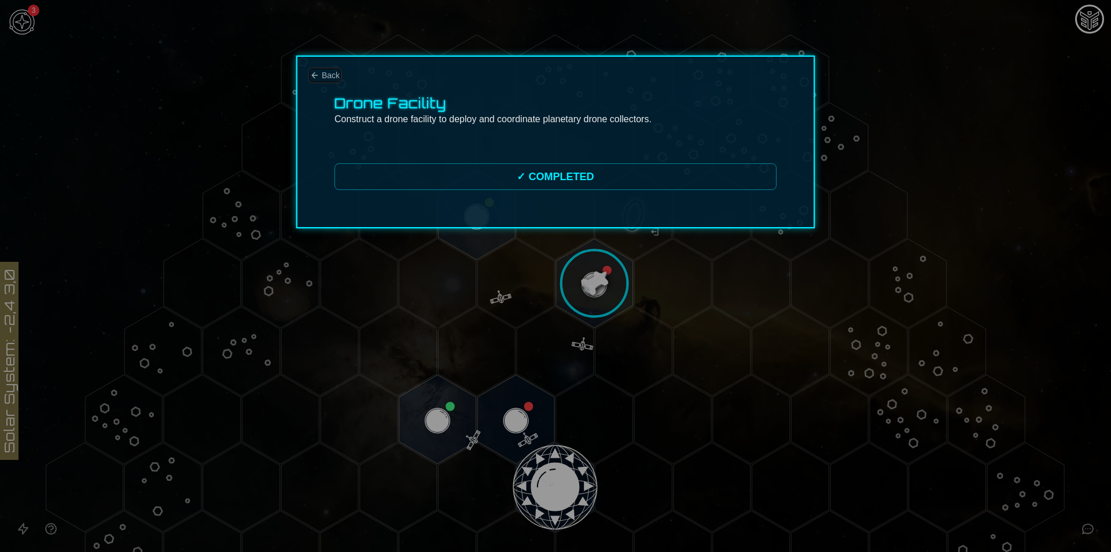
click at [315, 75] on icon "Back" at bounding box center [314, 74] width 5 height 5
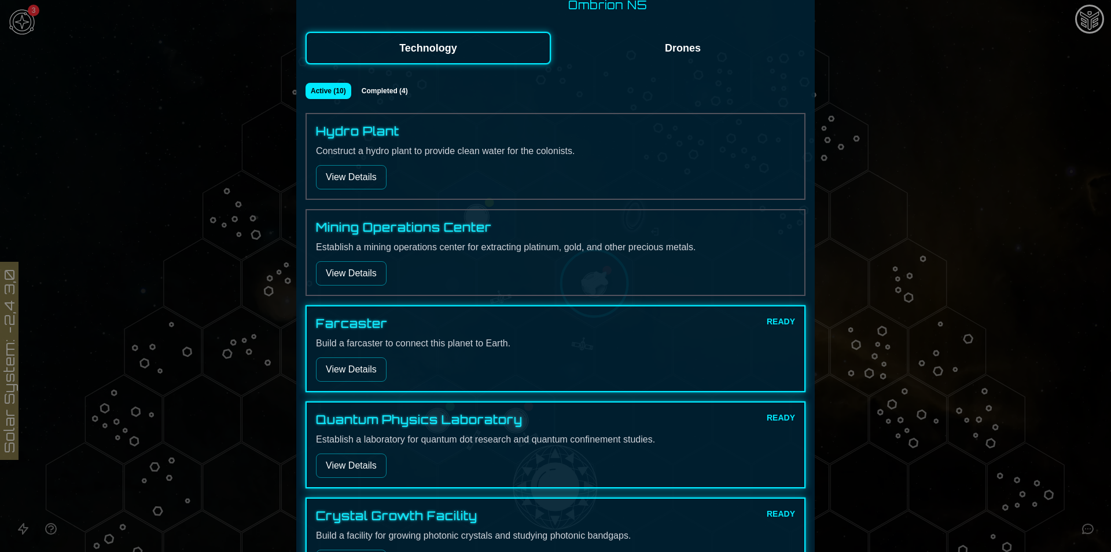
scroll to position [174, 0]
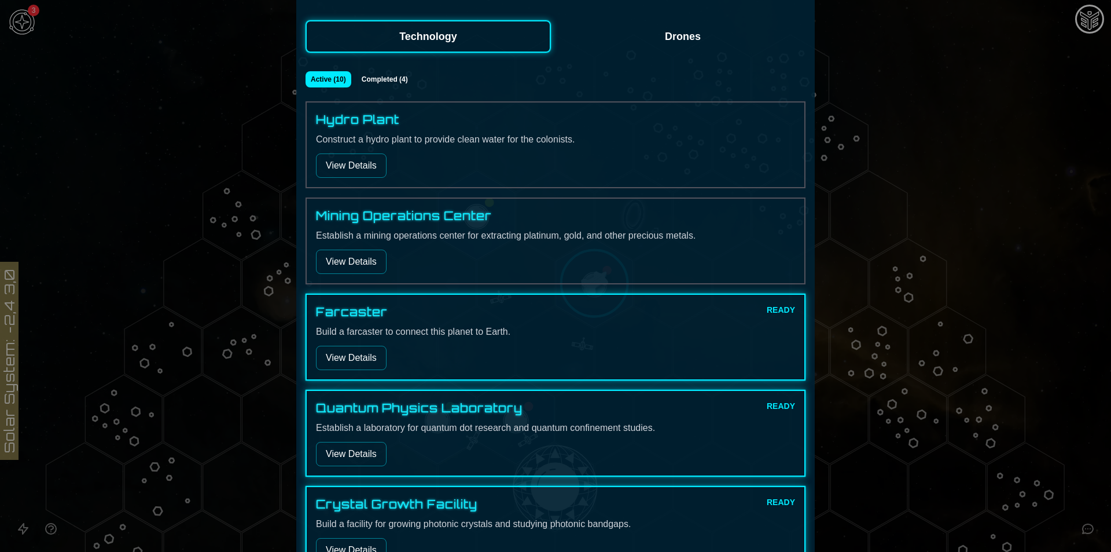
click at [371, 354] on button "View Details" at bounding box center [351, 358] width 71 height 24
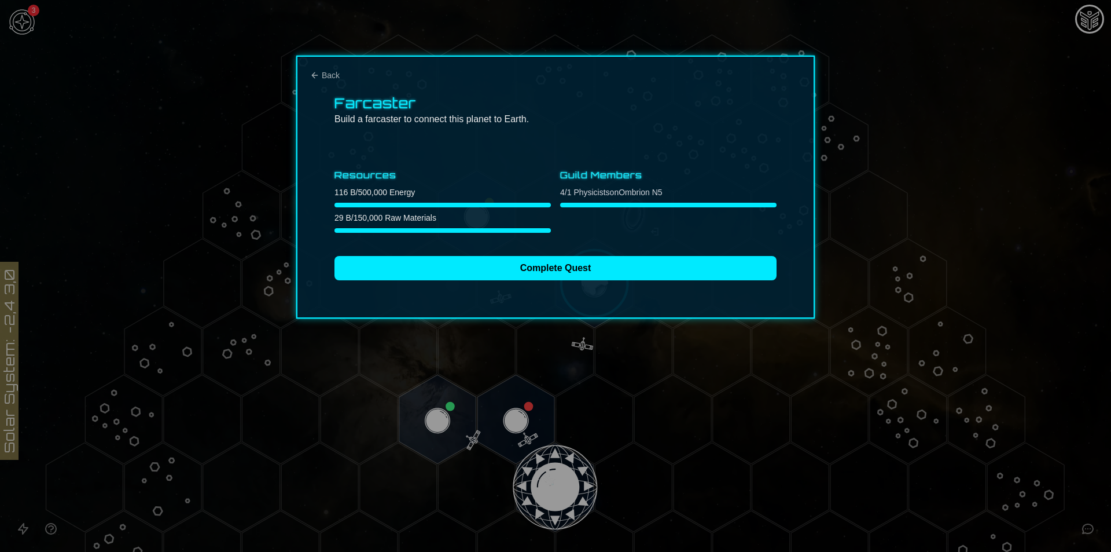
click at [478, 281] on div "Farcaster Build a farcaster to connect this planet to Earth. Resources 116 B / …" at bounding box center [555, 187] width 519 height 263
click at [322, 73] on span "Back" at bounding box center [331, 75] width 18 height 12
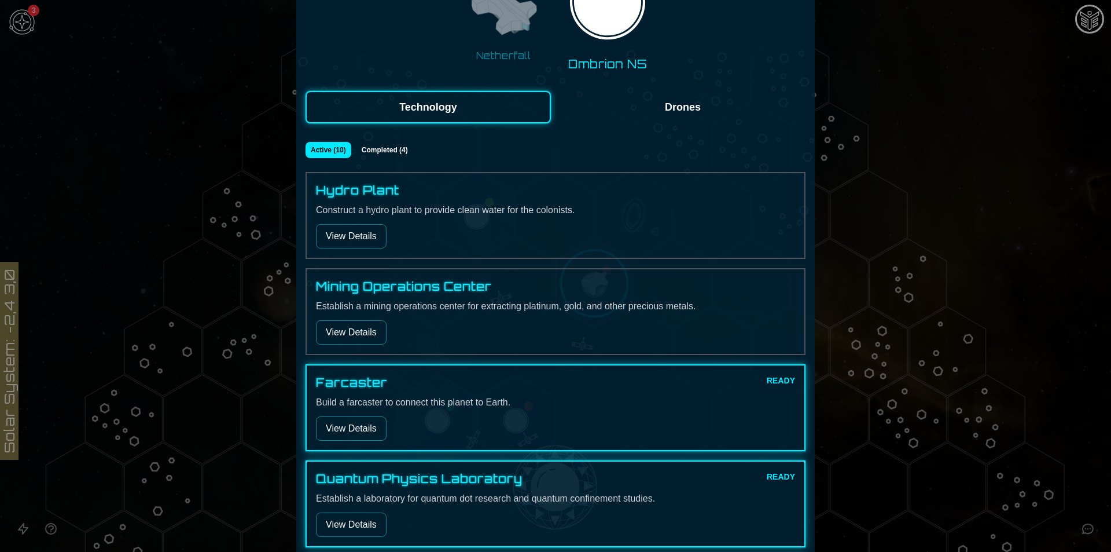
scroll to position [116, 0]
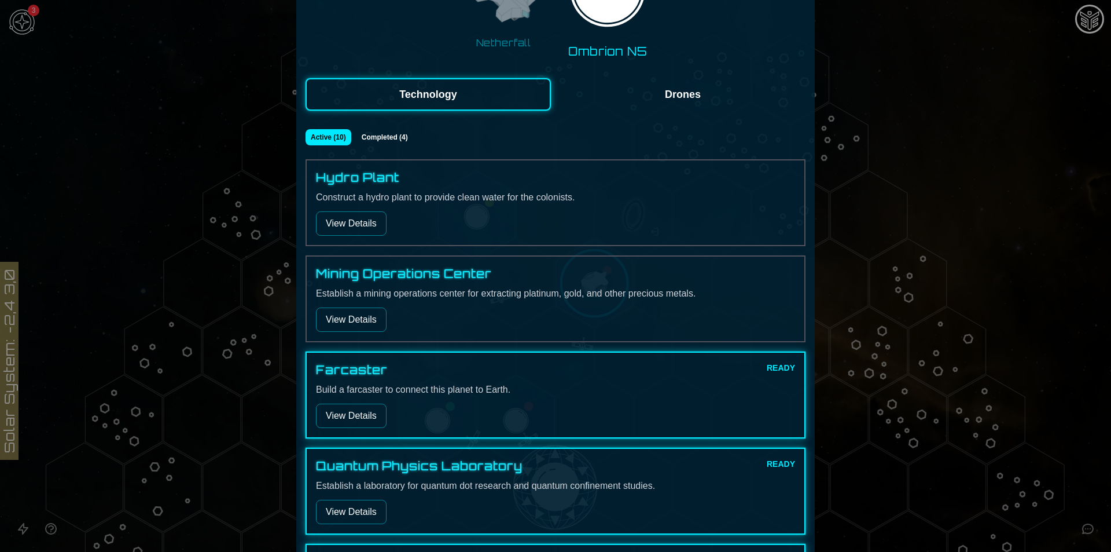
click at [371, 406] on button "View Details" at bounding box center [351, 415] width 71 height 24
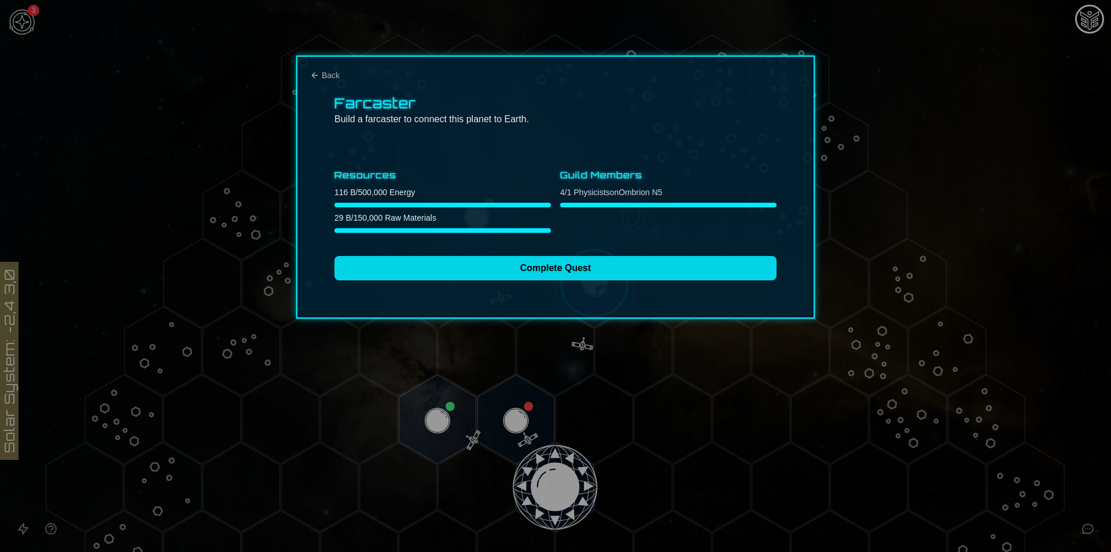
click at [471, 267] on button "Complete Quest" at bounding box center [556, 268] width 442 height 24
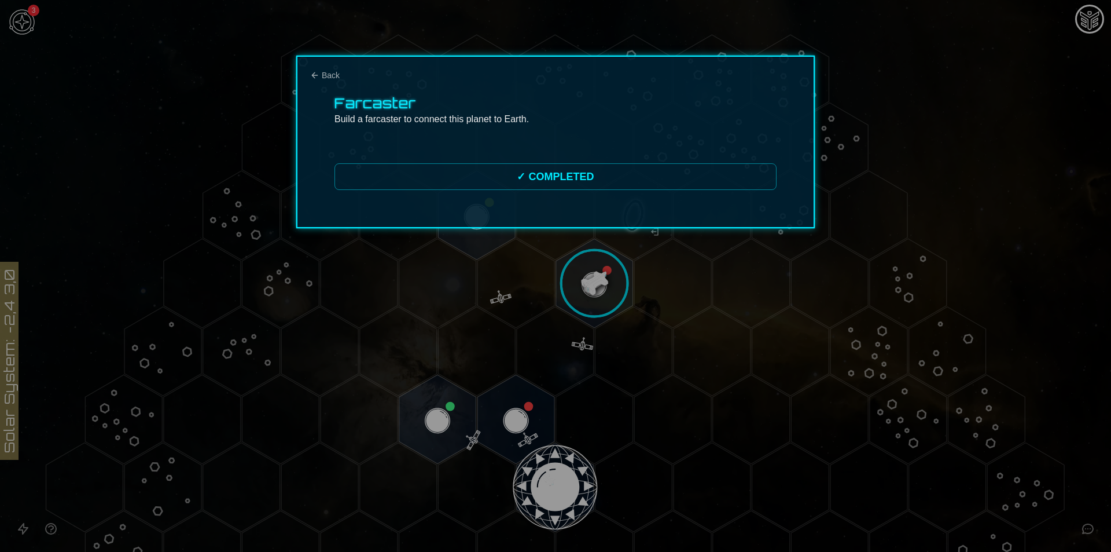
click at [316, 68] on div "Farcaster Build a farcaster to connect this planet to Earth. ✓ COMPLETED" at bounding box center [555, 142] width 519 height 172
click at [320, 80] on button "Back" at bounding box center [325, 75] width 30 height 12
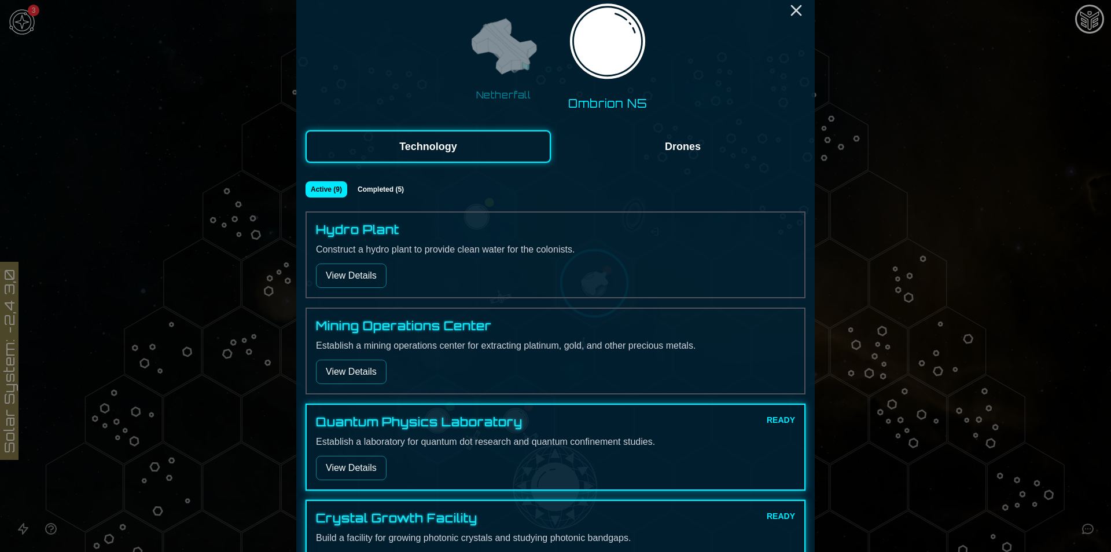
scroll to position [231, 0]
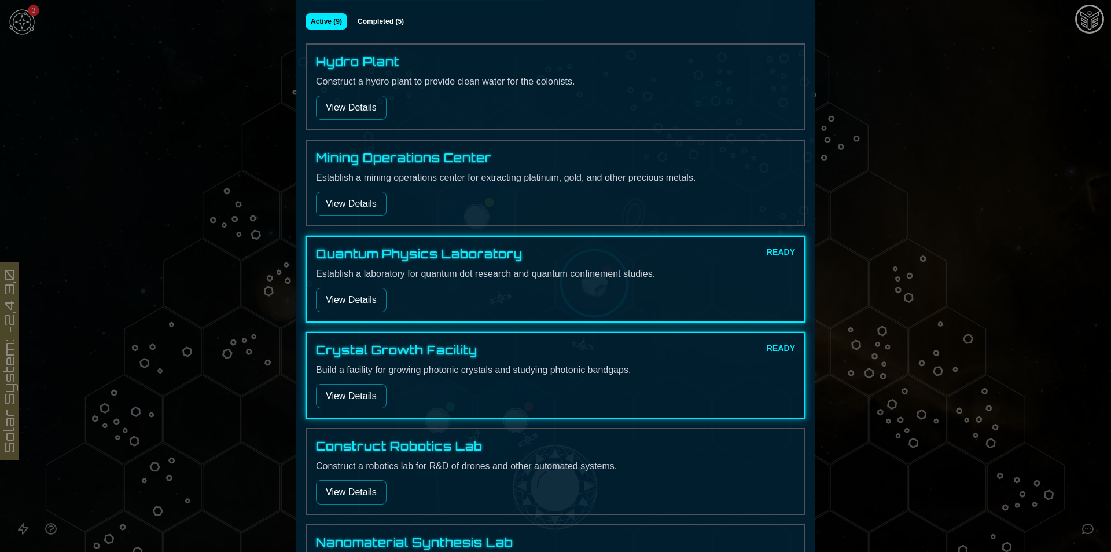
click at [327, 300] on button "View Details" at bounding box center [351, 300] width 71 height 24
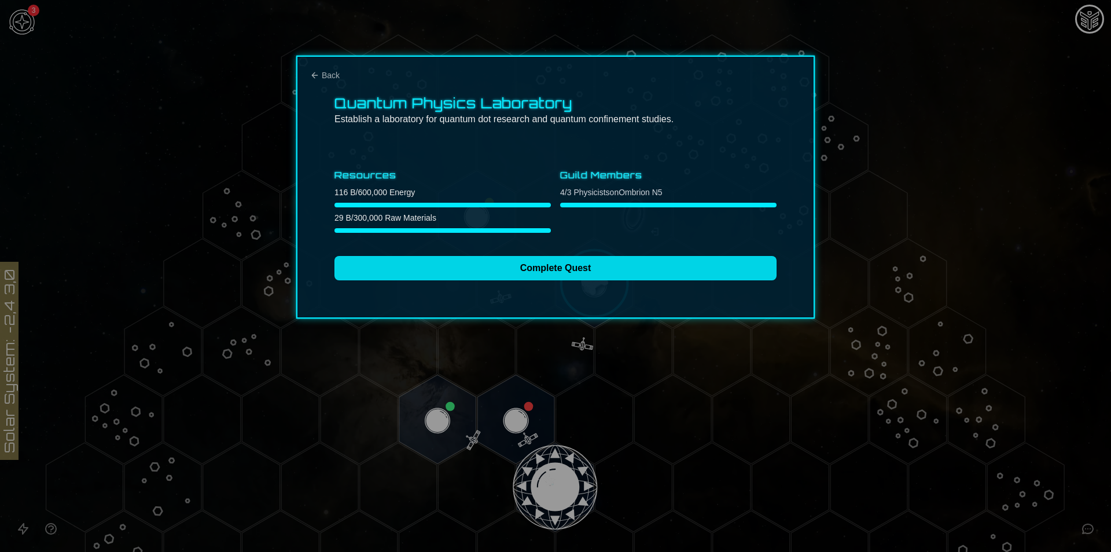
scroll to position [0, 0]
click at [495, 268] on button "Complete Quest" at bounding box center [556, 268] width 442 height 24
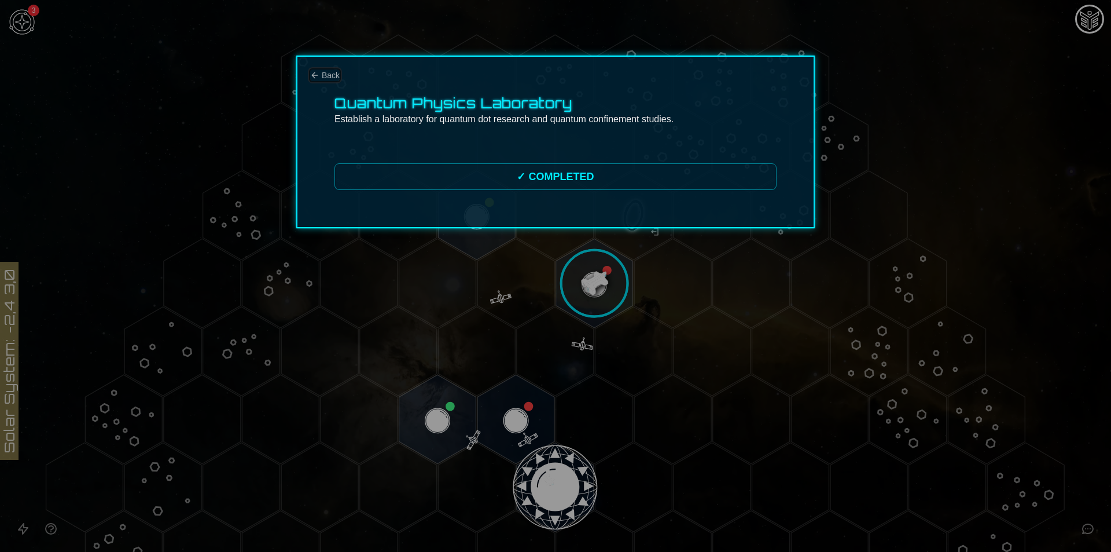
click at [333, 72] on span "Back" at bounding box center [331, 75] width 18 height 12
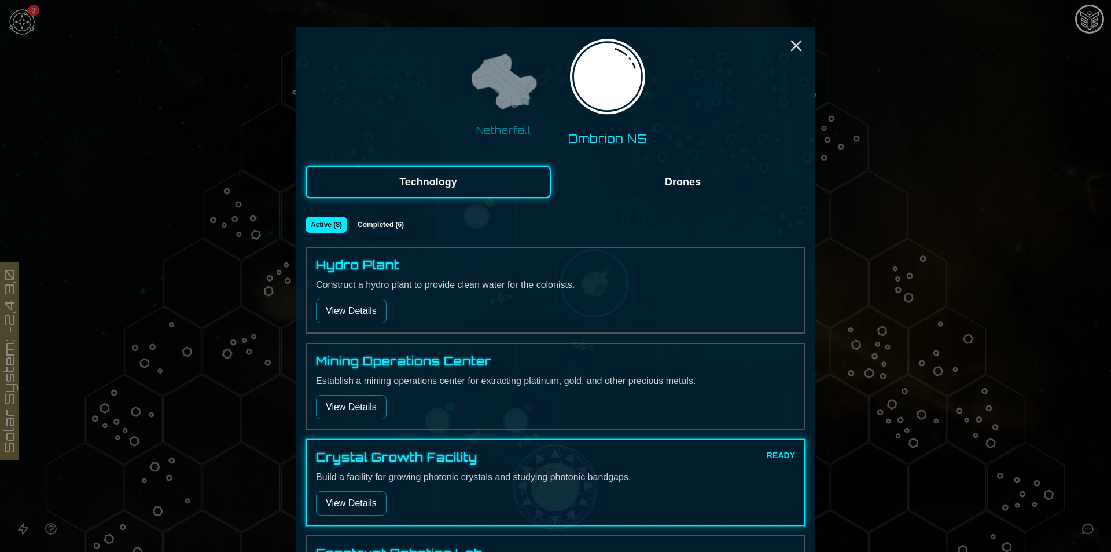
scroll to position [116, 0]
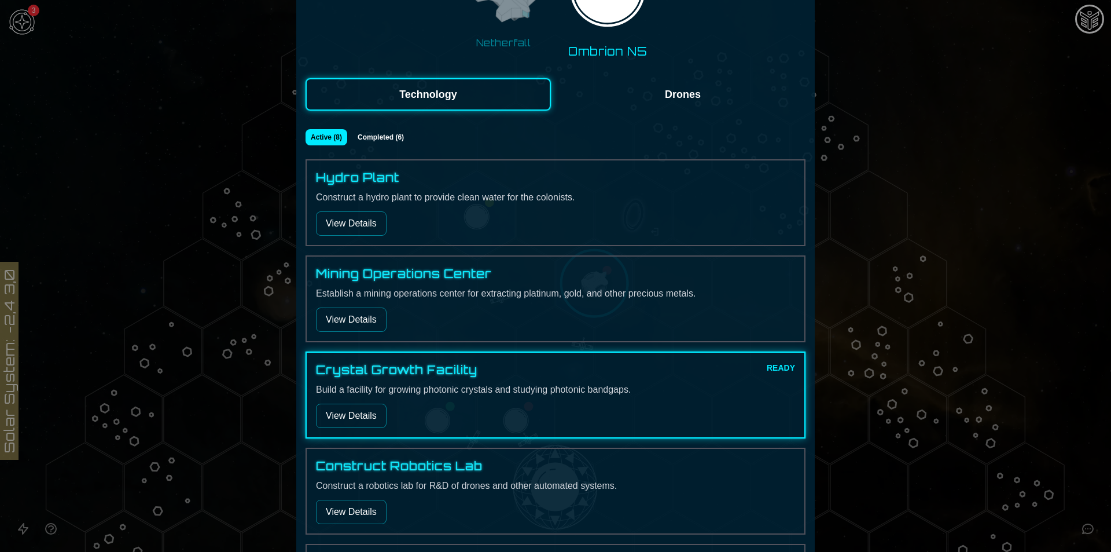
click at [364, 428] on div "Crystal Growth Facility READY Build a facility for growing photonic crystals an…" at bounding box center [556, 394] width 500 height 87
click at [353, 412] on button "View Details" at bounding box center [351, 415] width 71 height 24
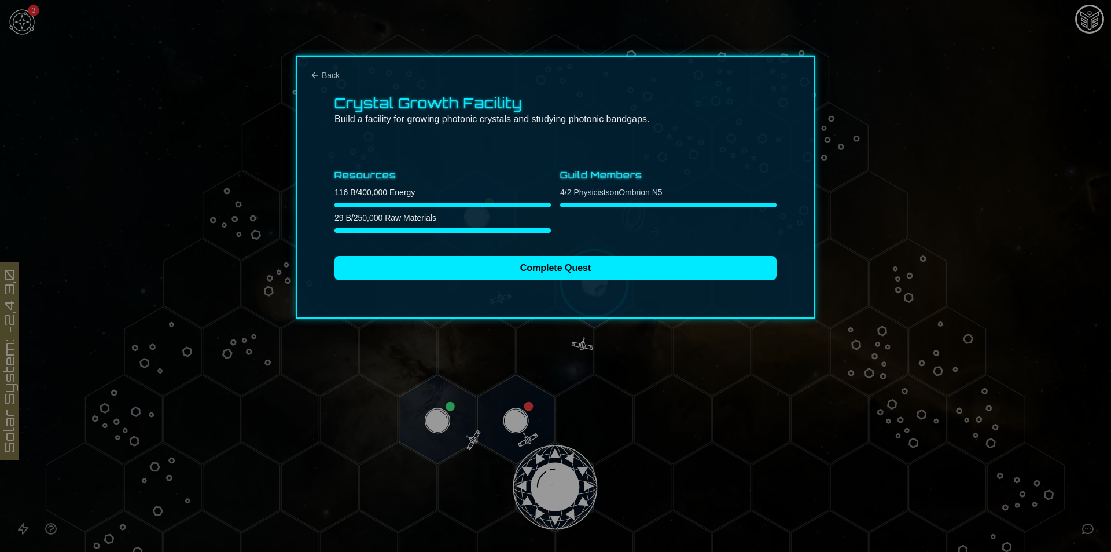
scroll to position [0, 0]
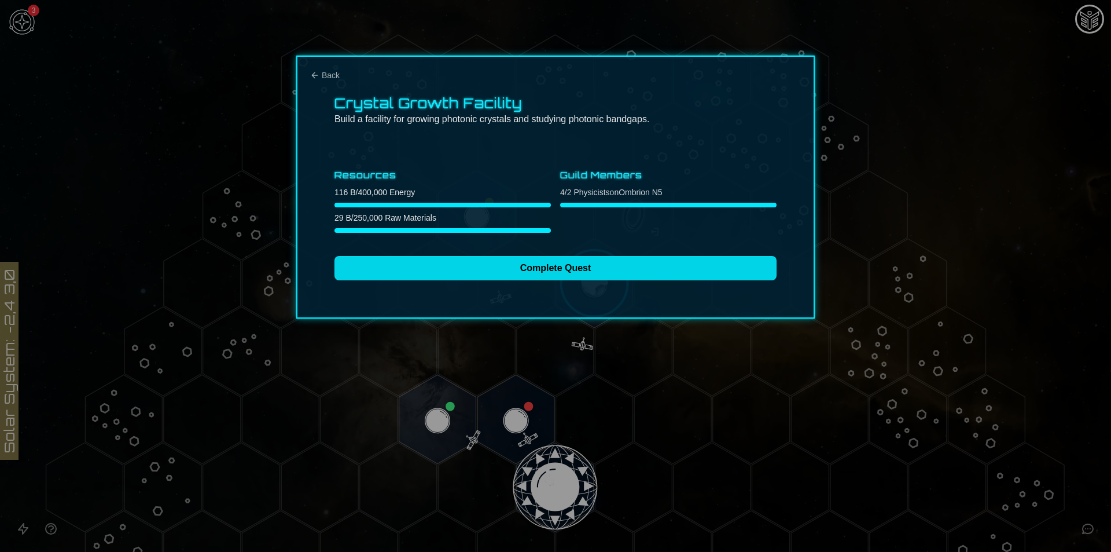
click at [503, 260] on button "Complete Quest" at bounding box center [556, 268] width 442 height 24
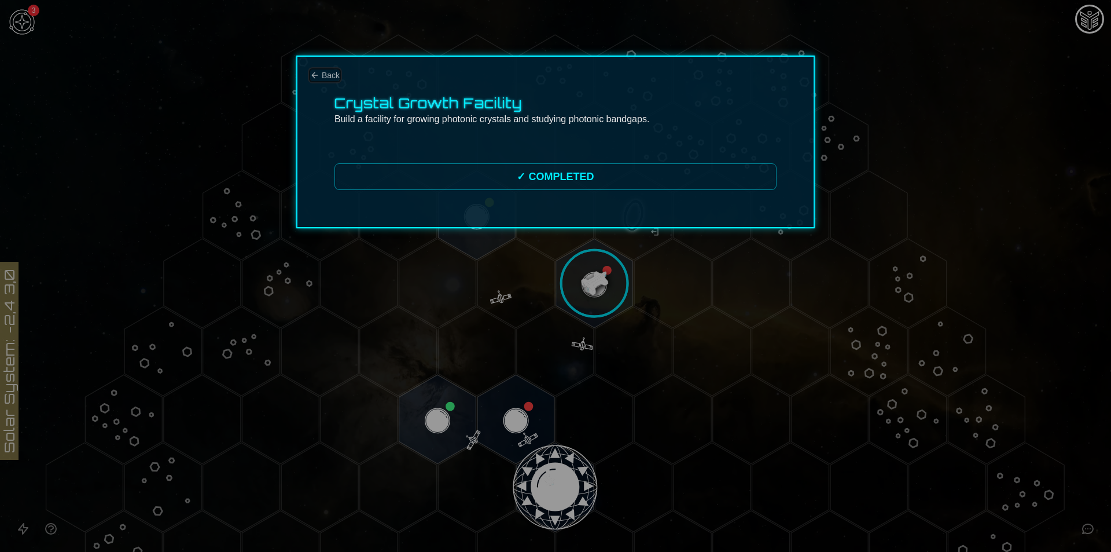
click at [335, 78] on span "Back" at bounding box center [331, 75] width 18 height 12
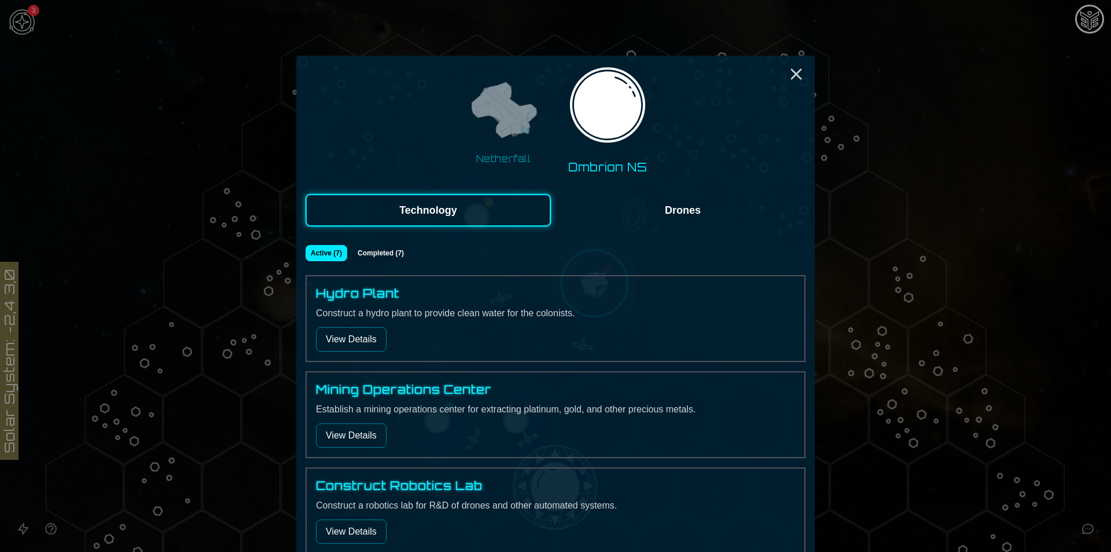
click at [351, 344] on button "View Details" at bounding box center [351, 339] width 71 height 24
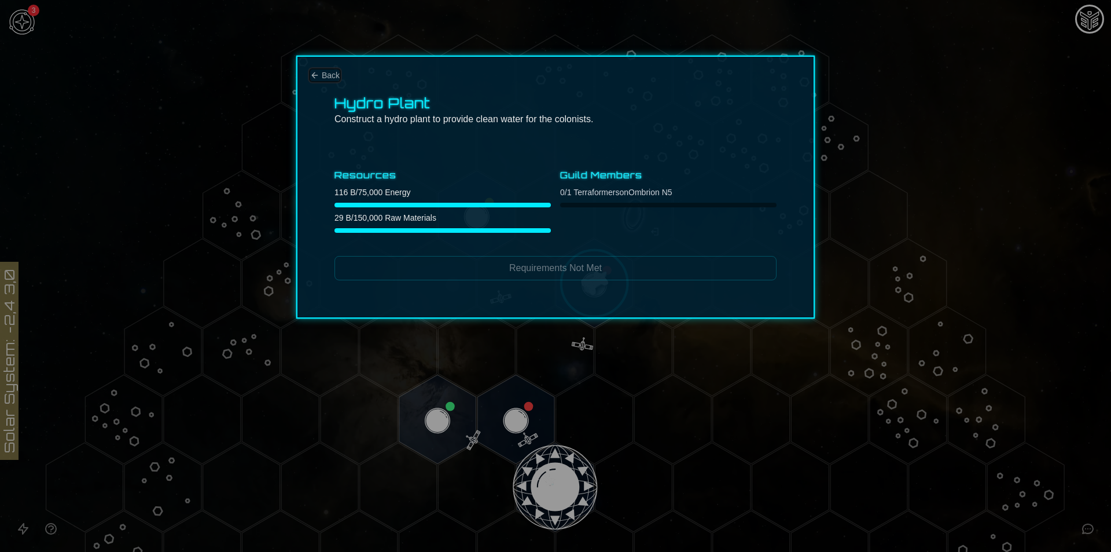
click at [315, 78] on icon "Back" at bounding box center [314, 74] width 5 height 5
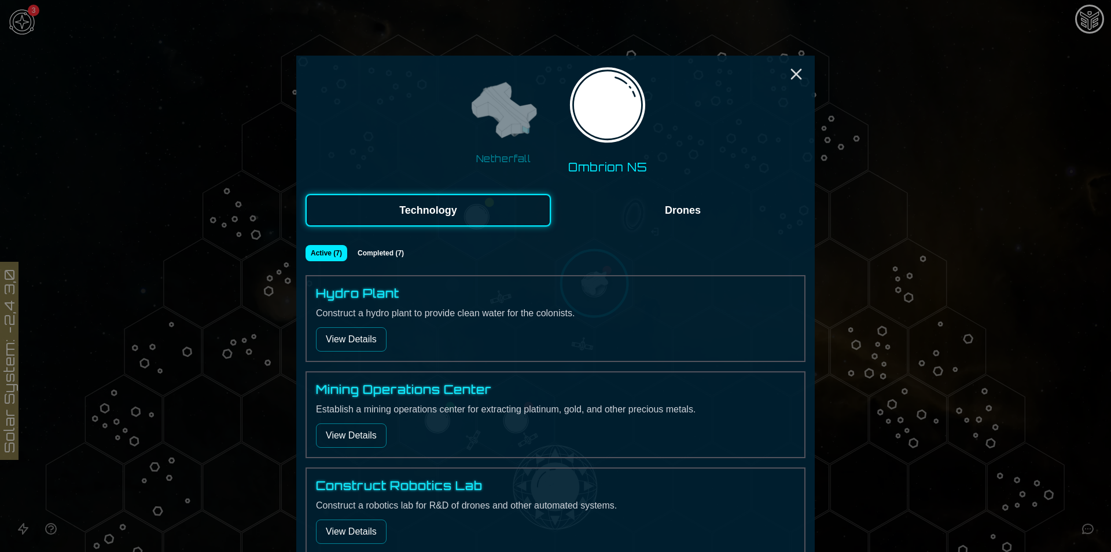
click at [825, 237] on div at bounding box center [555, 276] width 1111 height 552
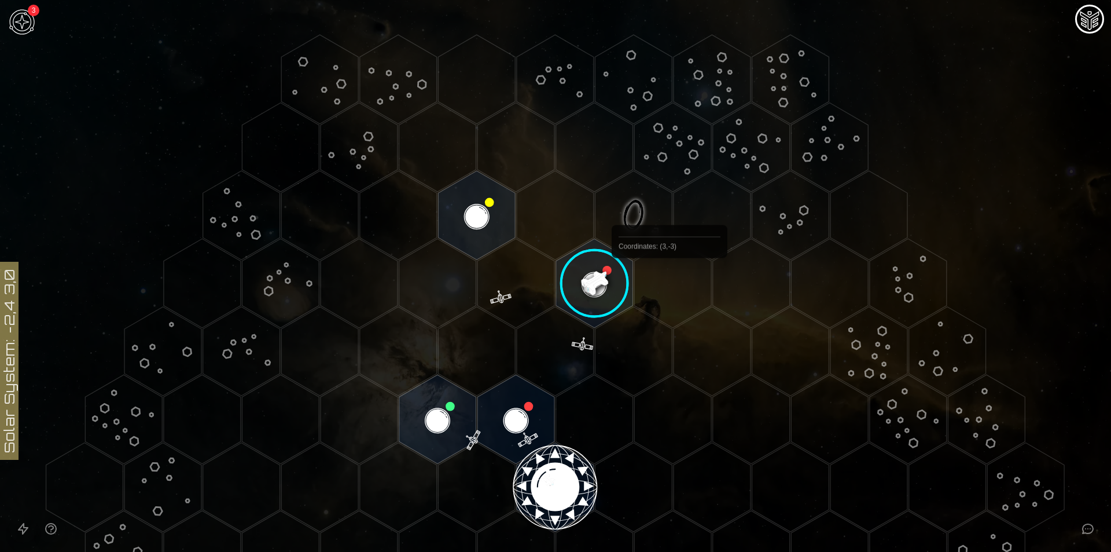
click at [624, 283] on image at bounding box center [594, 283] width 91 height 91
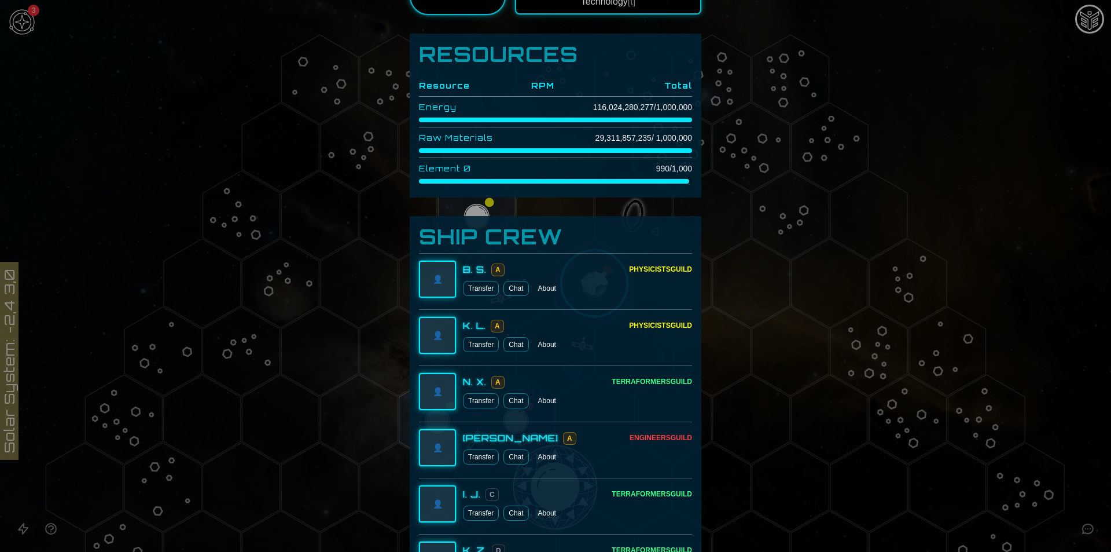
scroll to position [116, 0]
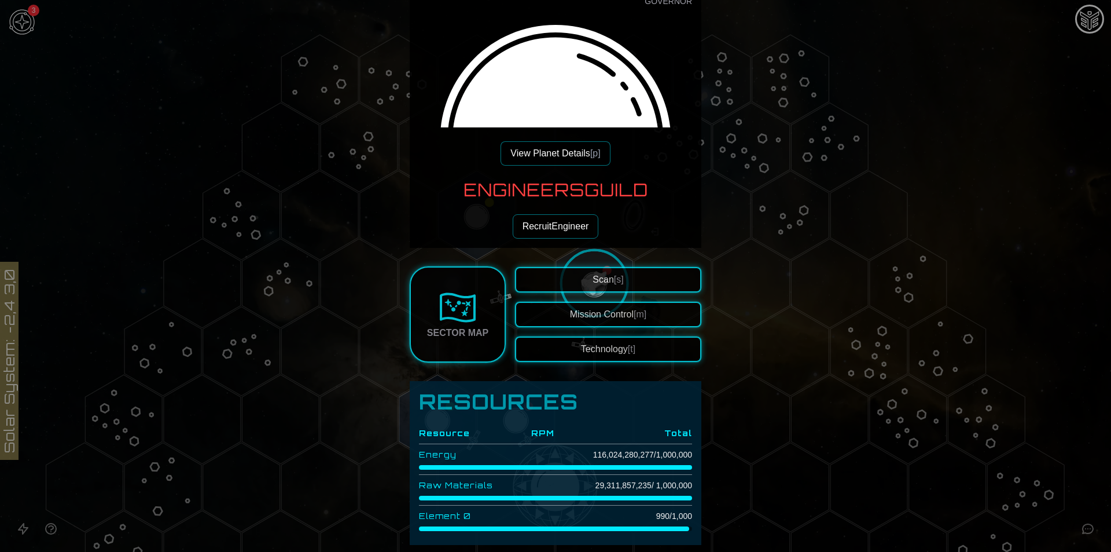
click at [555, 153] on button "View Planet Details [p]" at bounding box center [555, 153] width 109 height 24
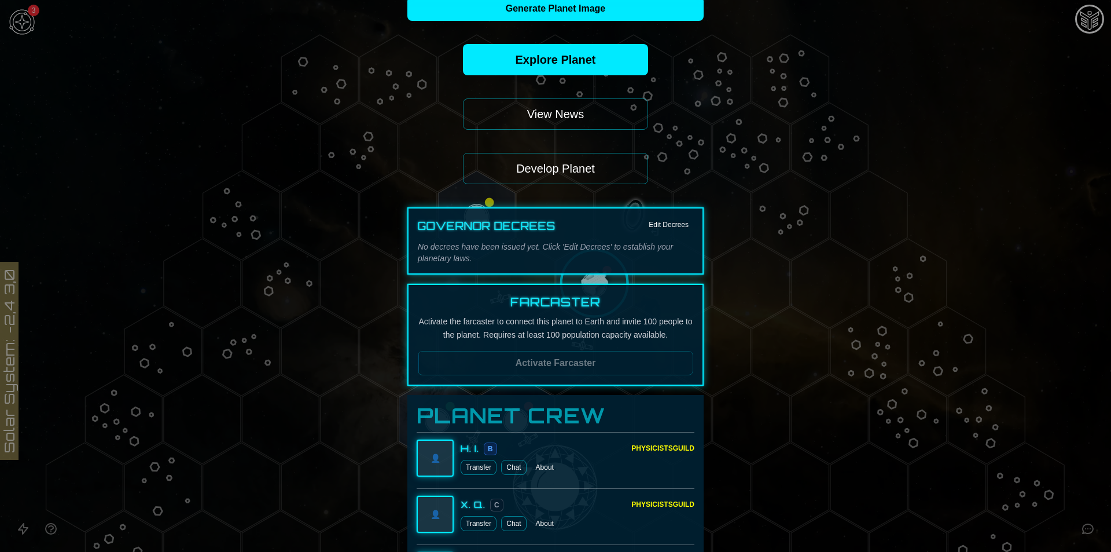
scroll to position [0, 0]
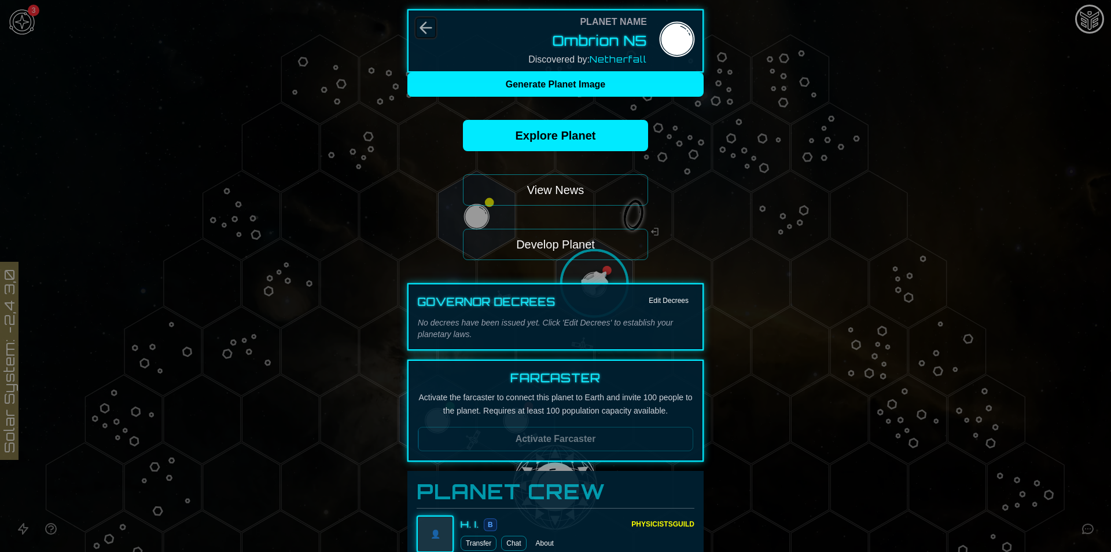
click at [424, 34] on icon "Back" at bounding box center [426, 28] width 19 height 19
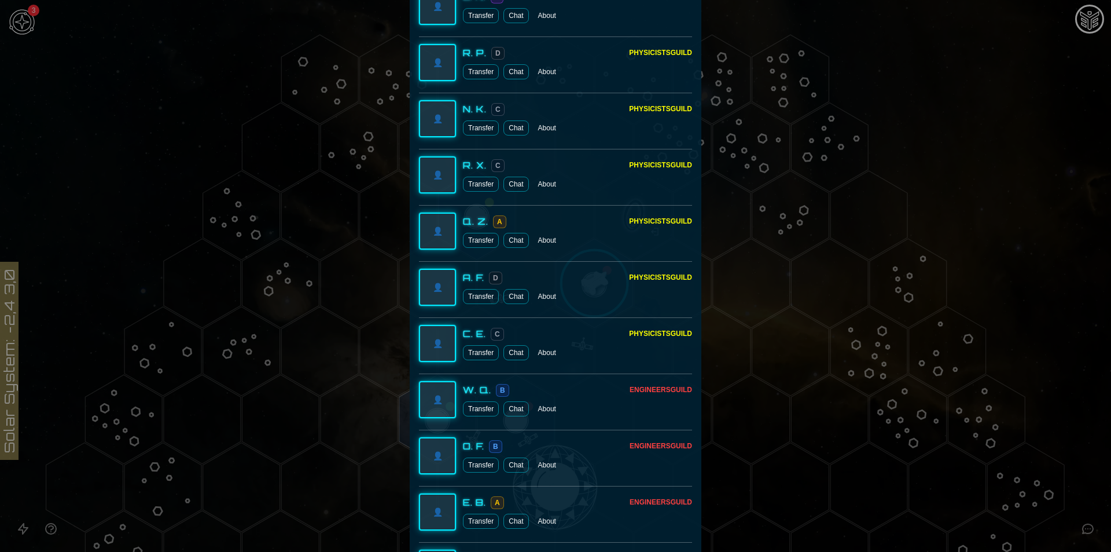
scroll to position [5396, 0]
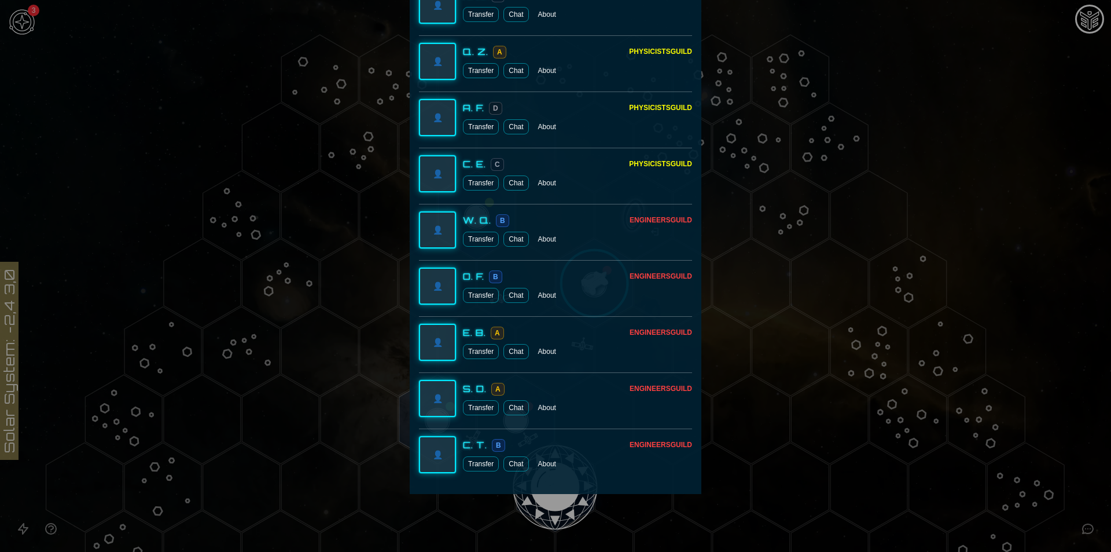
click at [471, 466] on button "Transfer" at bounding box center [481, 463] width 36 height 15
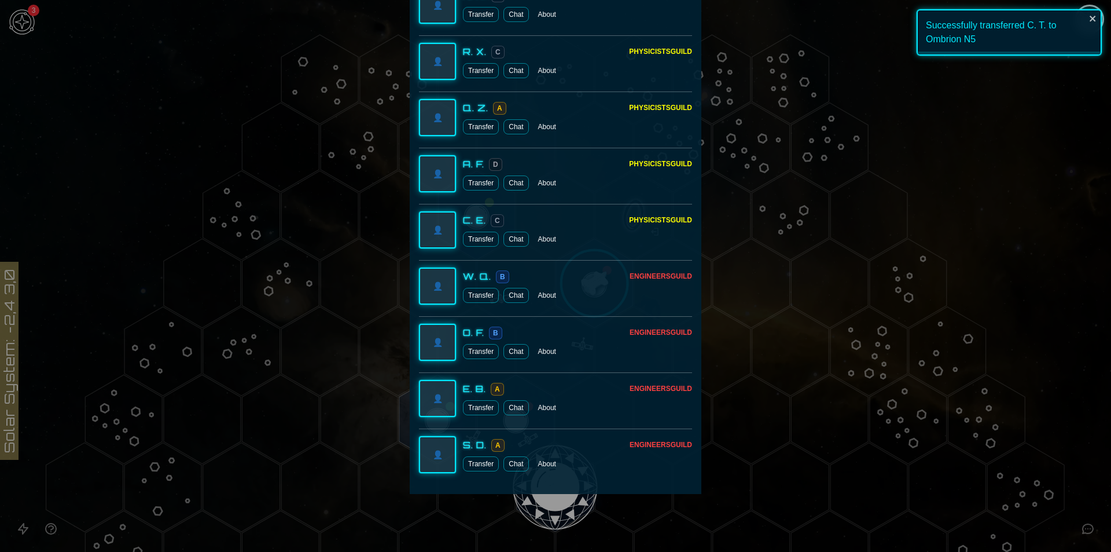
click at [487, 297] on button "Transfer" at bounding box center [481, 295] width 36 height 15
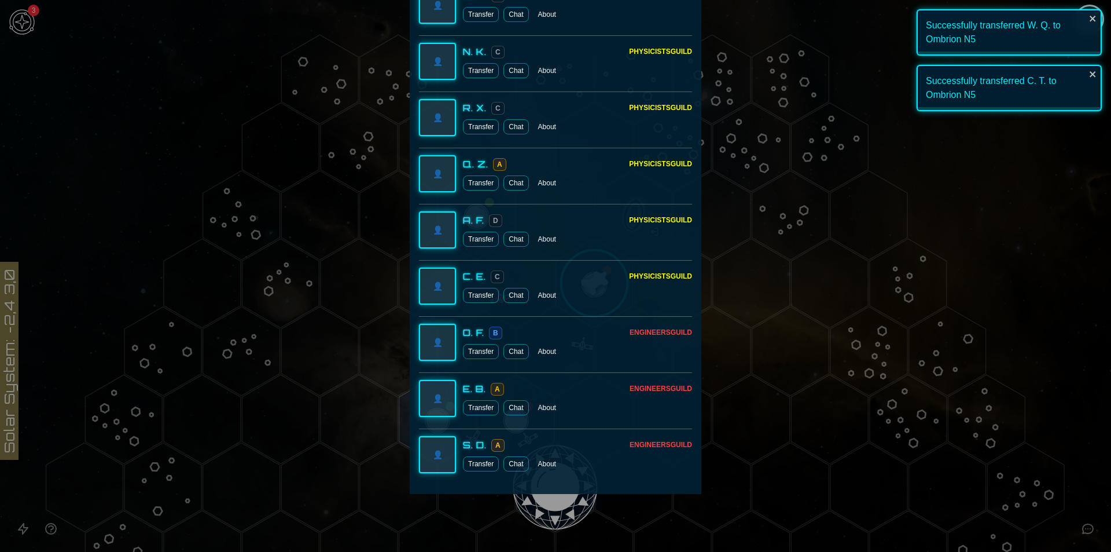
click at [472, 361] on div "👤 O. F. B Engineers Guild Transfer Chat About" at bounding box center [555, 342] width 273 height 52
click at [473, 353] on button "Transfer" at bounding box center [481, 351] width 36 height 15
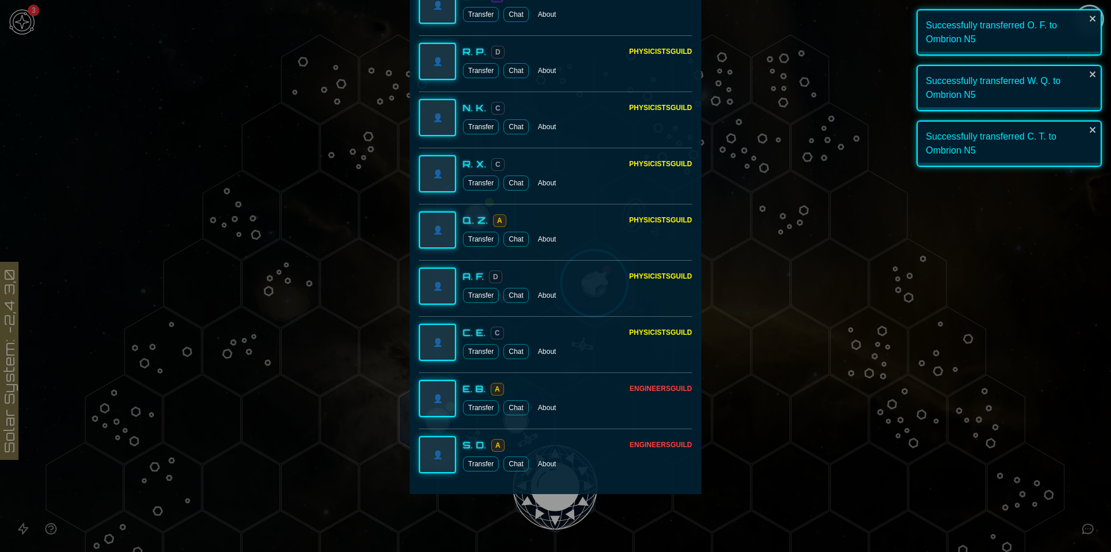
click at [478, 407] on button "Transfer" at bounding box center [481, 407] width 36 height 15
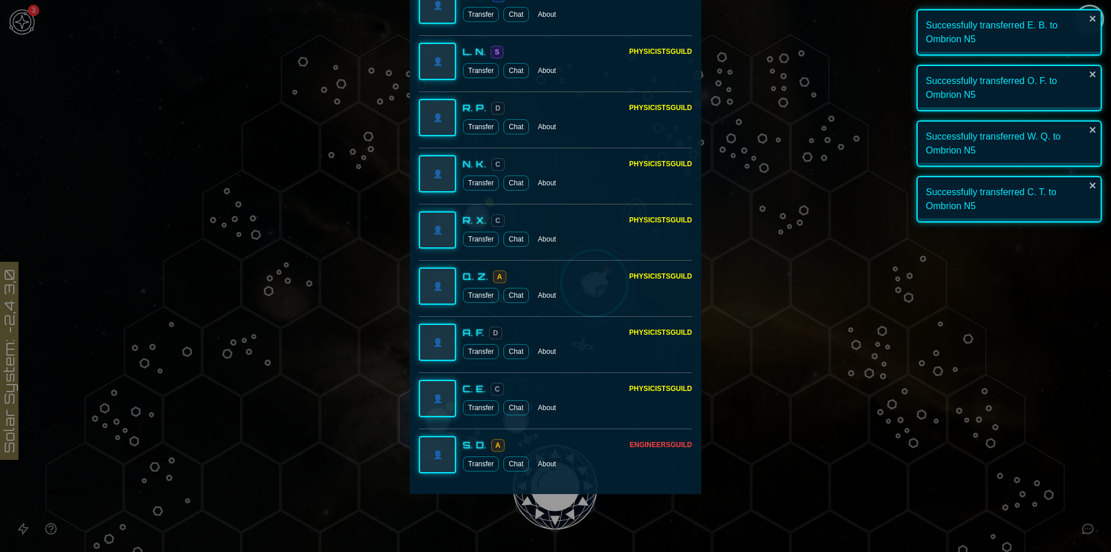
click at [1096, 280] on div at bounding box center [555, 276] width 1111 height 552
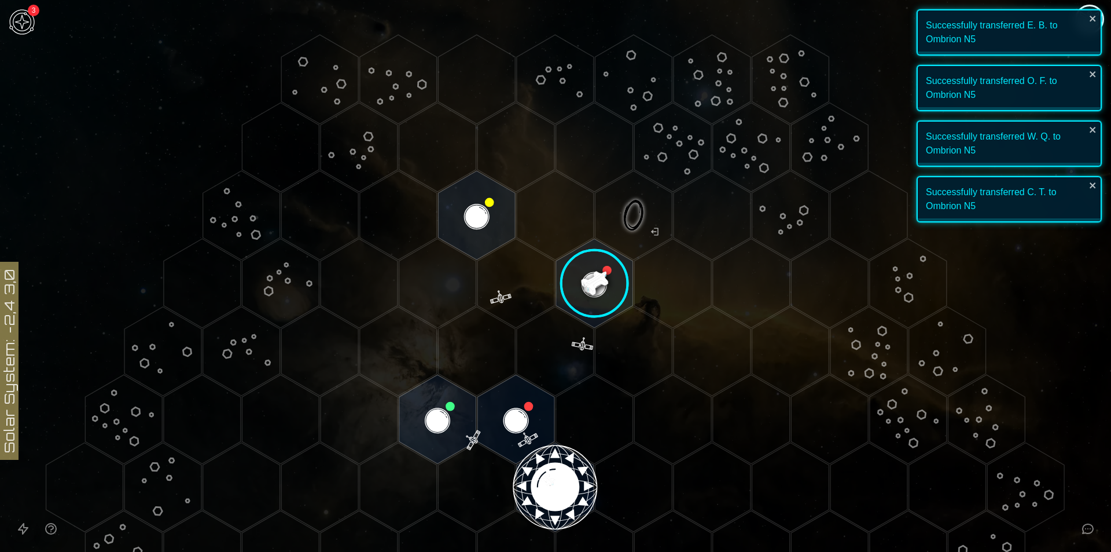
click at [604, 292] on image at bounding box center [594, 283] width 91 height 91
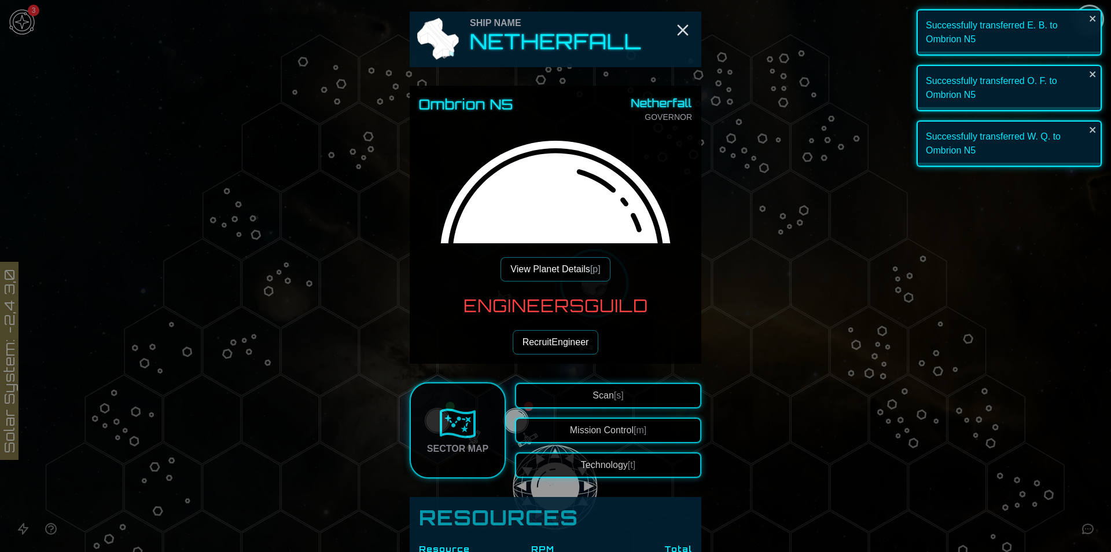
click at [558, 272] on button "View Planet Details [p]" at bounding box center [555, 269] width 109 height 24
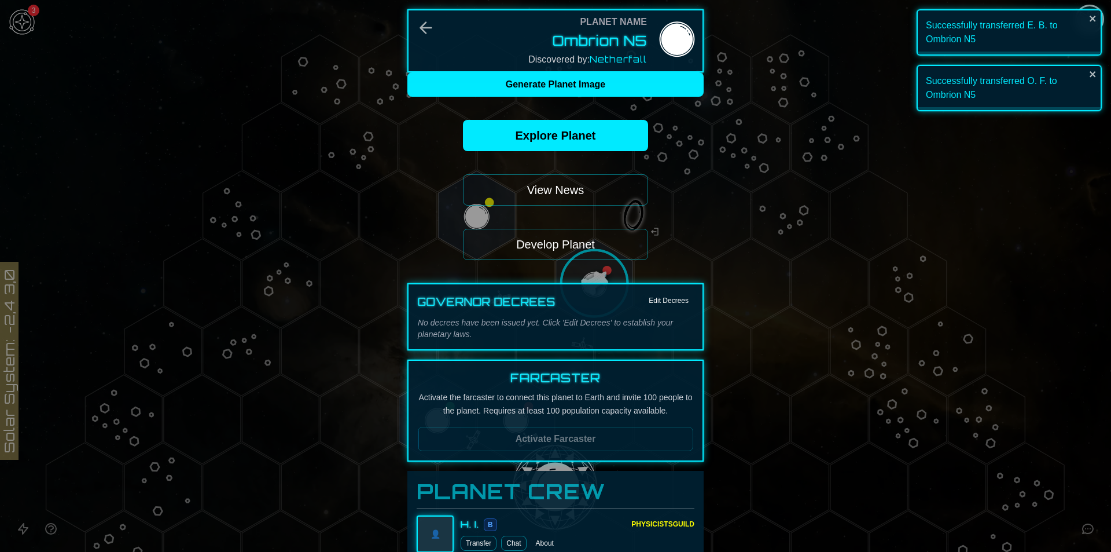
click at [546, 255] on button "Develop Planet" at bounding box center [555, 244] width 185 height 31
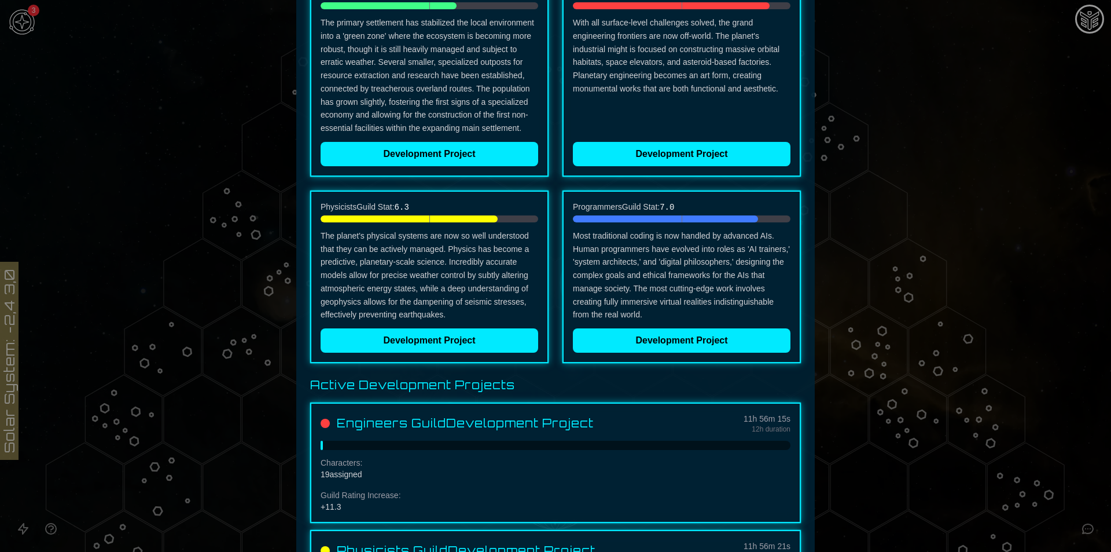
scroll to position [130, 0]
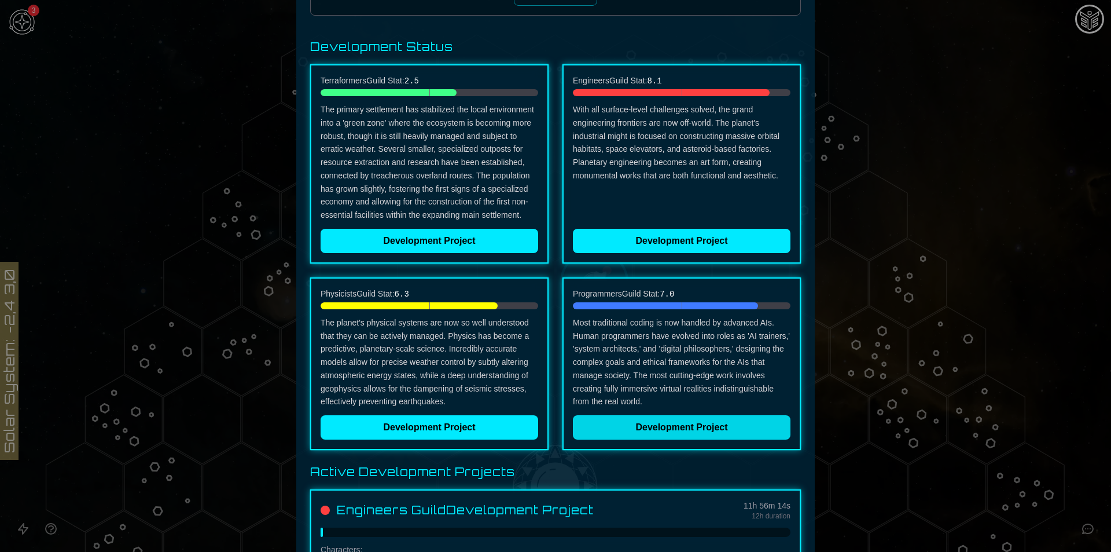
click at [698, 425] on button "Development Project" at bounding box center [682, 427] width 218 height 24
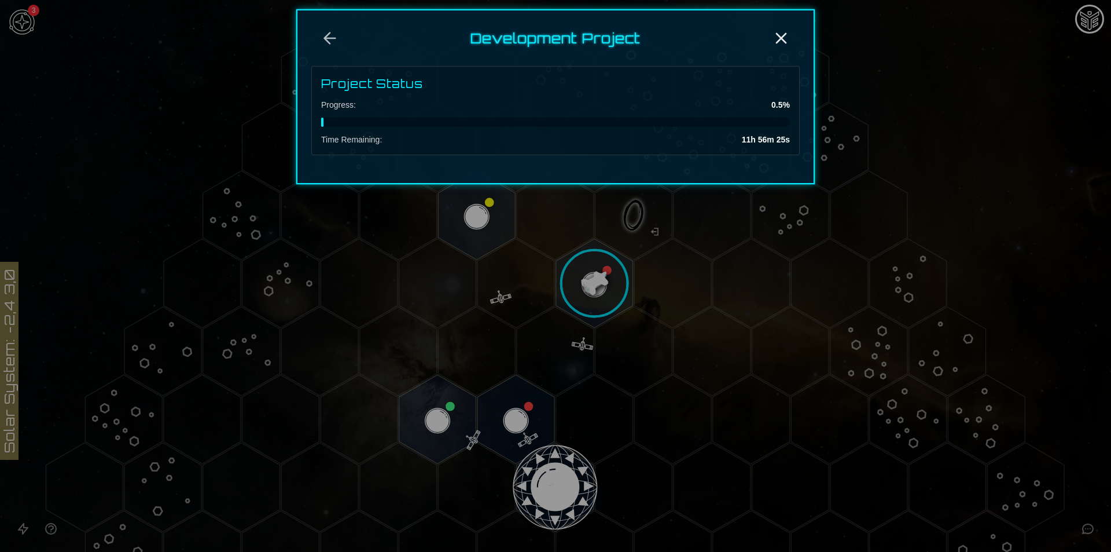
click at [902, 180] on div at bounding box center [555, 276] width 1111 height 552
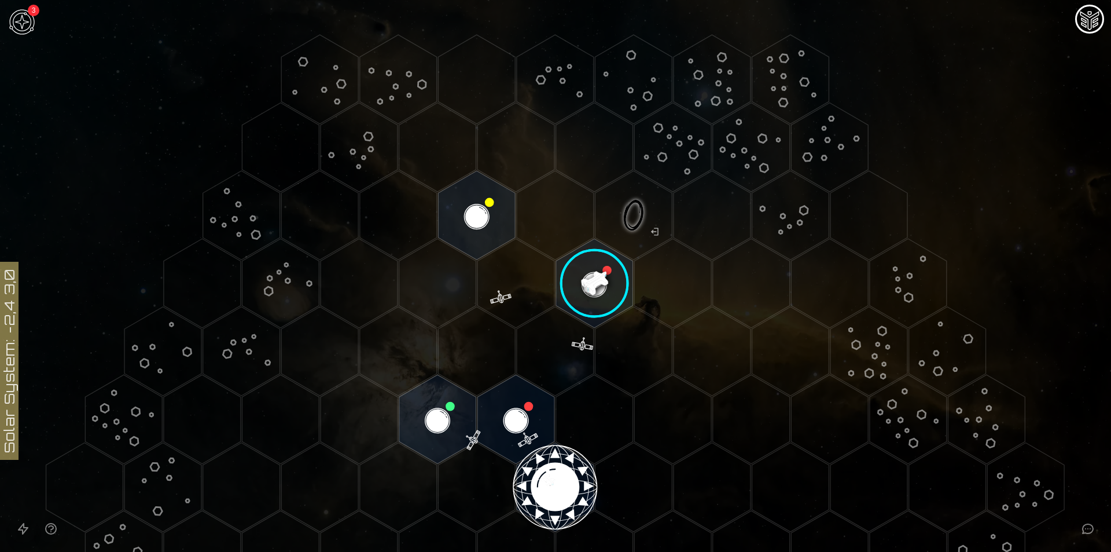
click at [605, 270] on image at bounding box center [594, 283] width 91 height 91
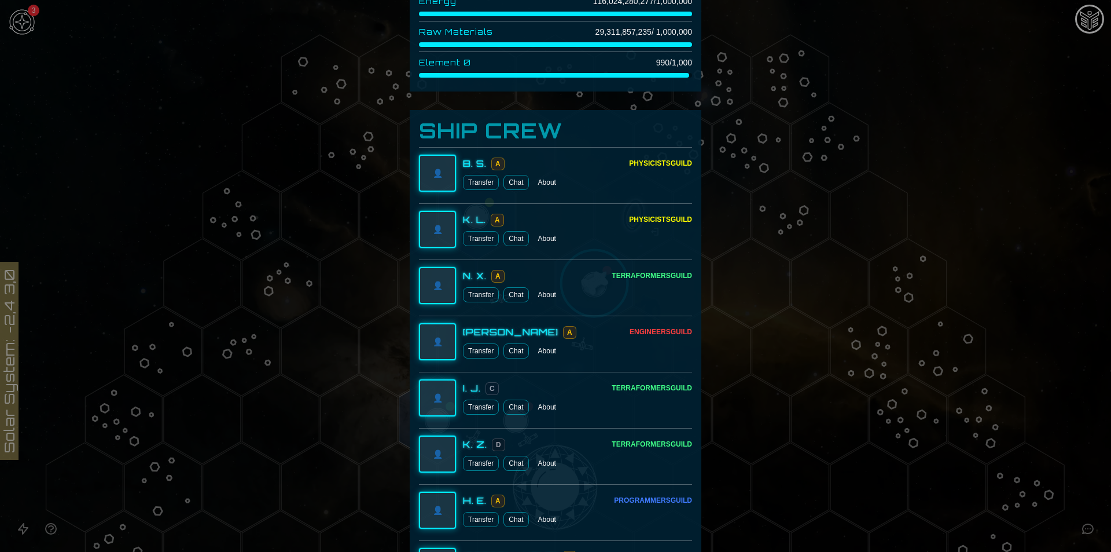
scroll to position [868, 0]
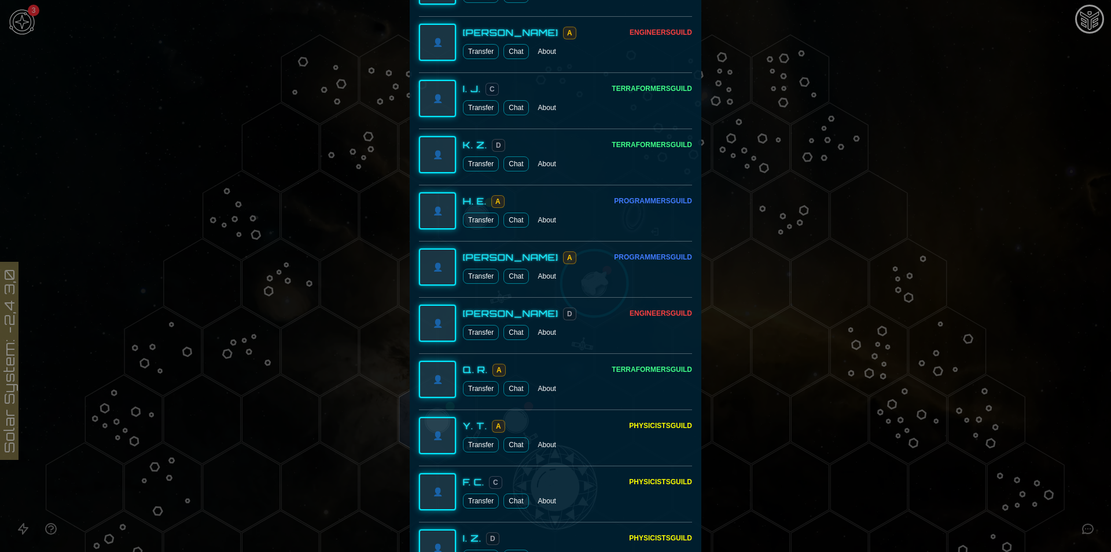
click at [465, 163] on button "Transfer" at bounding box center [481, 163] width 36 height 15
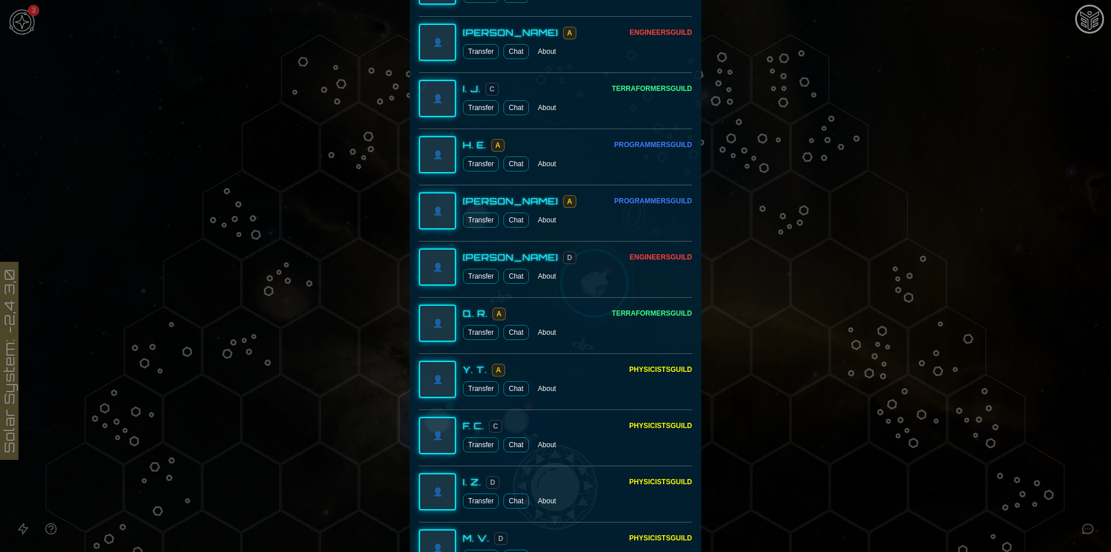
click at [476, 109] on button "Transfer" at bounding box center [481, 107] width 36 height 15
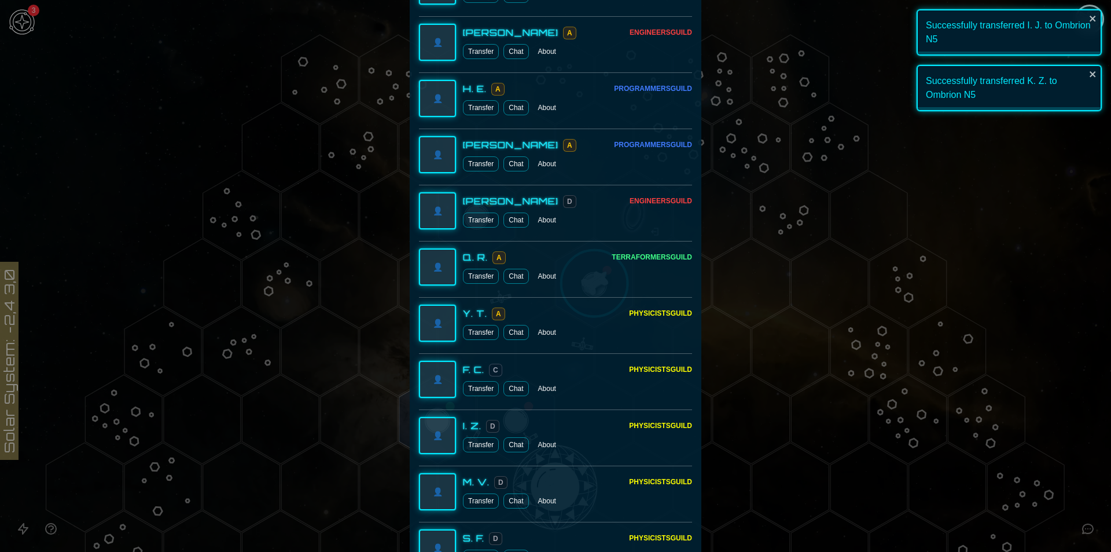
click at [475, 274] on button "Transfer" at bounding box center [481, 276] width 36 height 15
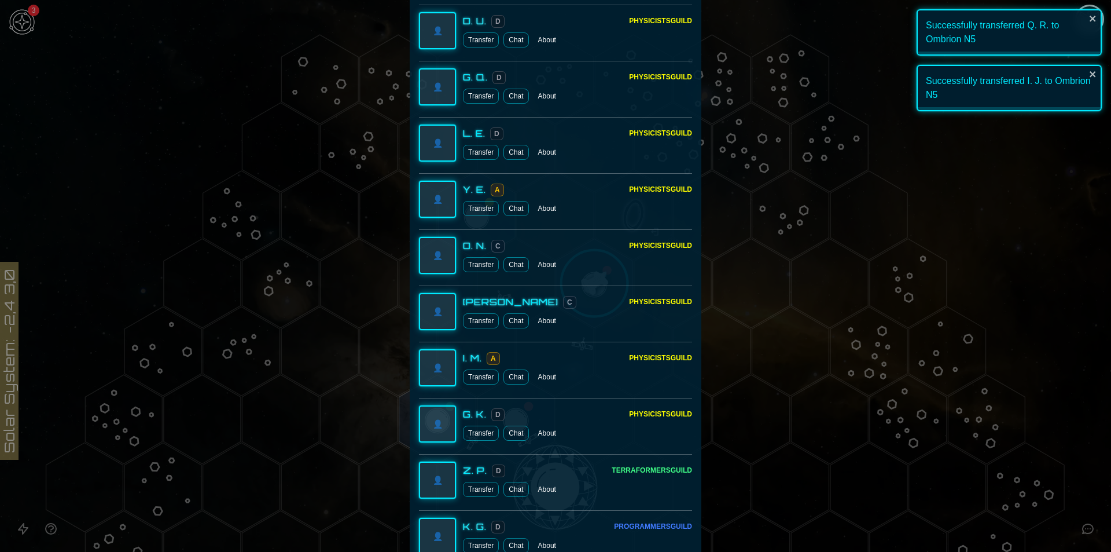
scroll to position [2373, 0]
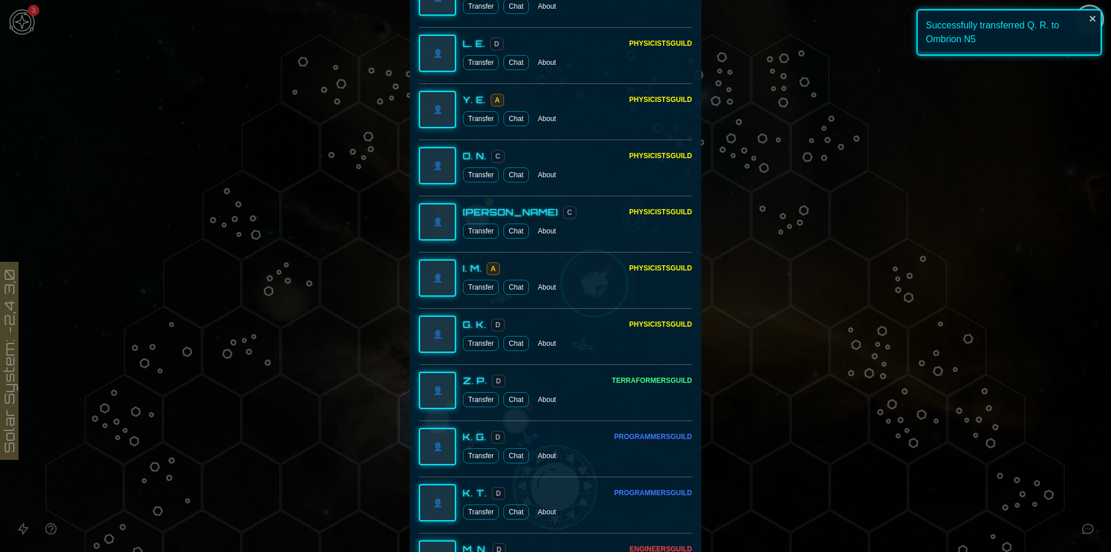
click at [475, 396] on button "Transfer" at bounding box center [481, 399] width 36 height 15
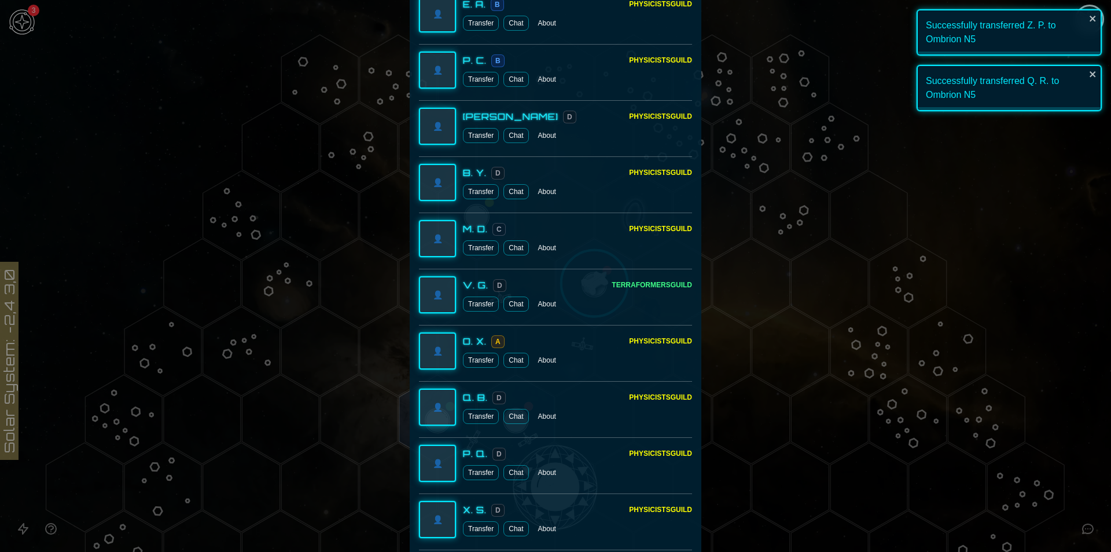
scroll to position [1620, 0]
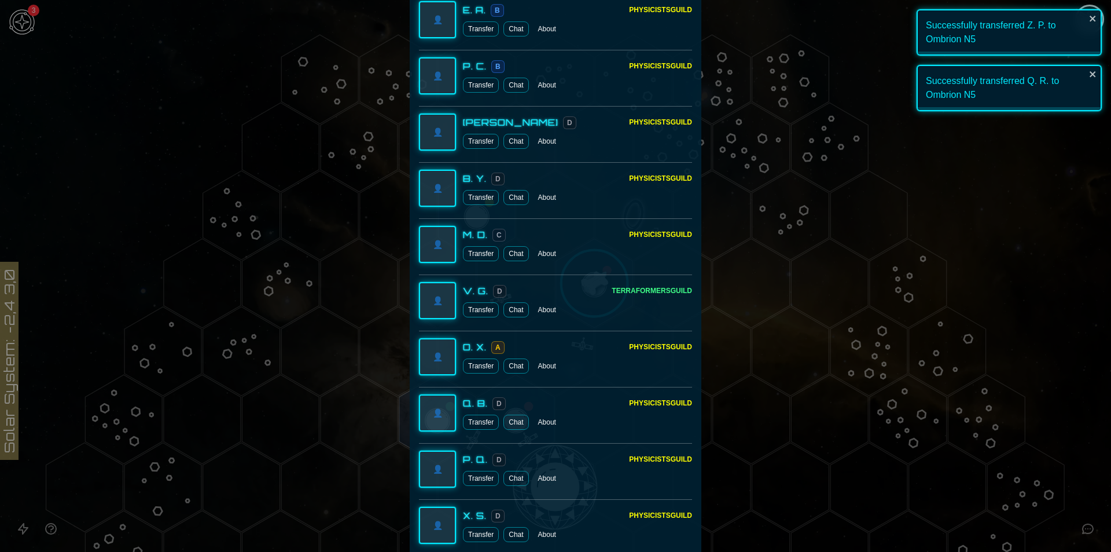
click at [478, 306] on button "Transfer" at bounding box center [481, 309] width 36 height 15
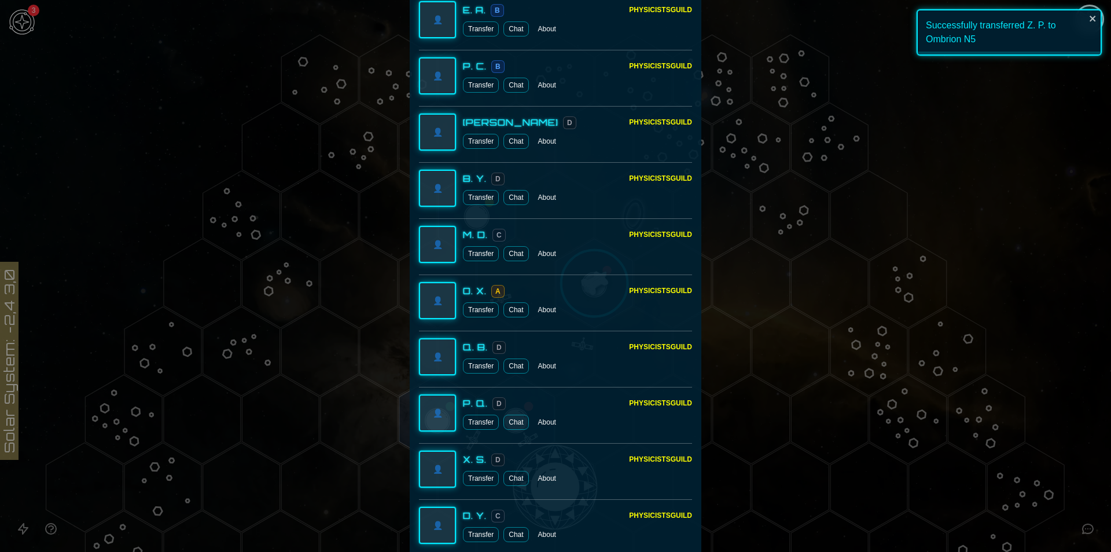
click at [982, 208] on div at bounding box center [555, 276] width 1111 height 552
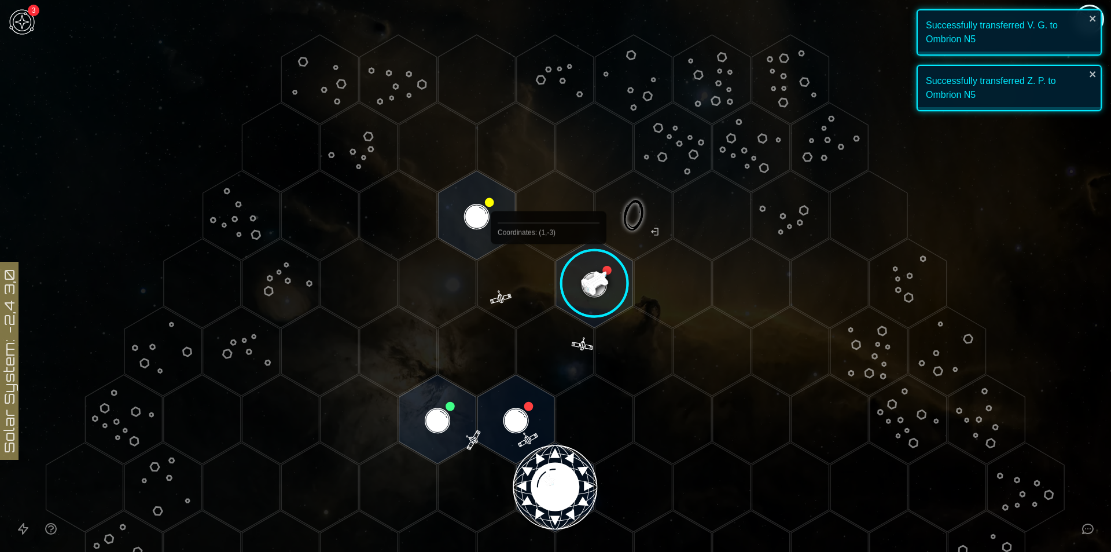
click at [590, 290] on image at bounding box center [594, 283] width 91 height 91
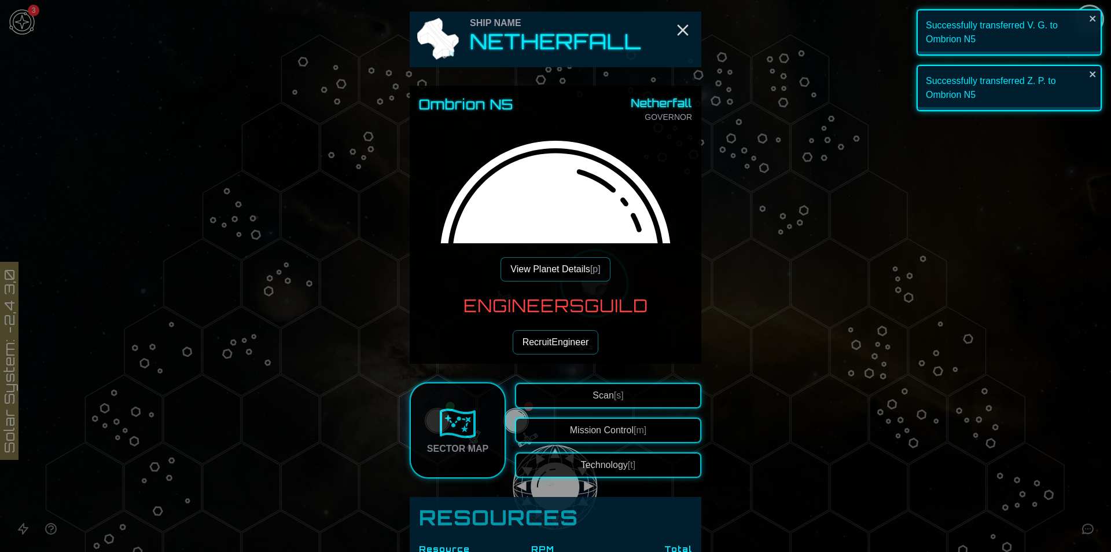
click at [589, 447] on div "Scan [s] Mission Control [m] Technology [t]" at bounding box center [608, 430] width 186 height 95
click at [593, 458] on button "Technology [t]" at bounding box center [608, 464] width 186 height 25
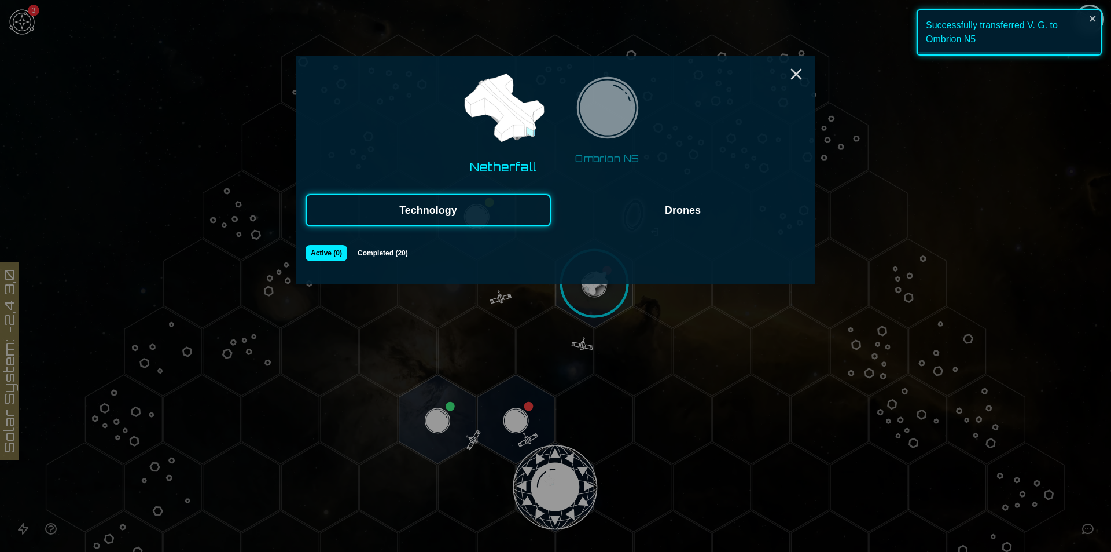
click at [622, 148] on button "Ombrion N5" at bounding box center [608, 121] width 90 height 100
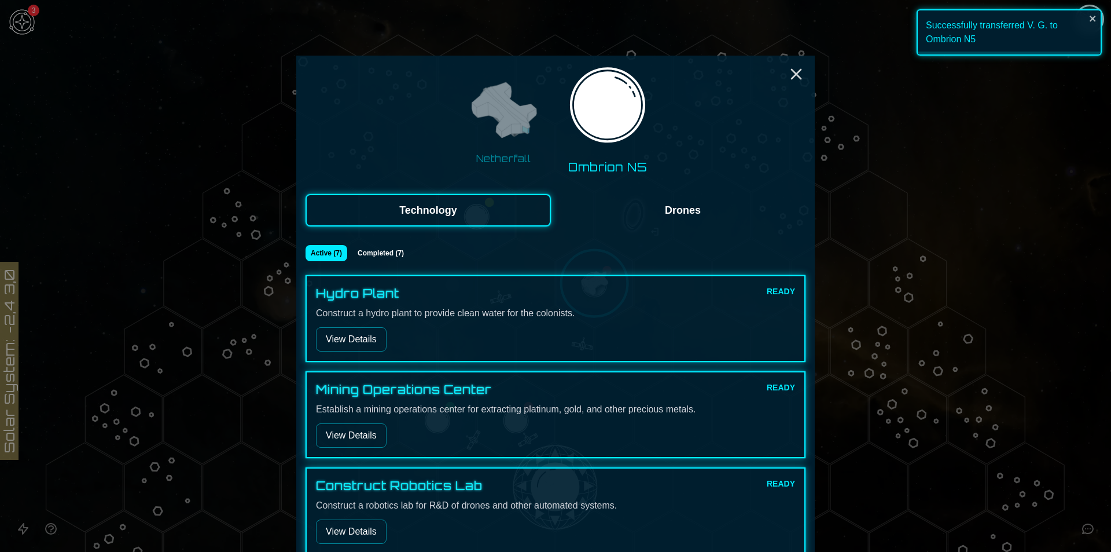
click at [345, 332] on button "View Details" at bounding box center [351, 339] width 71 height 24
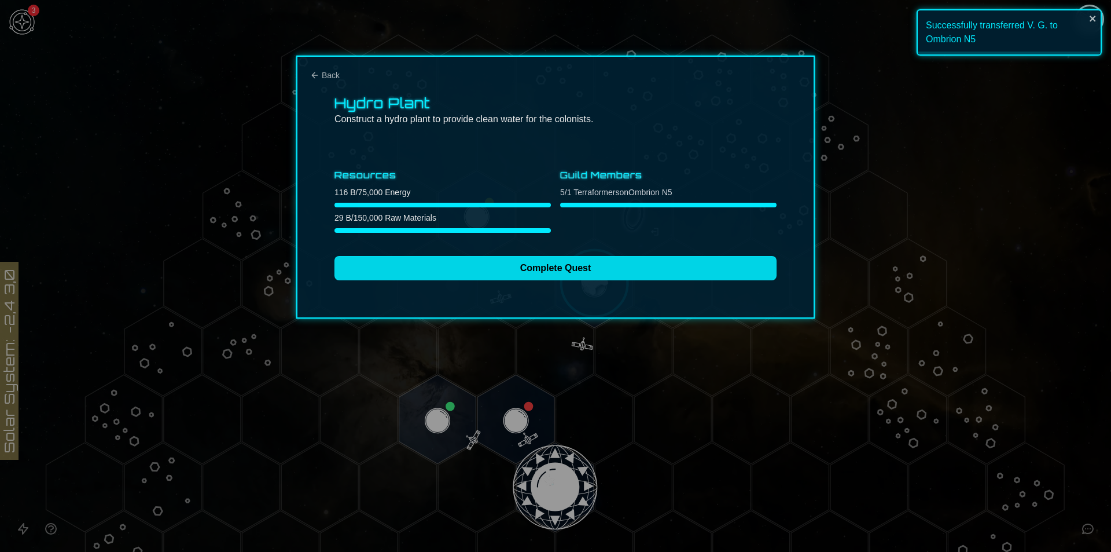
click at [571, 268] on button "Complete Quest" at bounding box center [556, 268] width 442 height 24
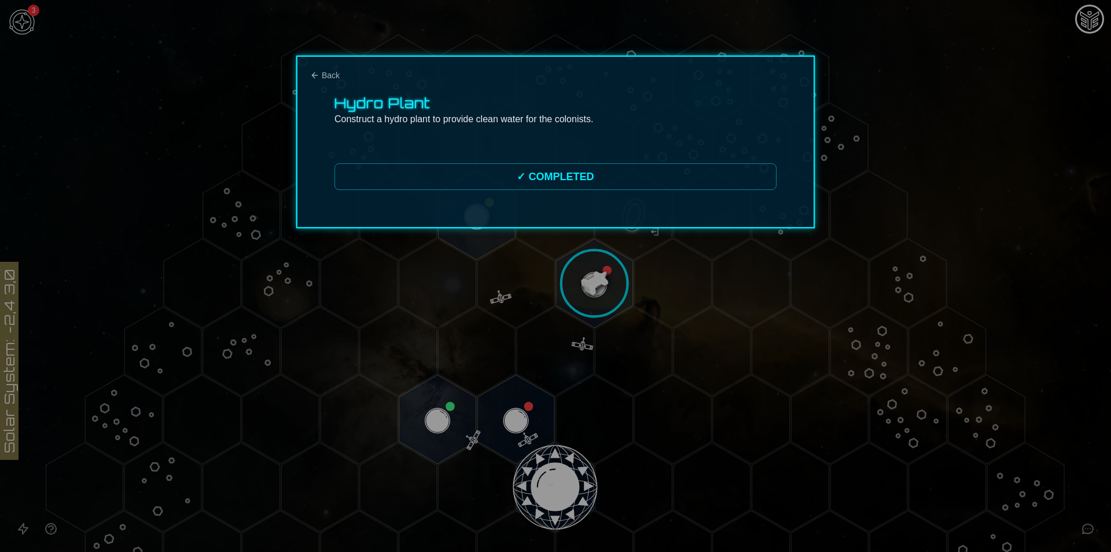
click at [329, 82] on div "Hydro Plant Construct a hydro plant to provide clean water for the colonists. ✓…" at bounding box center [555, 142] width 519 height 172
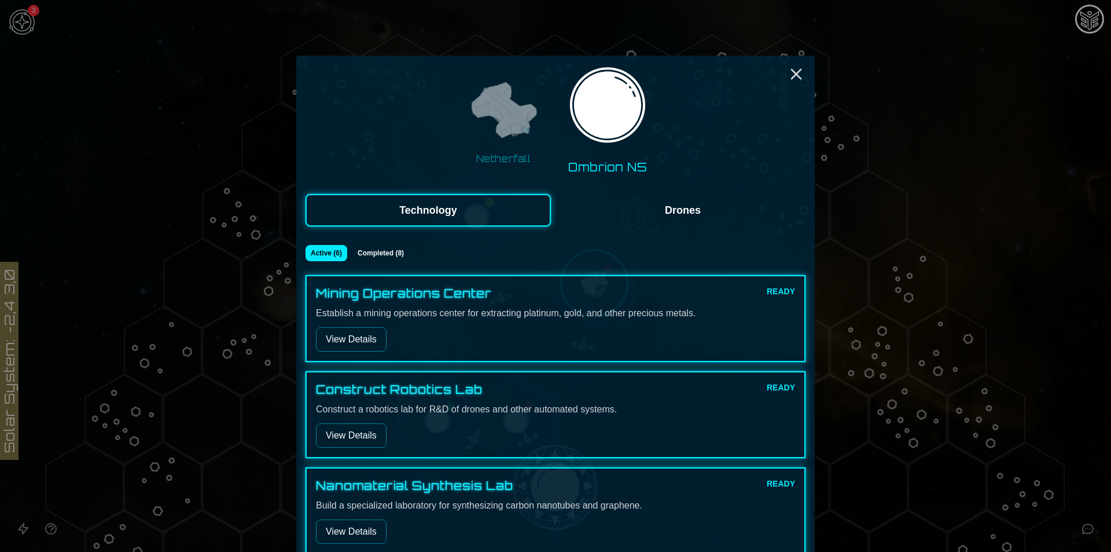
click at [350, 352] on div "Mining Operations Center READY Establish a mining operations center for extract…" at bounding box center [556, 318] width 500 height 87
click at [352, 347] on button "View Details" at bounding box center [351, 339] width 71 height 24
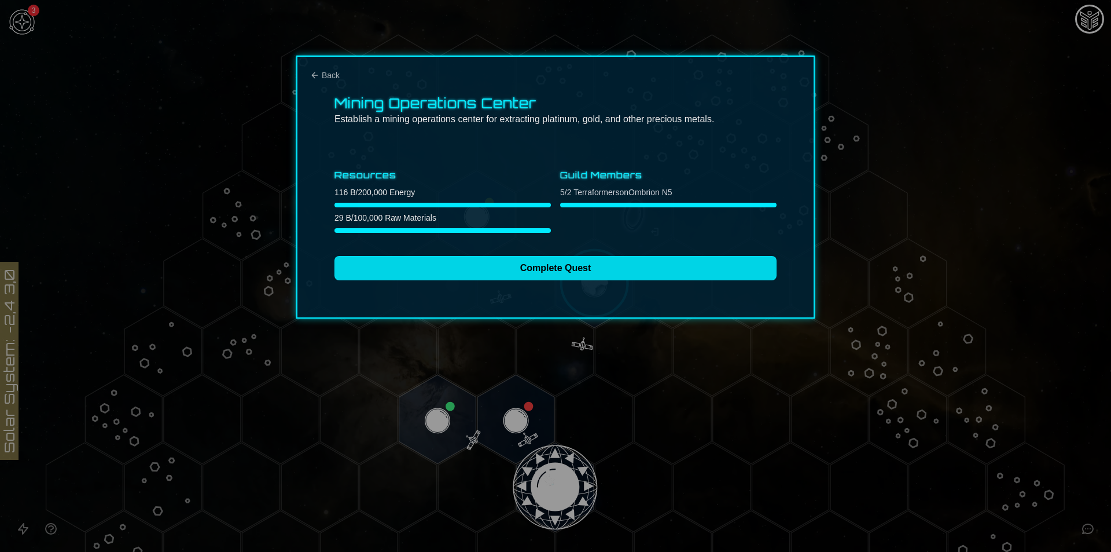
click at [589, 260] on button "Complete Quest" at bounding box center [556, 268] width 442 height 24
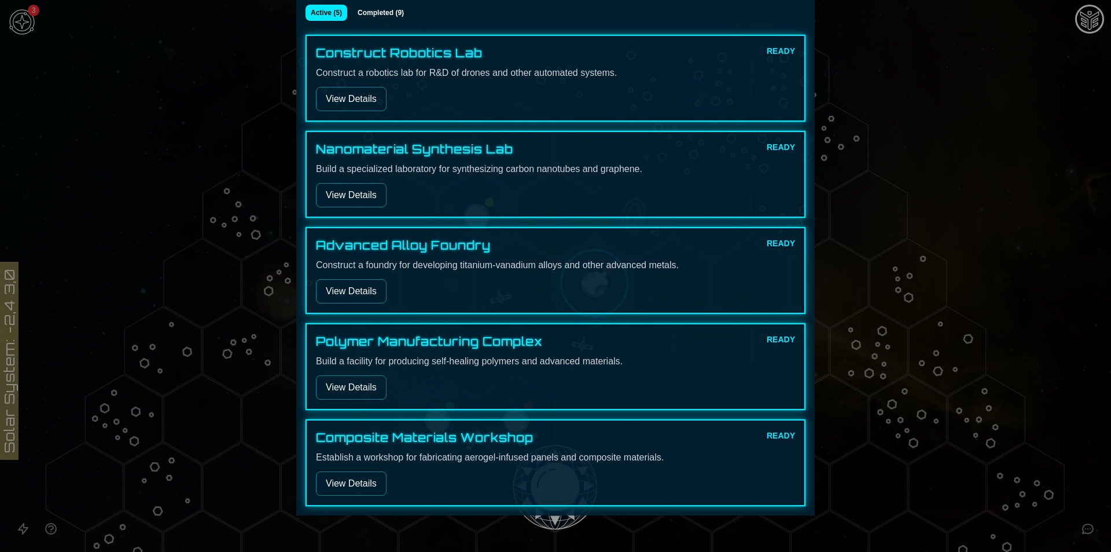
scroll to position [259, 0]
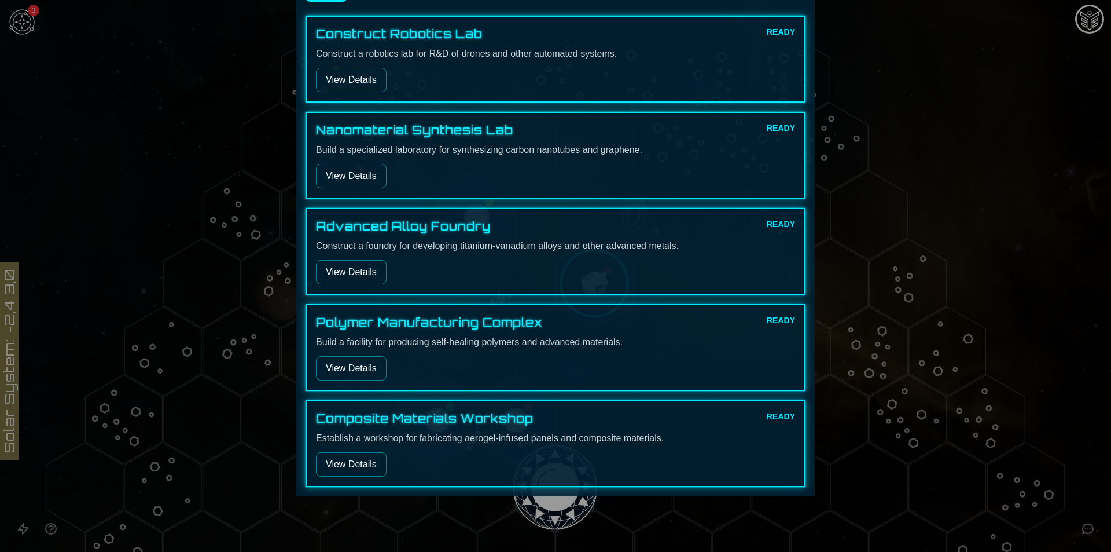
click at [358, 78] on button "View Details" at bounding box center [351, 80] width 71 height 24
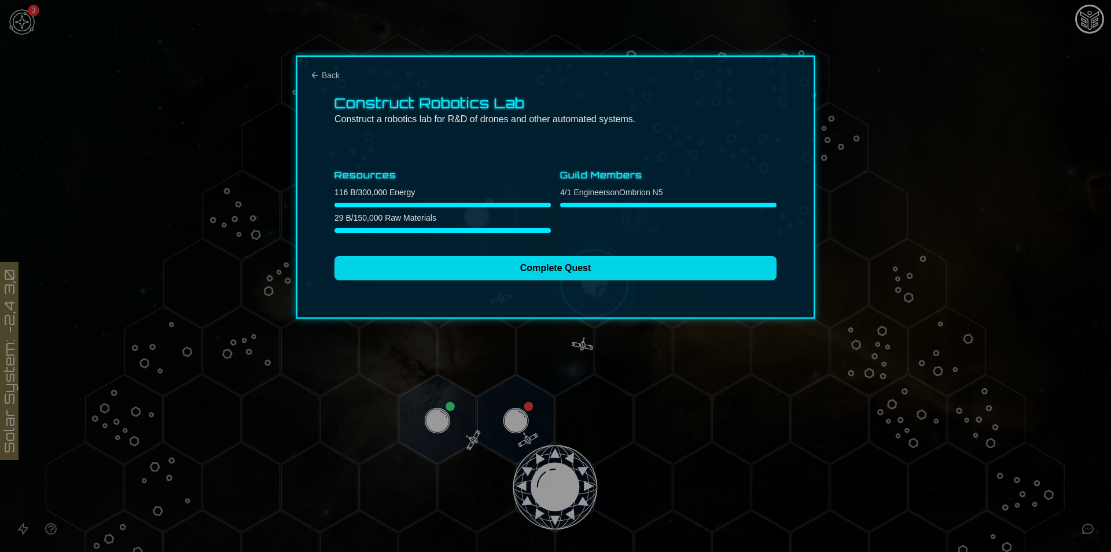
click at [530, 278] on button "Complete Quest" at bounding box center [556, 268] width 442 height 24
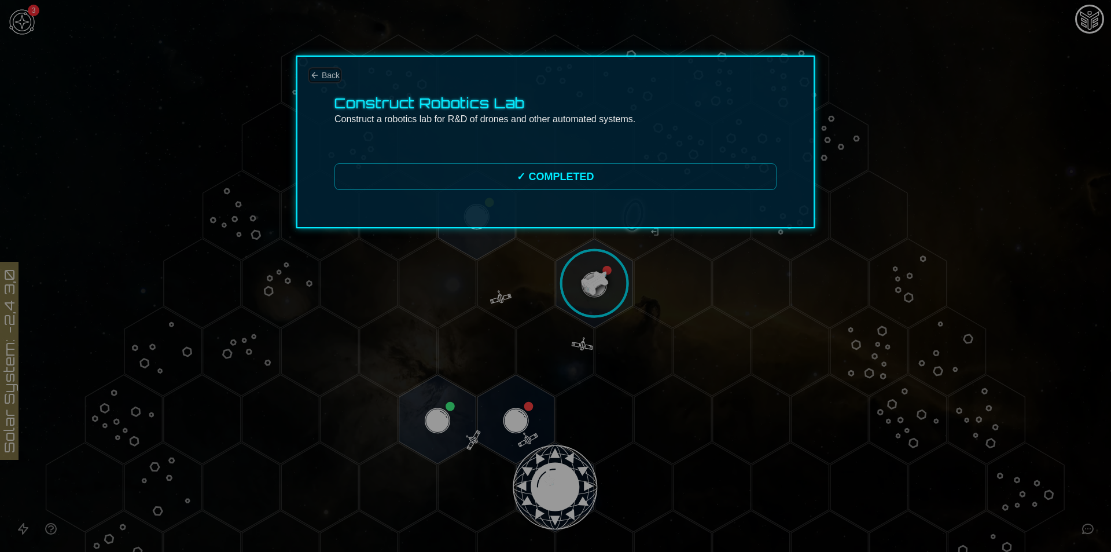
click at [319, 75] on icon "Back" at bounding box center [314, 75] width 9 height 9
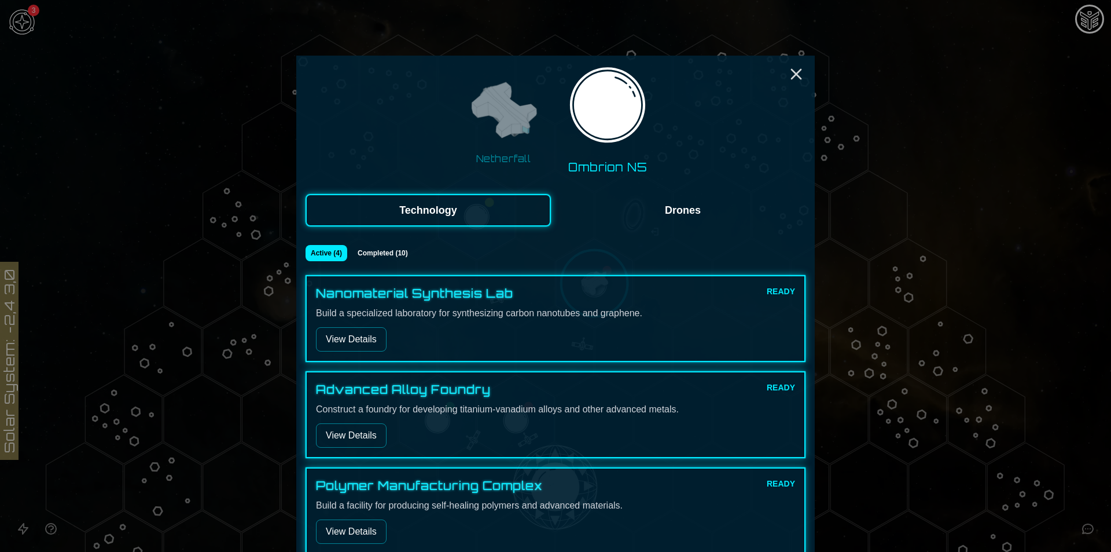
click at [361, 330] on button "View Details" at bounding box center [351, 339] width 71 height 24
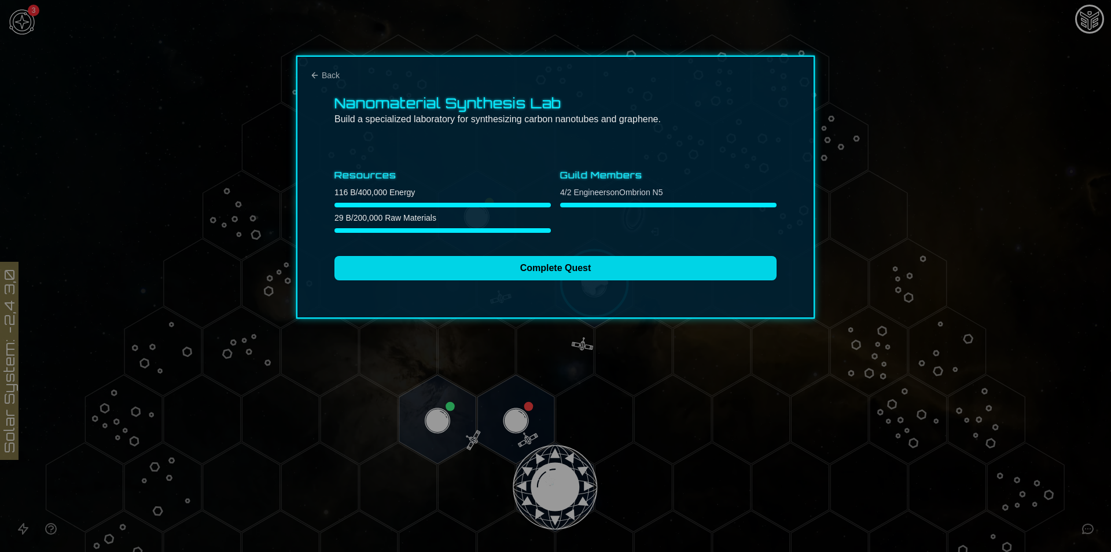
click at [508, 266] on button "Complete Quest" at bounding box center [556, 268] width 442 height 24
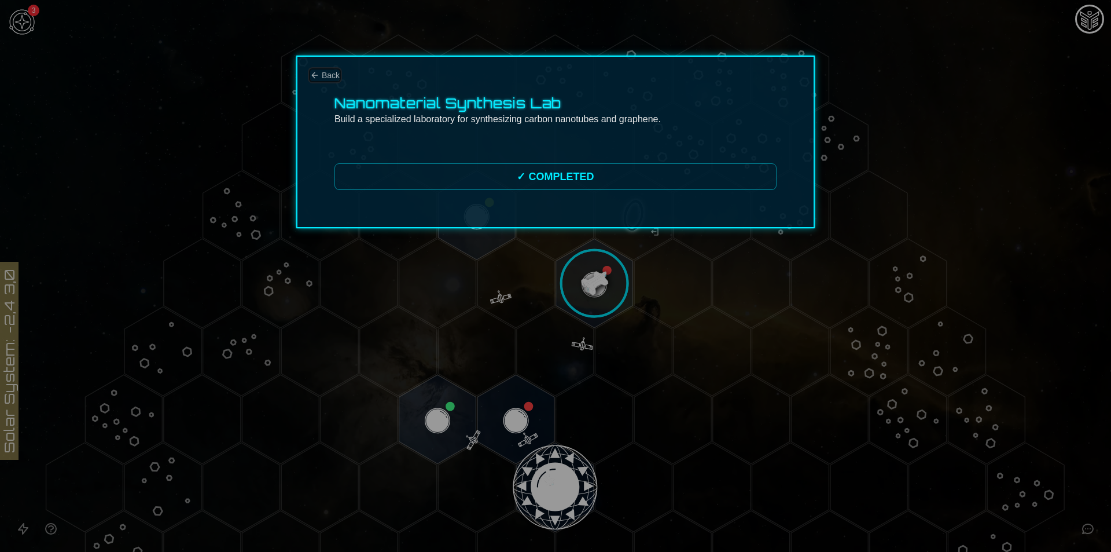
click at [330, 73] on span "Back" at bounding box center [331, 75] width 18 height 12
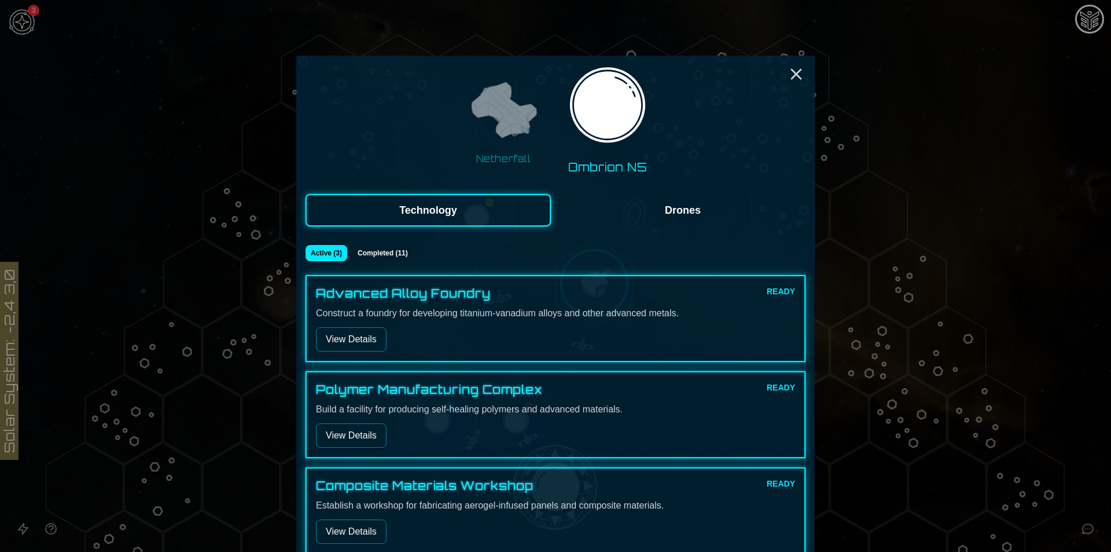
click at [351, 336] on button "View Details" at bounding box center [351, 339] width 71 height 24
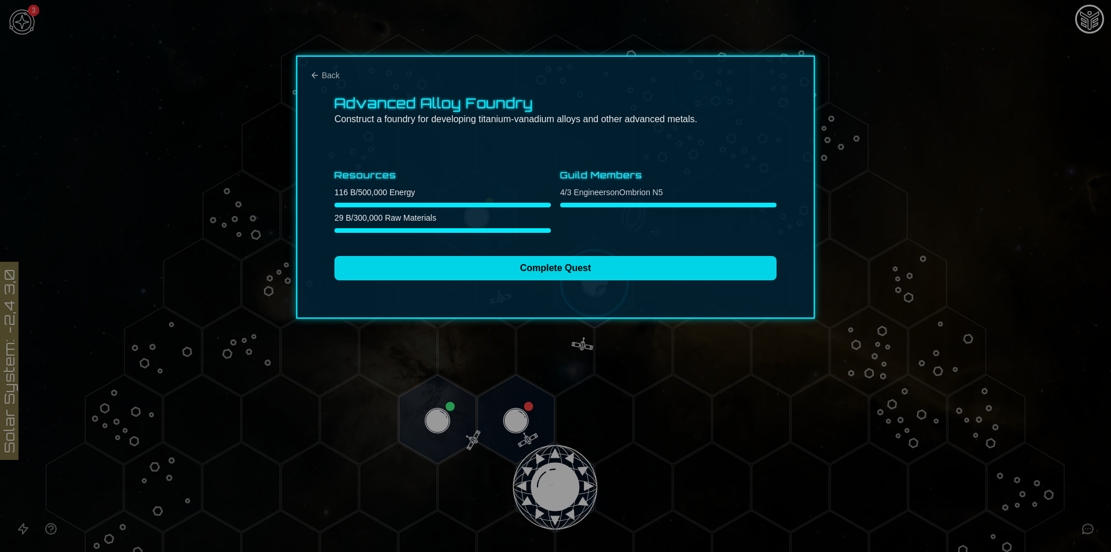
click at [449, 257] on button "Complete Quest" at bounding box center [556, 268] width 442 height 24
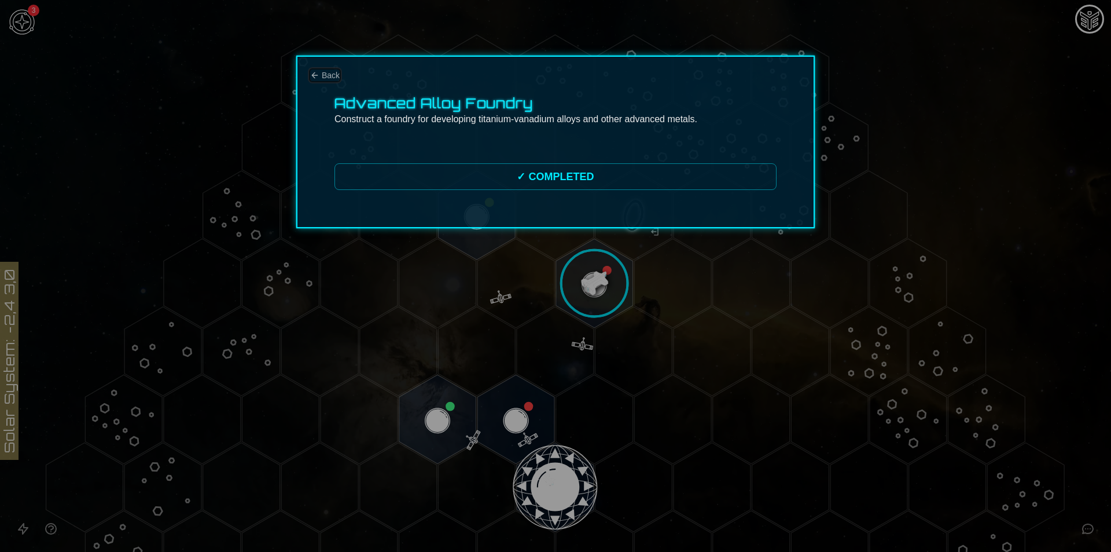
click at [321, 73] on button "Back" at bounding box center [325, 75] width 30 height 12
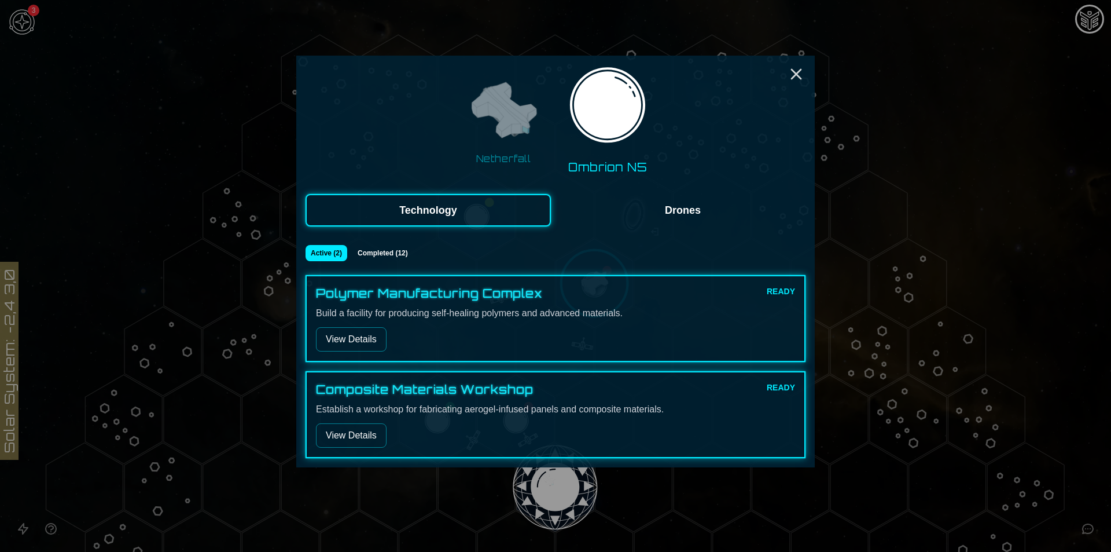
click at [350, 340] on button "View Details" at bounding box center [351, 339] width 71 height 24
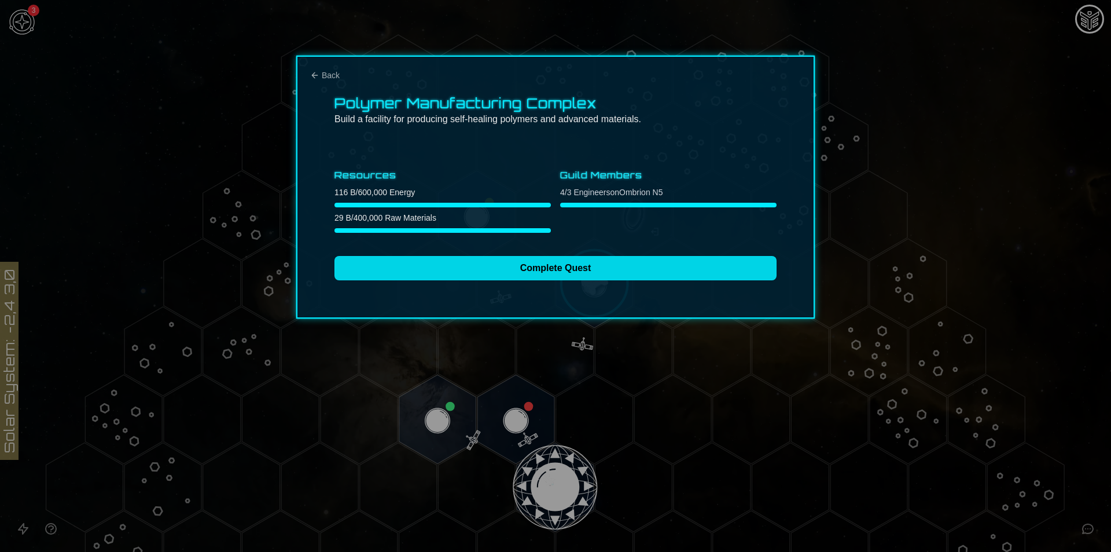
click at [487, 278] on button "Complete Quest" at bounding box center [556, 268] width 442 height 24
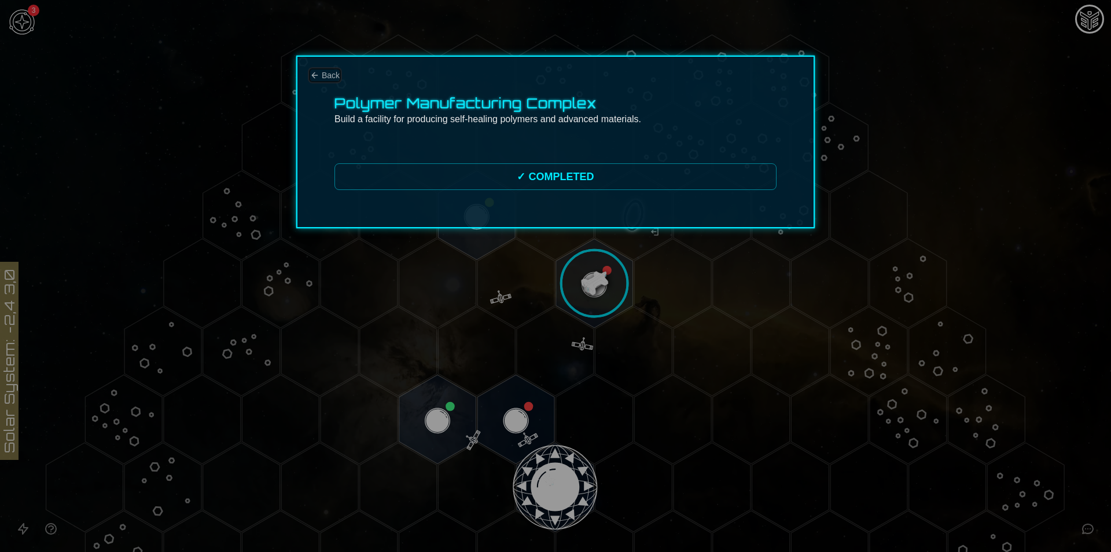
click at [333, 69] on span "Back" at bounding box center [331, 75] width 18 height 12
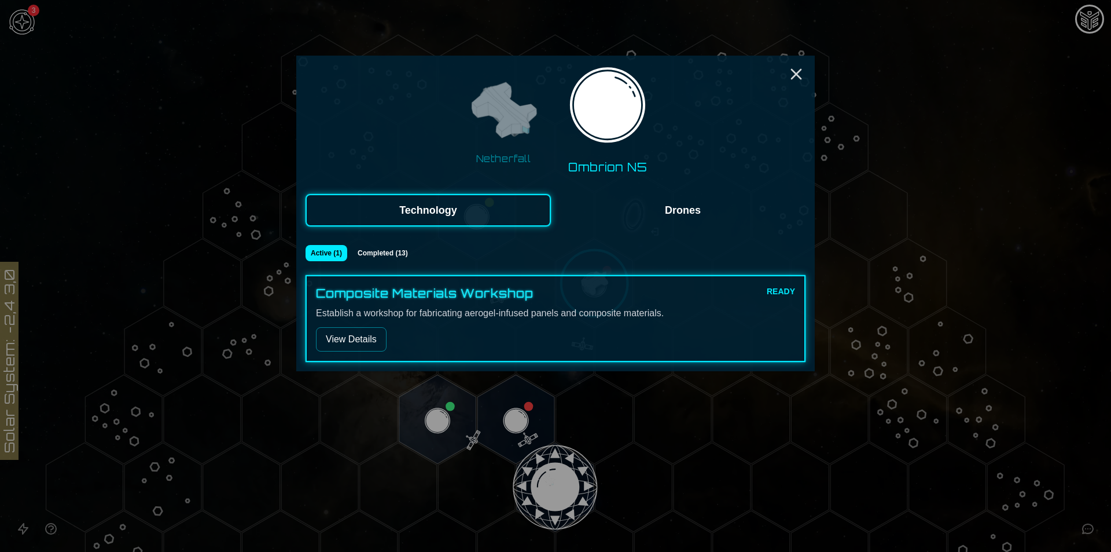
click at [359, 348] on button "View Details" at bounding box center [351, 339] width 71 height 24
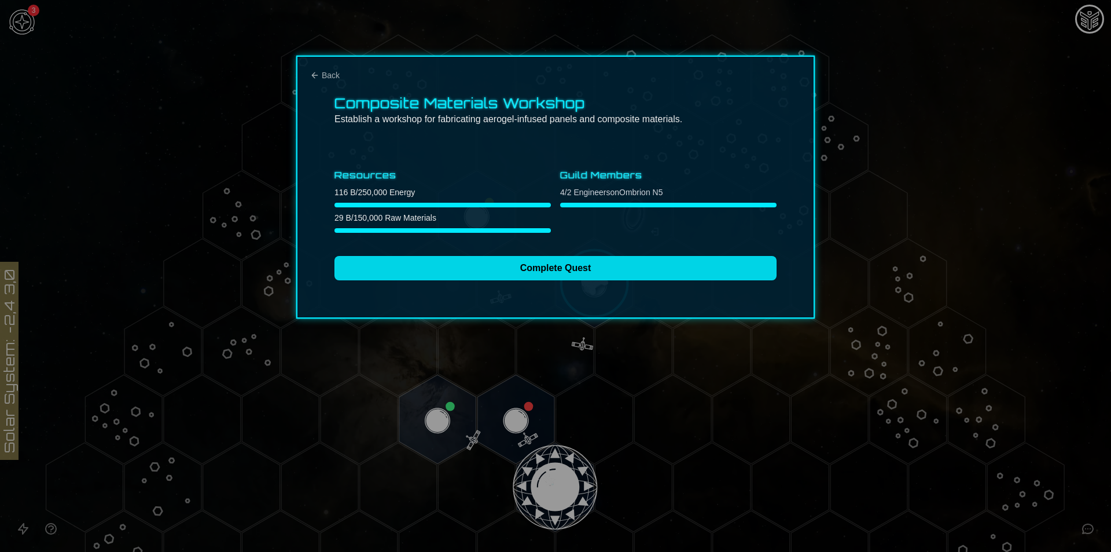
click at [492, 269] on button "Complete Quest" at bounding box center [556, 268] width 442 height 24
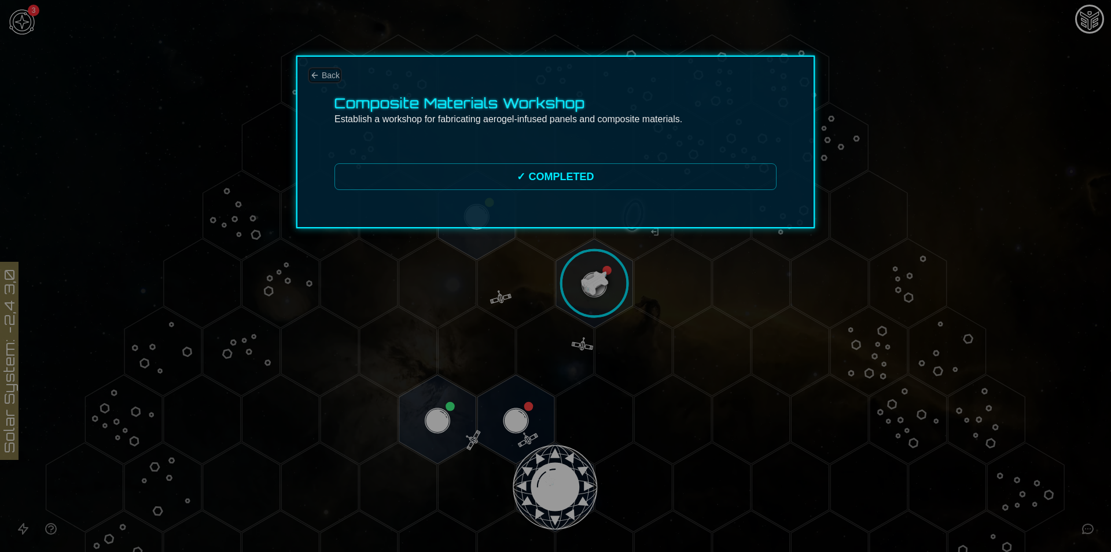
click at [329, 78] on span "Back" at bounding box center [331, 75] width 18 height 12
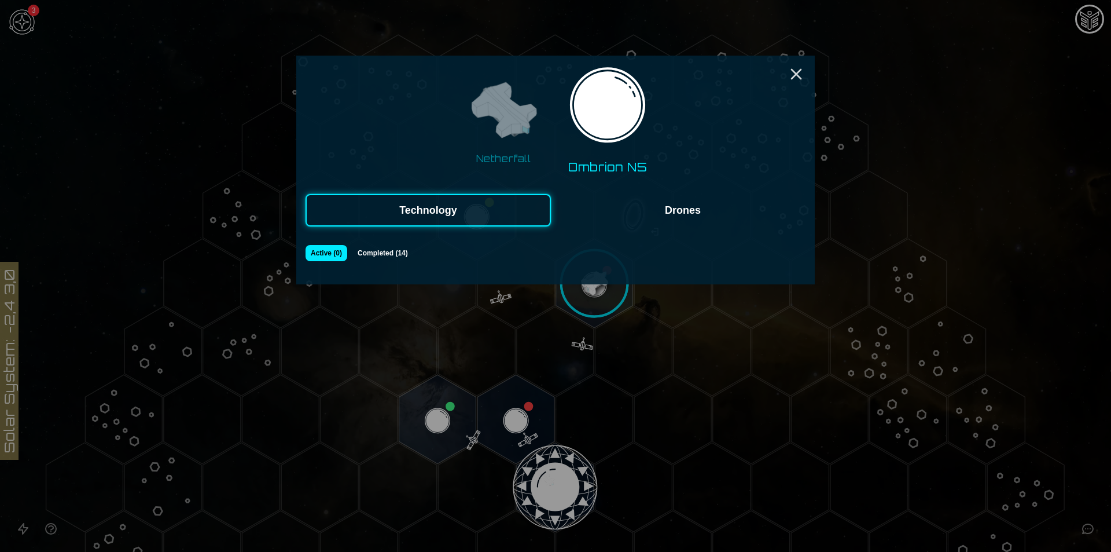
click at [507, 138] on img at bounding box center [503, 111] width 73 height 73
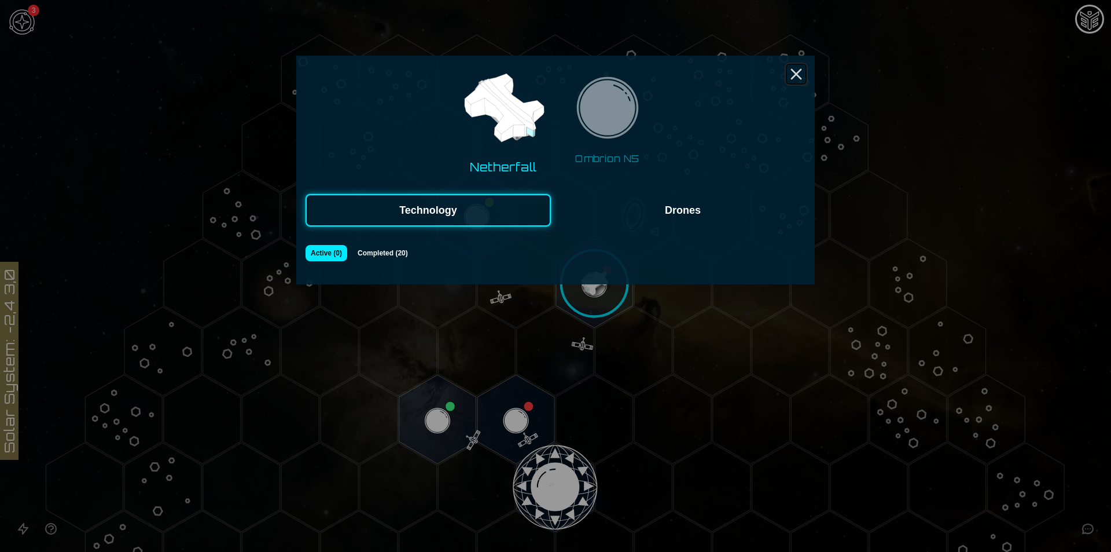
click at [799, 73] on icon "Close" at bounding box center [796, 74] width 19 height 19
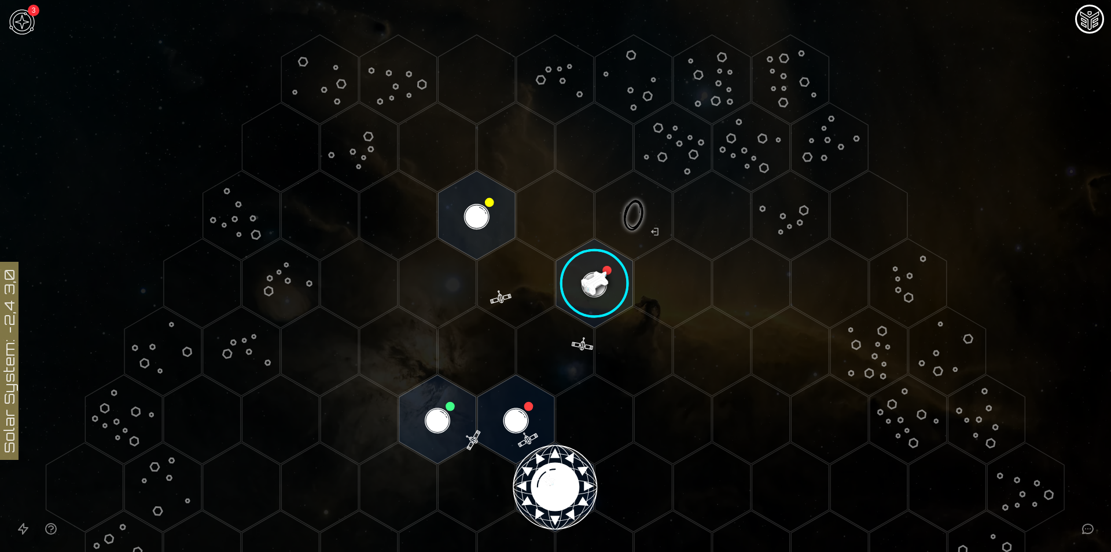
click at [590, 297] on image at bounding box center [594, 283] width 91 height 91
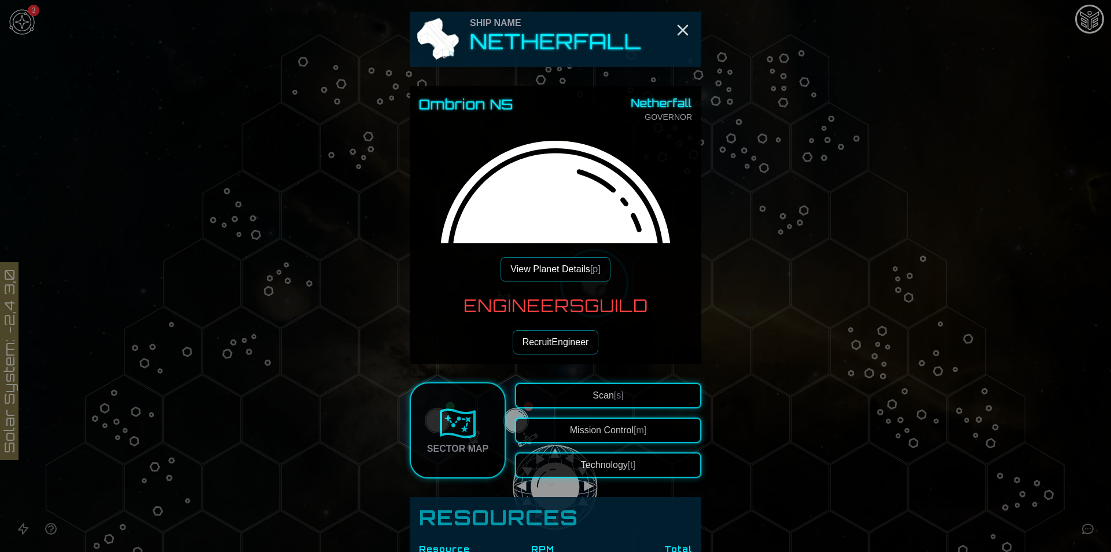
click at [619, 470] on button "Technology [t]" at bounding box center [608, 464] width 186 height 25
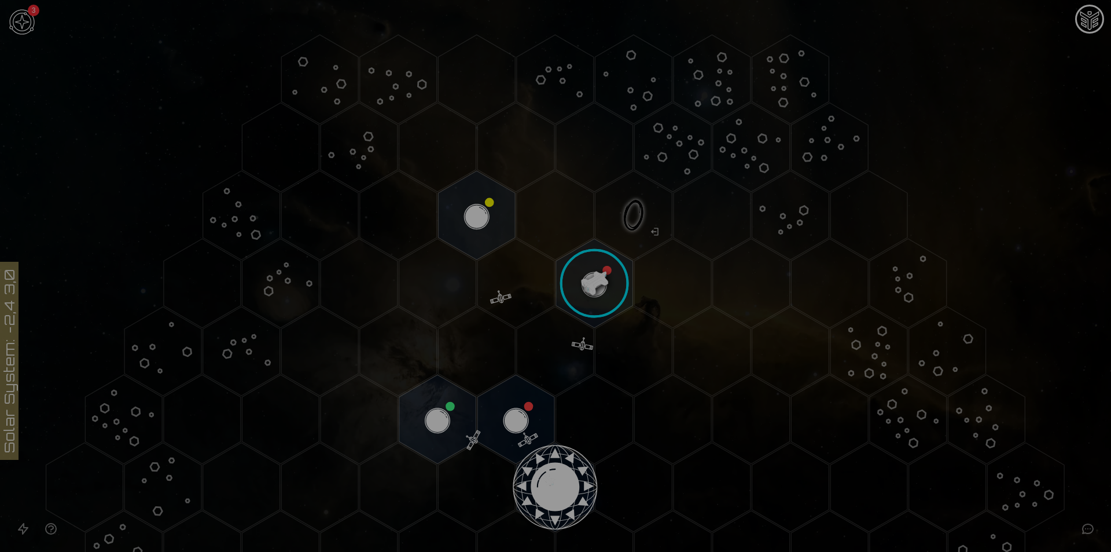
click at [639, 206] on button "Drones" at bounding box center [682, 210] width 245 height 32
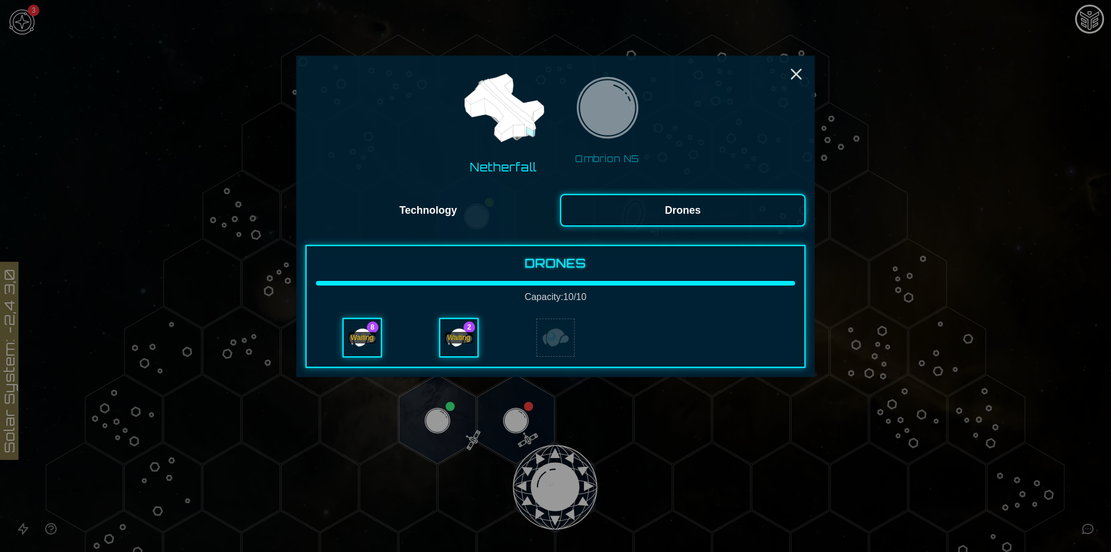
click at [362, 343] on div "Waiting" at bounding box center [362, 337] width 37 height 37
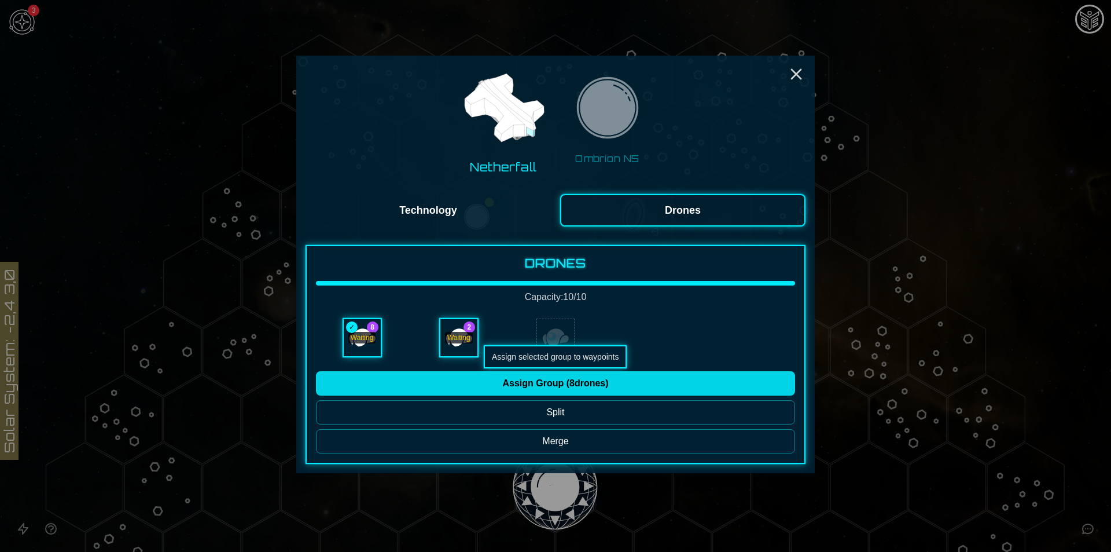
click at [490, 381] on button "Assign Group ( 8 drones)" at bounding box center [555, 383] width 479 height 24
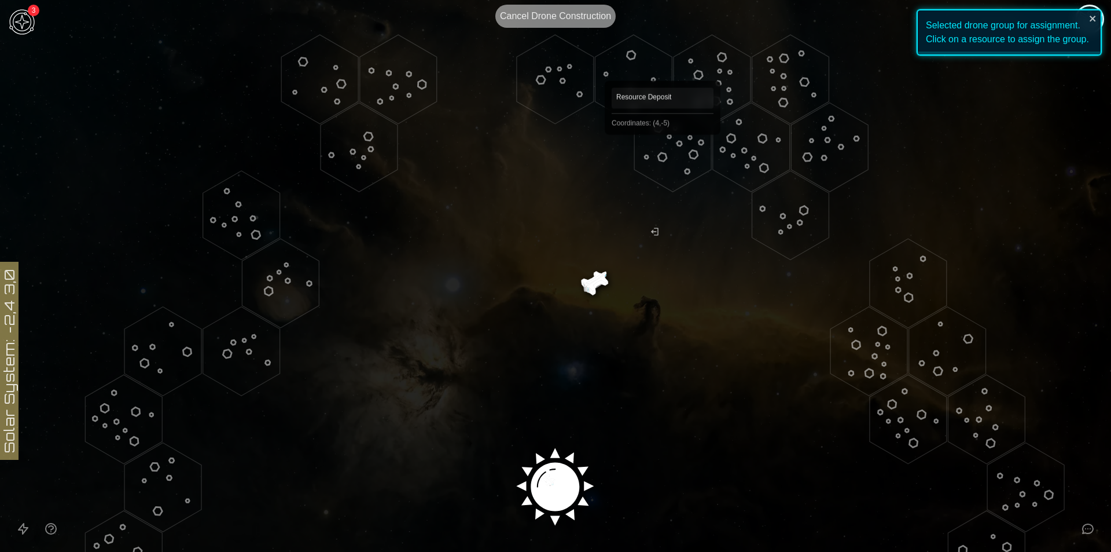
click at [663, 150] on polygon "Hex at coordinates 4,-5, clickable" at bounding box center [672, 147] width 77 height 89
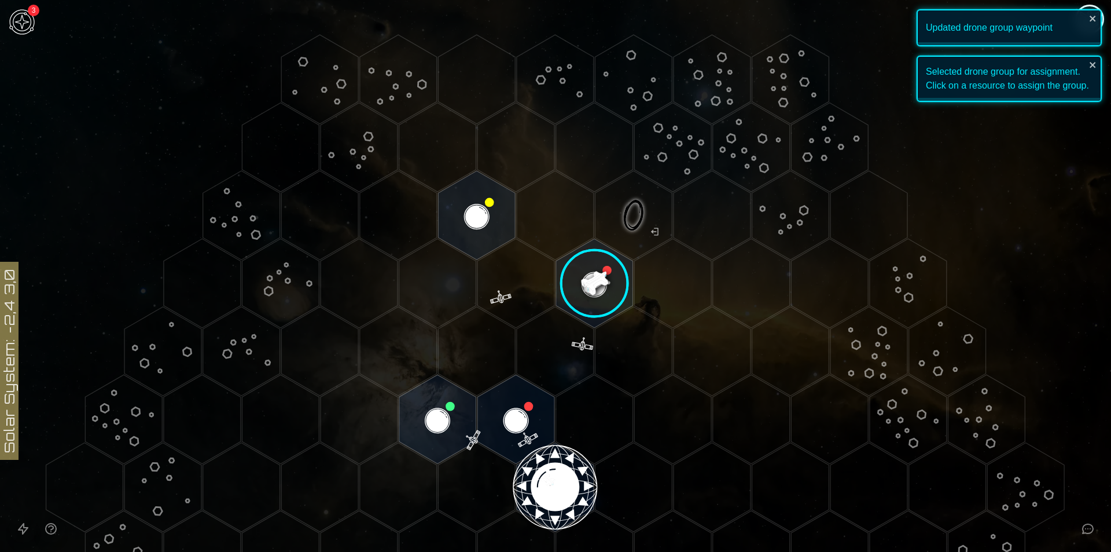
click at [585, 286] on image at bounding box center [594, 283] width 91 height 91
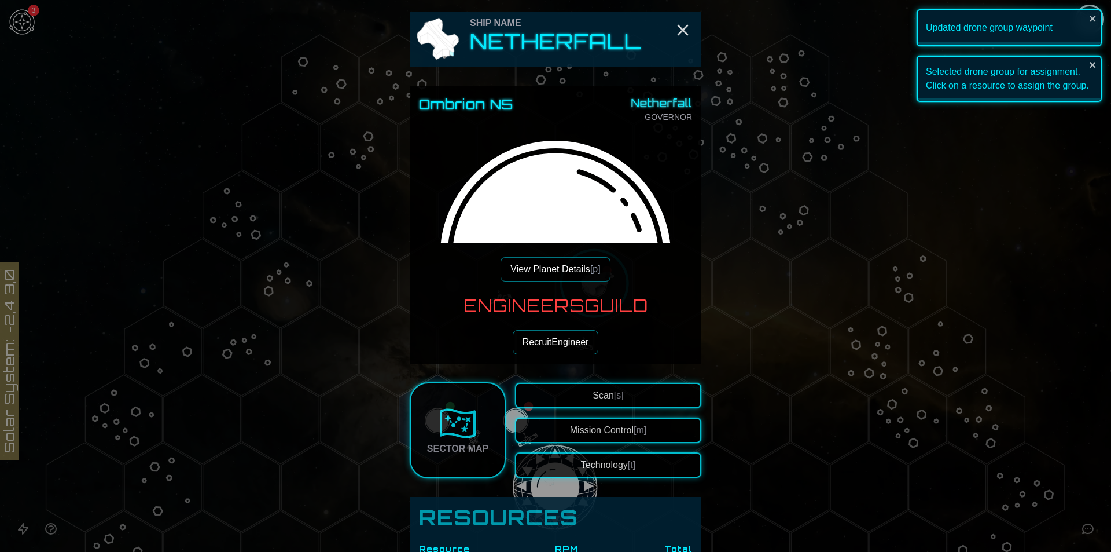
click at [575, 475] on button "Technology [t]" at bounding box center [608, 464] width 186 height 25
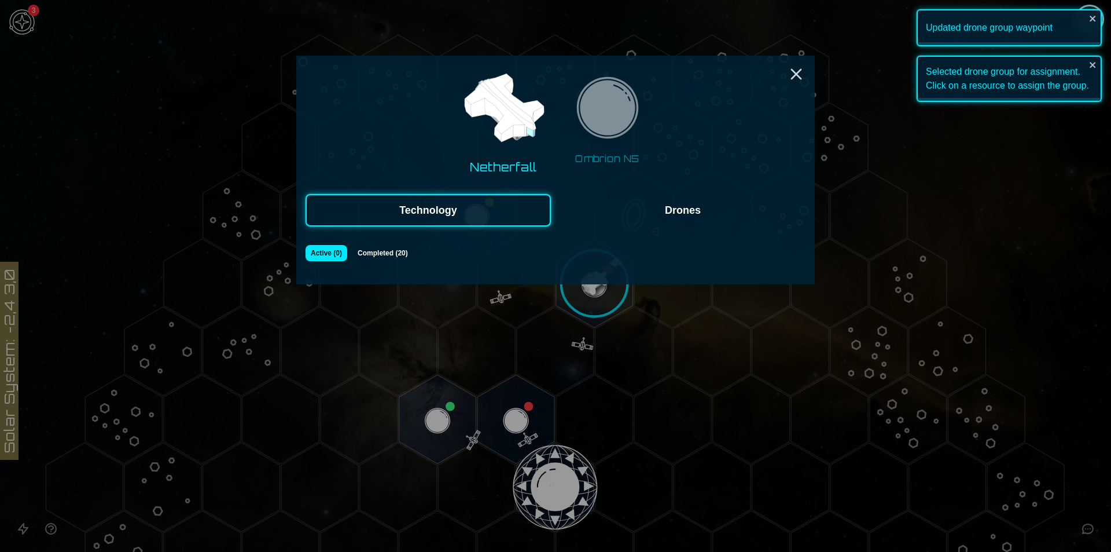
drag, startPoint x: 677, startPoint y: 214, endPoint x: 646, endPoint y: 226, distance: 32.2
click at [677, 214] on button "Drones" at bounding box center [682, 210] width 245 height 32
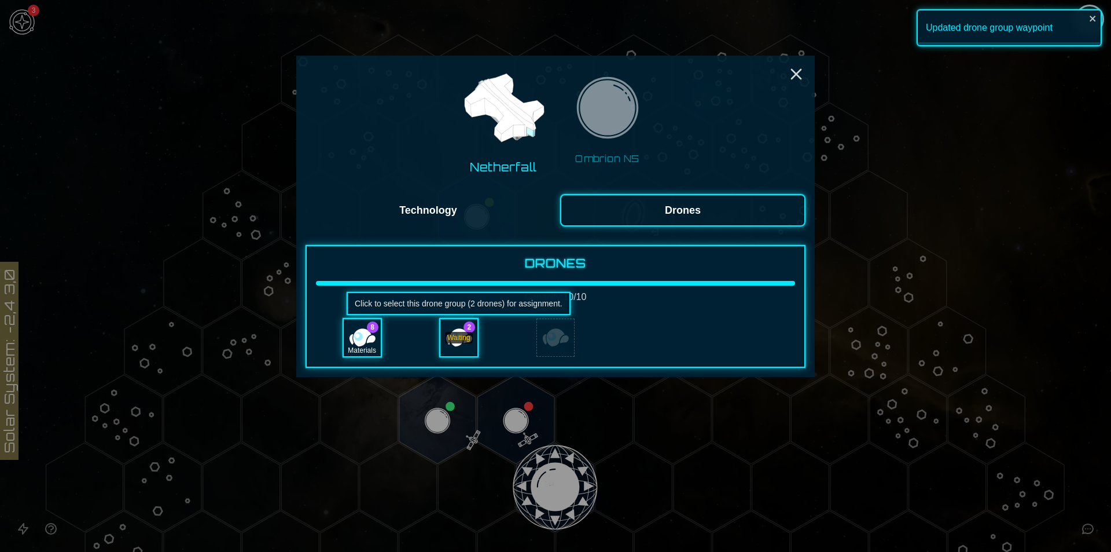
click at [460, 340] on div "Waiting" at bounding box center [459, 338] width 28 height 12
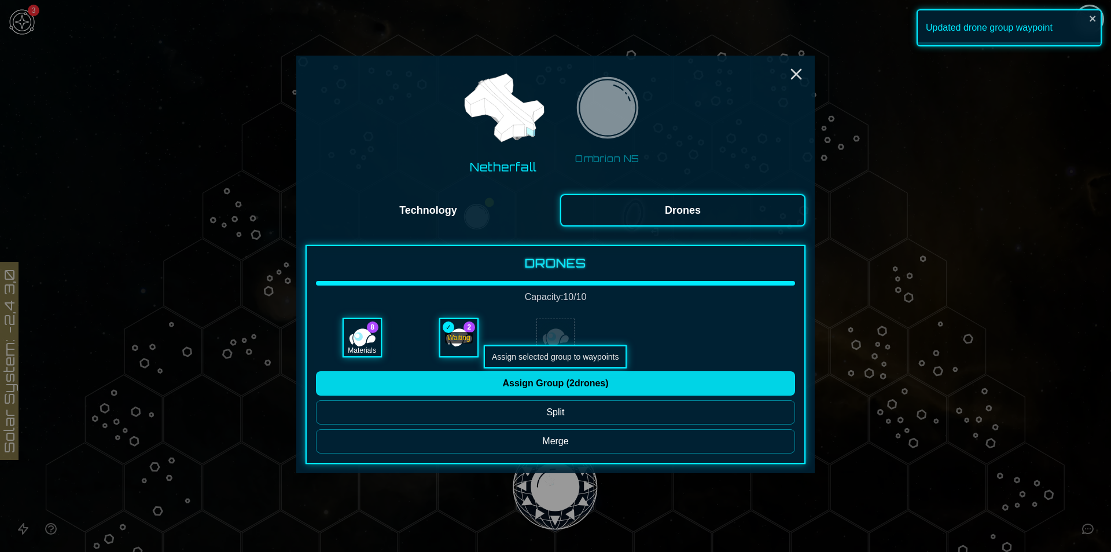
click at [570, 388] on button "Assign Group ( 2 drones)" at bounding box center [555, 383] width 479 height 24
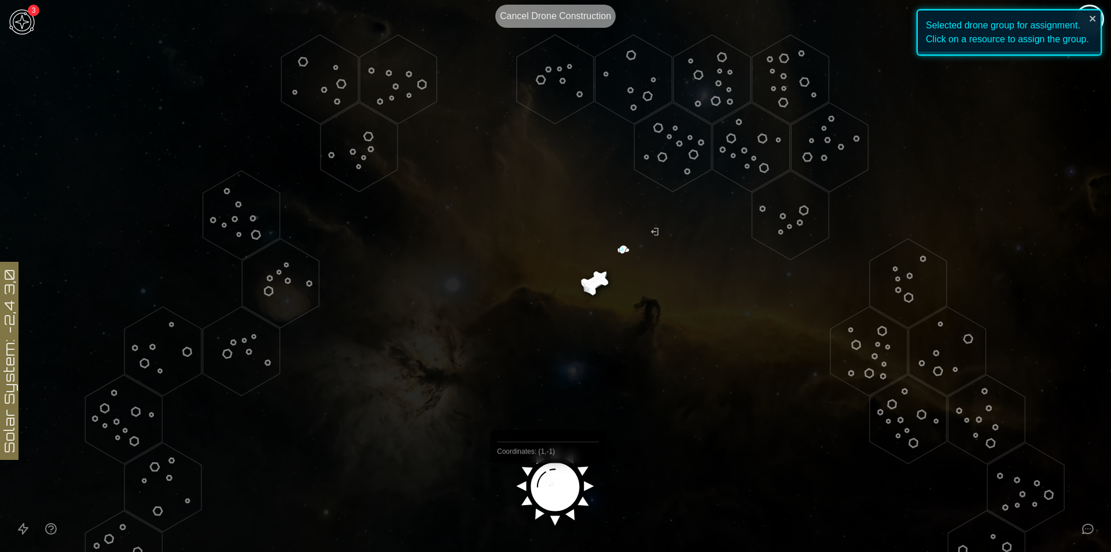
click at [548, 490] on image at bounding box center [555, 482] width 91 height 91
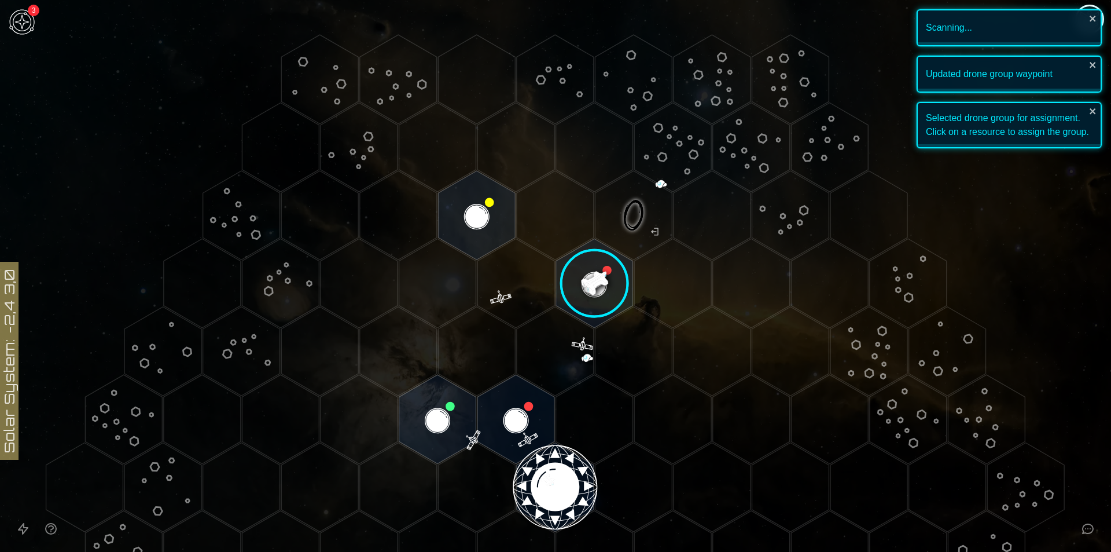
click at [606, 271] on image at bounding box center [594, 283] width 91 height 91
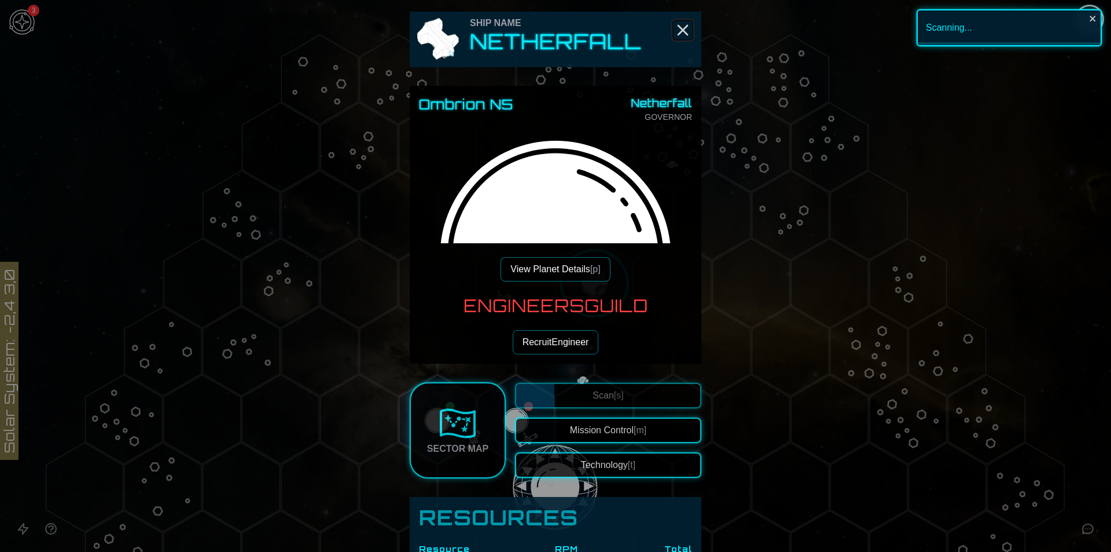
click at [683, 27] on icon "Close" at bounding box center [683, 30] width 19 height 19
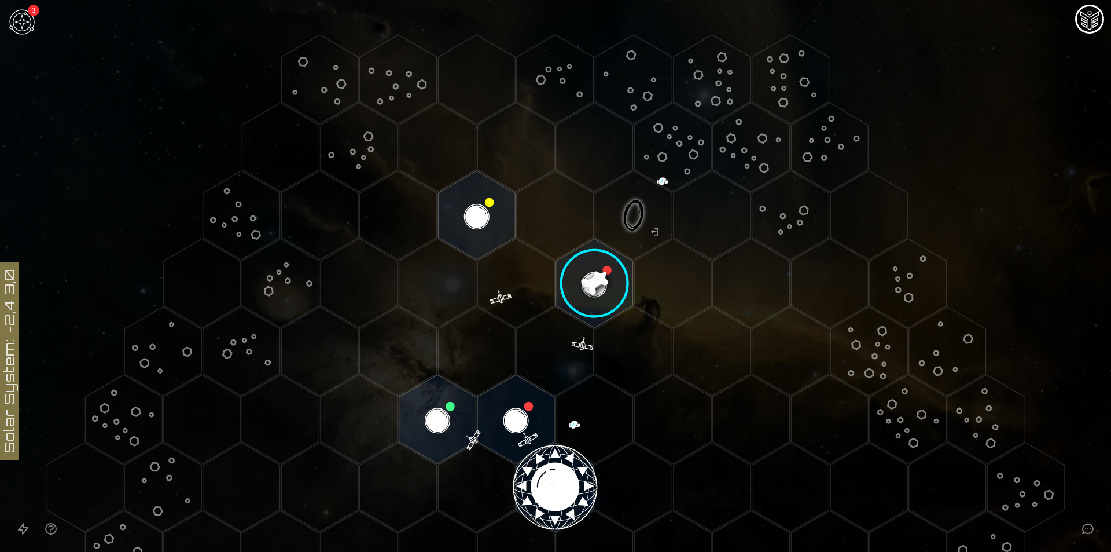
drag, startPoint x: 335, startPoint y: 534, endPoint x: 17, endPoint y: 32, distance: 593.6
click at [17, 32] on img at bounding box center [22, 22] width 35 height 35
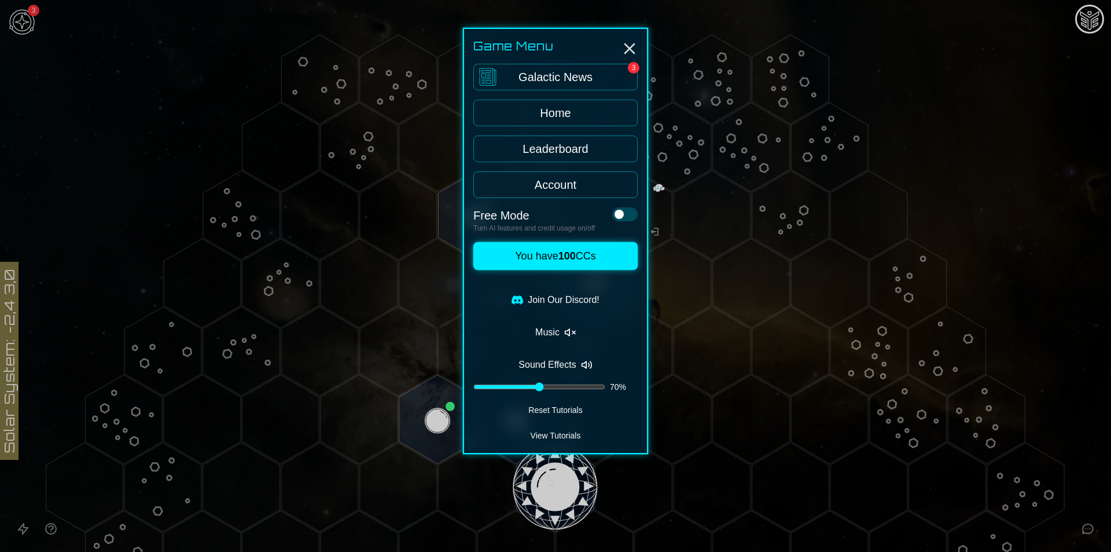
click at [571, 67] on link "Galactic News 3" at bounding box center [555, 77] width 164 height 27
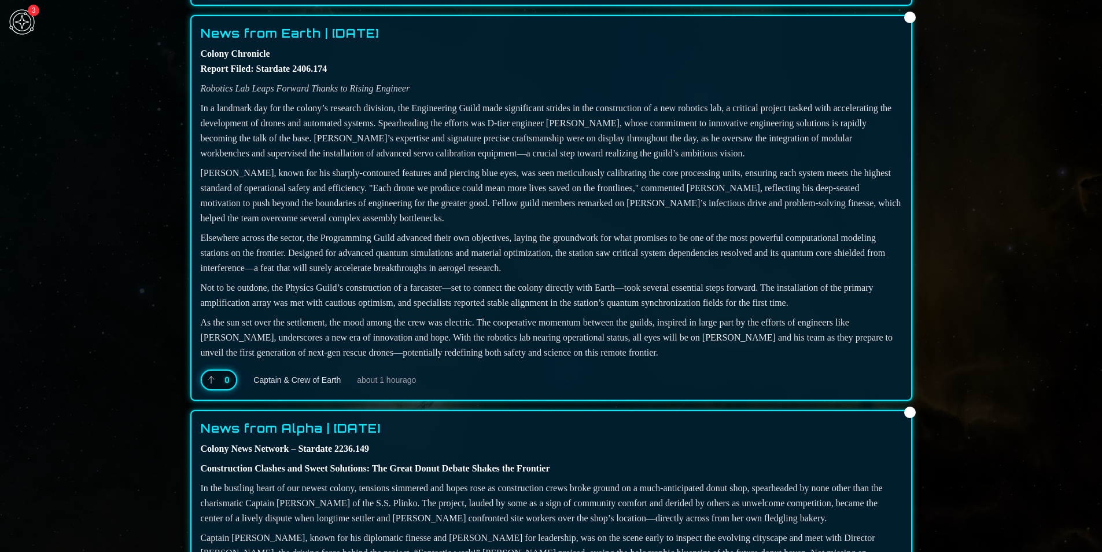
scroll to position [1163, 0]
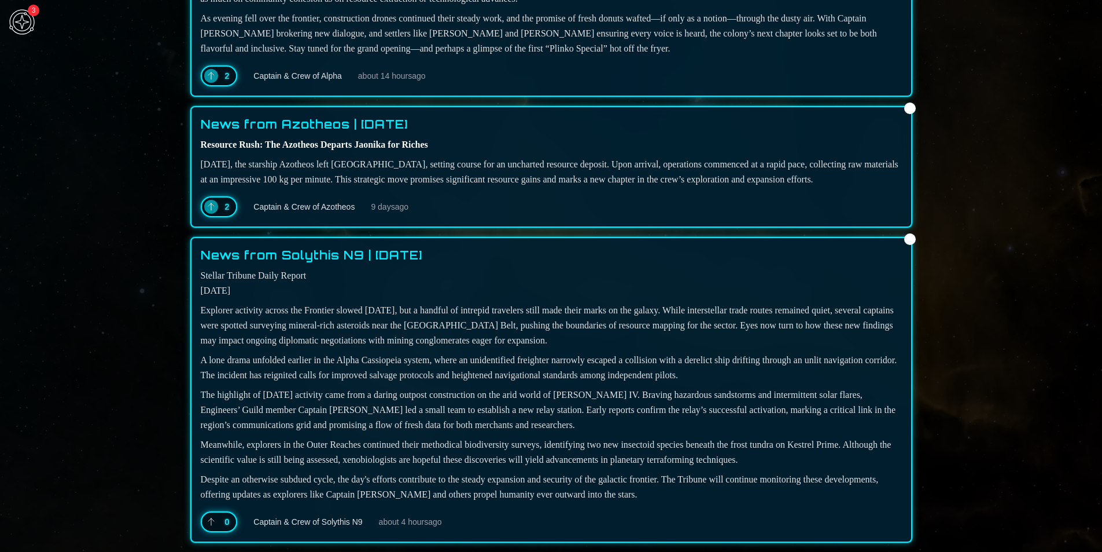
click at [214, 524] on icon at bounding box center [211, 521] width 9 height 9
click at [212, 520] on icon at bounding box center [211, 521] width 9 height 9
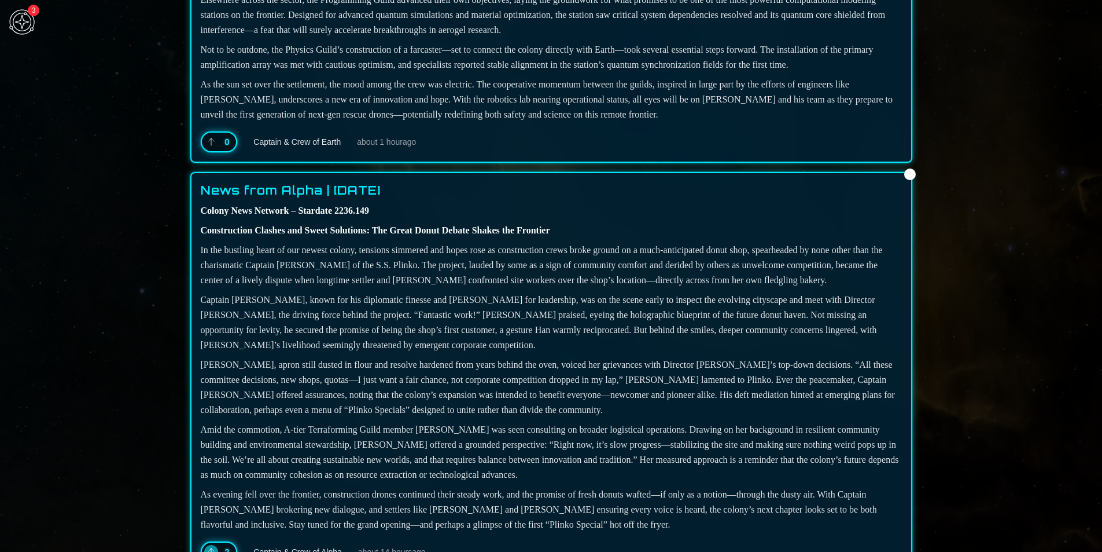
click at [210, 149] on button at bounding box center [211, 142] width 14 height 14
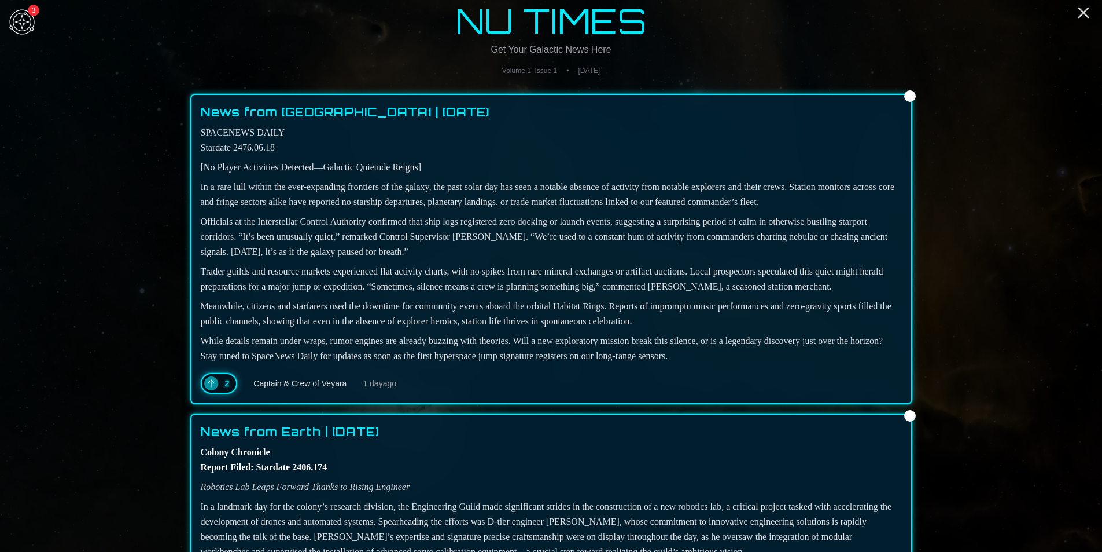
scroll to position [5, 0]
click at [229, 112] on h2 "News from [GEOGRAPHIC_DATA] | [DATE]" at bounding box center [345, 113] width 289 height 16
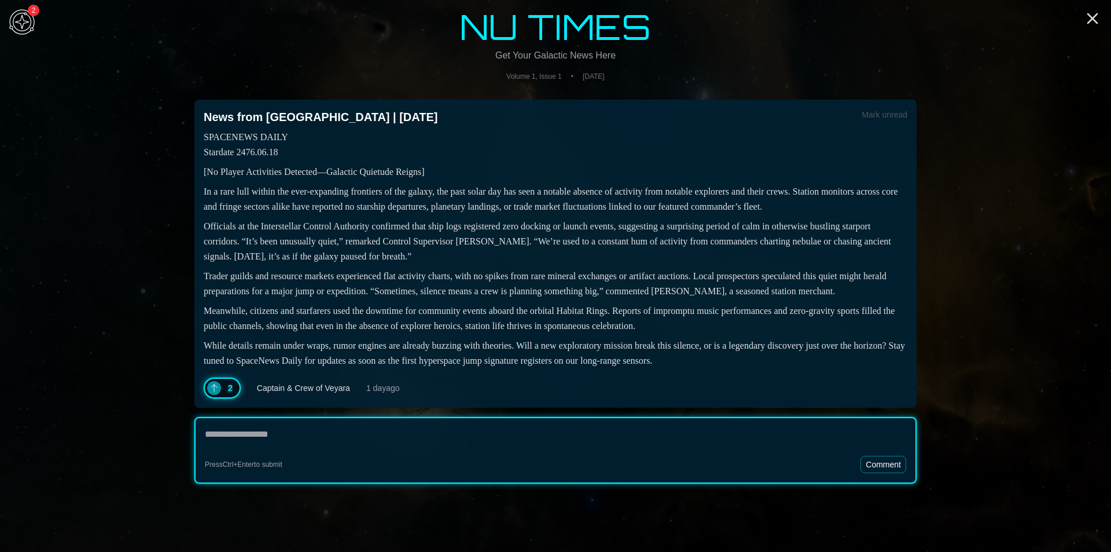
click at [883, 115] on button "Mark unread" at bounding box center [885, 115] width 46 height 12
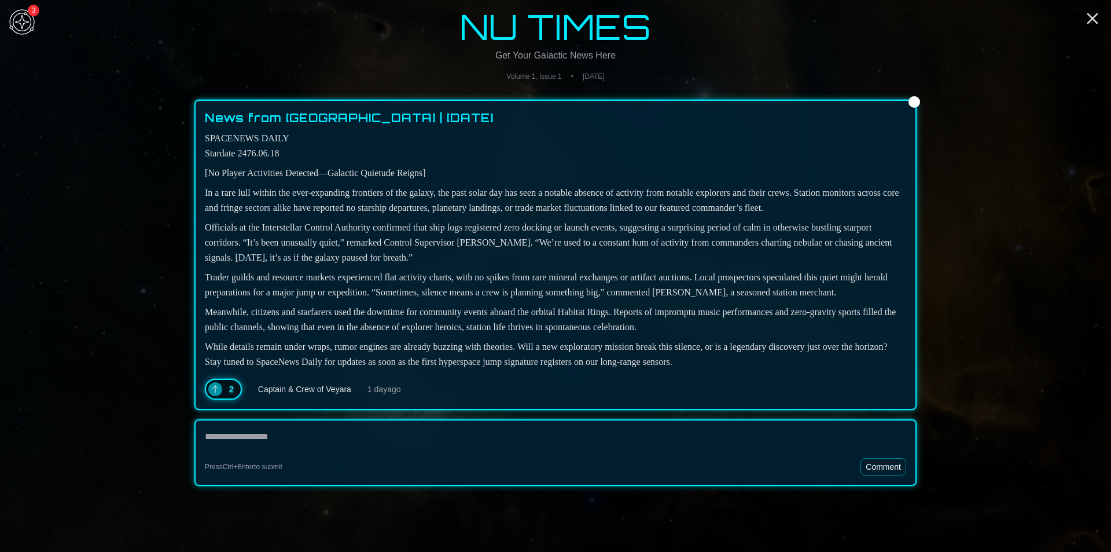
click at [919, 101] on div at bounding box center [915, 102] width 12 height 12
click at [705, 177] on p "[No Player Activities Detected—Galactic Quietude Reigns]" at bounding box center [555, 173] width 701 height 15
click at [215, 396] on button at bounding box center [215, 389] width 14 height 14
click at [215, 394] on icon at bounding box center [215, 388] width 9 height 9
click at [16, 25] on img at bounding box center [22, 22] width 35 height 35
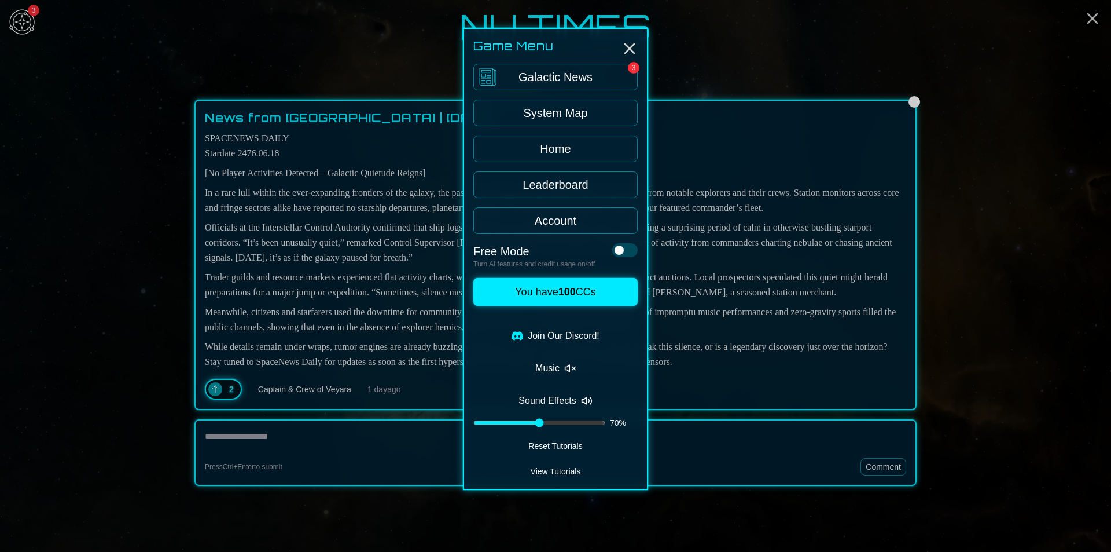
click at [573, 72] on link "Galactic News 3" at bounding box center [555, 77] width 164 height 27
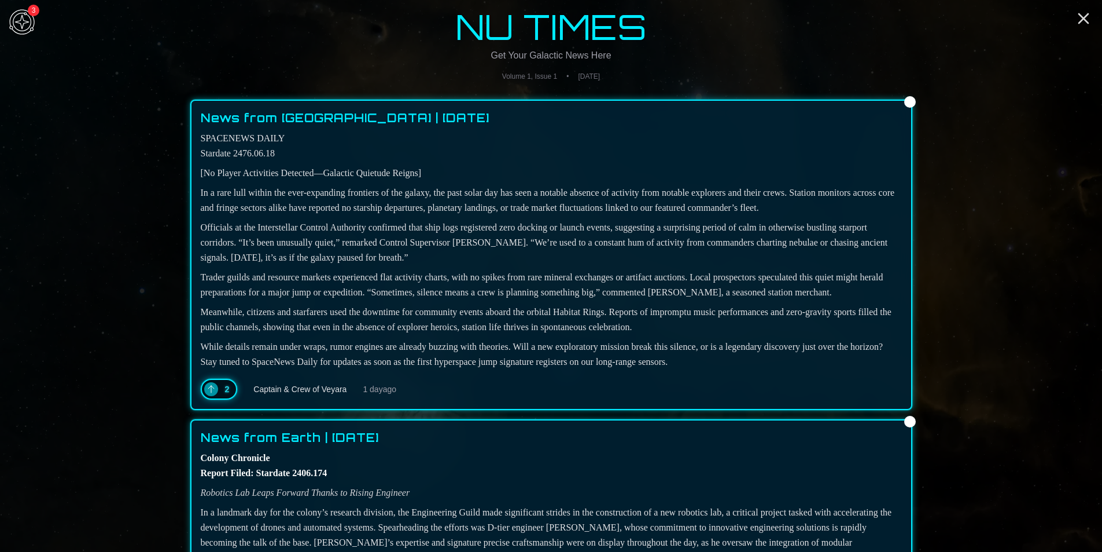
click at [214, 394] on icon at bounding box center [211, 388] width 9 height 9
click at [372, 265] on p "Officials at the Interstellar Control Authority confirmed that ship logs regist…" at bounding box center [551, 242] width 701 height 45
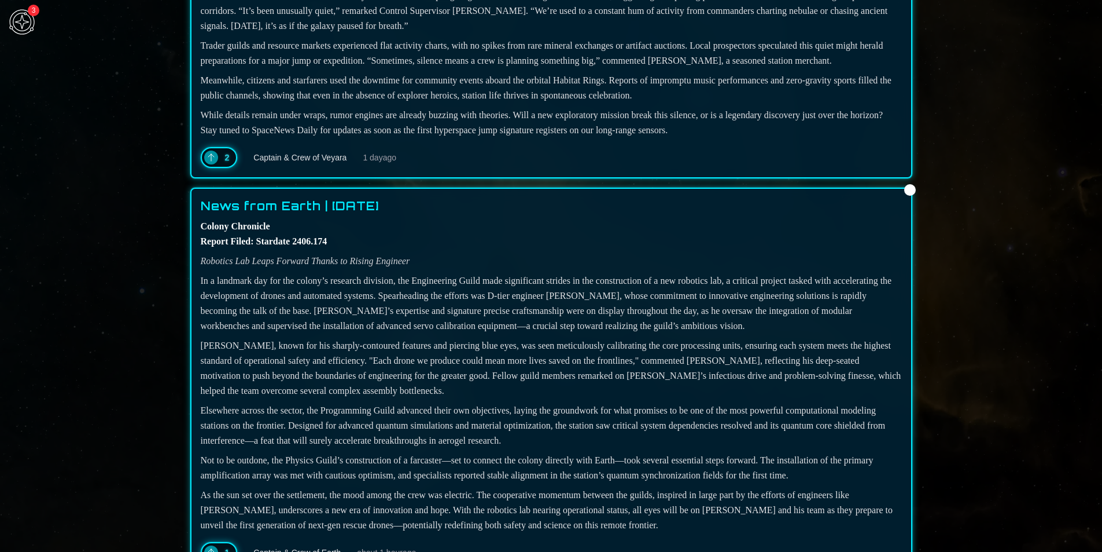
click at [325, 163] on span "Captain & Crew of Veyara" at bounding box center [299, 158] width 93 height 12
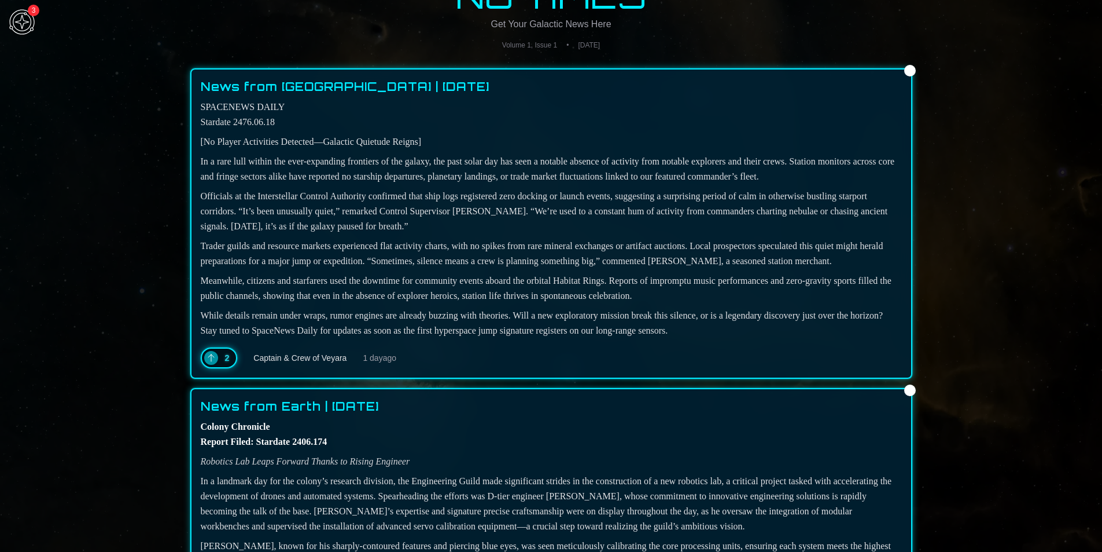
scroll to position [0, 0]
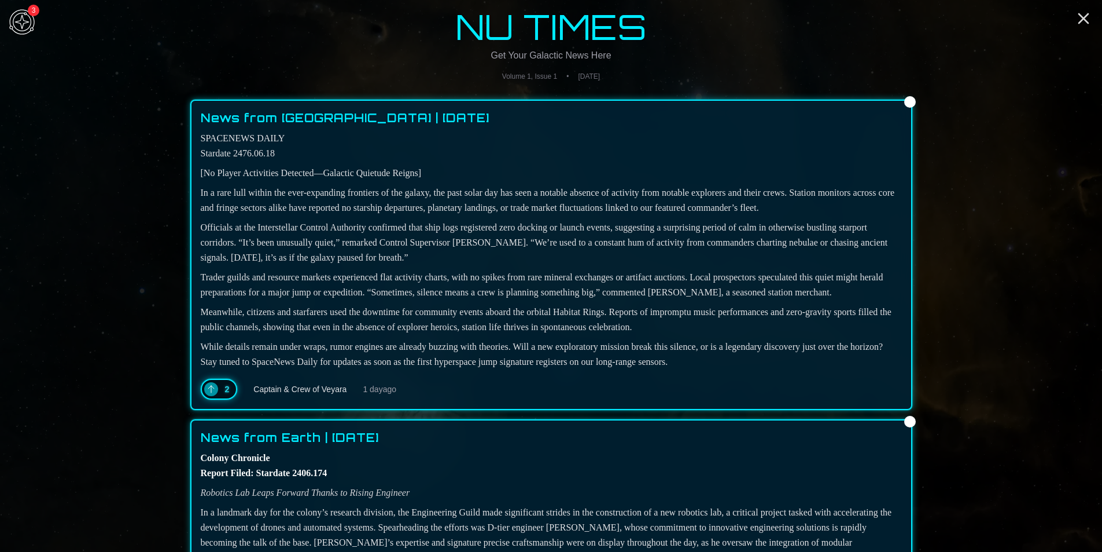
click at [308, 128] on link "News from [GEOGRAPHIC_DATA] | [DATE]" at bounding box center [345, 120] width 289 height 21
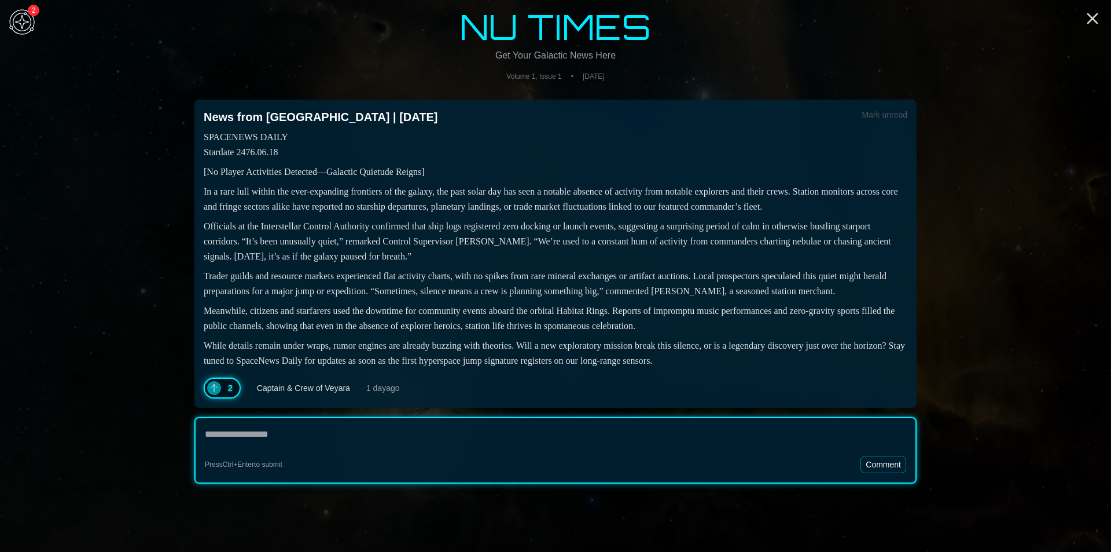
click at [15, 23] on img at bounding box center [22, 22] width 35 height 35
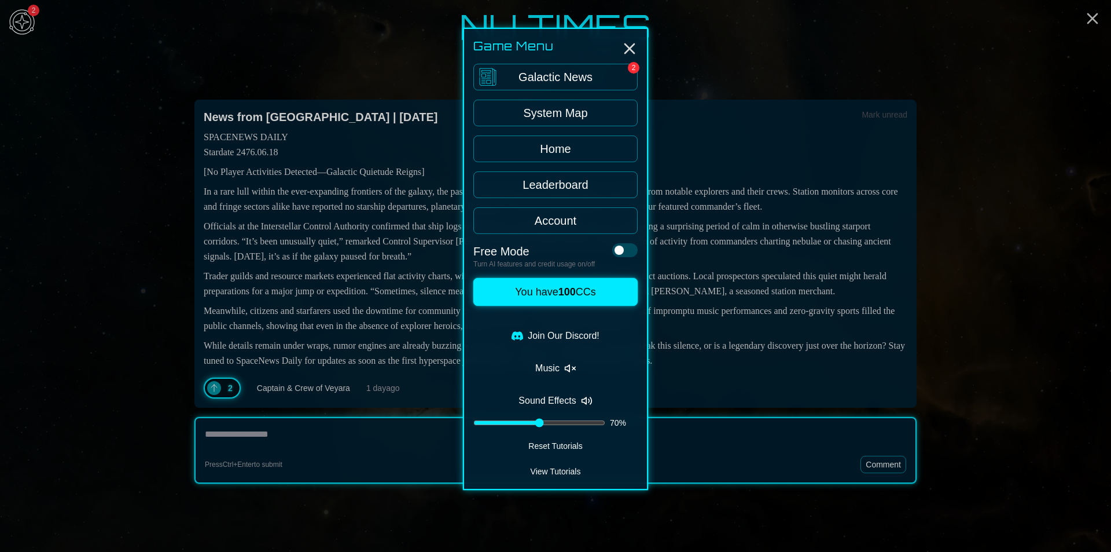
click at [774, 111] on div at bounding box center [555, 276] width 1111 height 552
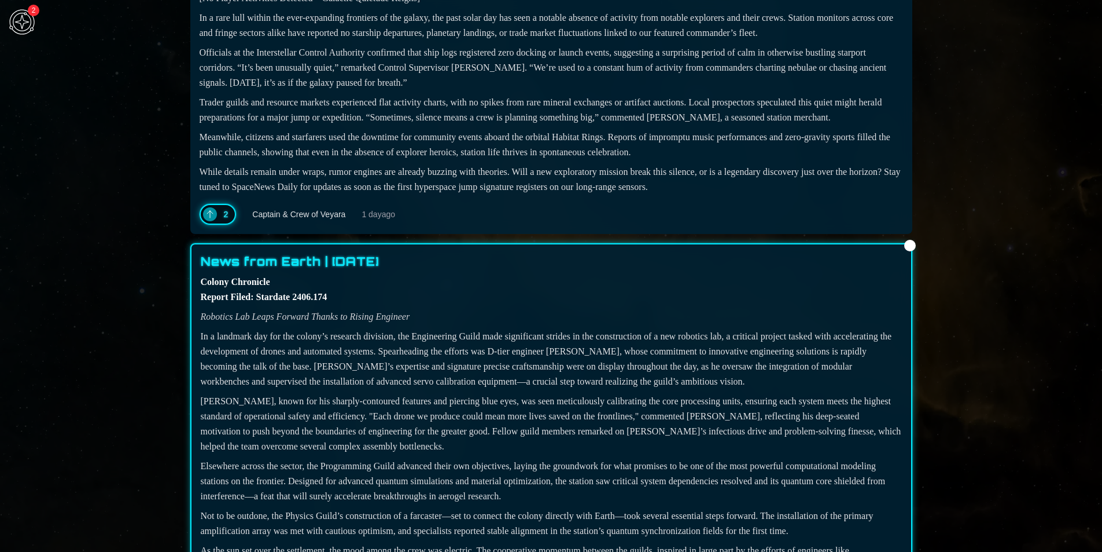
scroll to position [173, 0]
click at [330, 270] on h2 "News from Earth | [DATE]" at bounding box center [290, 262] width 178 height 16
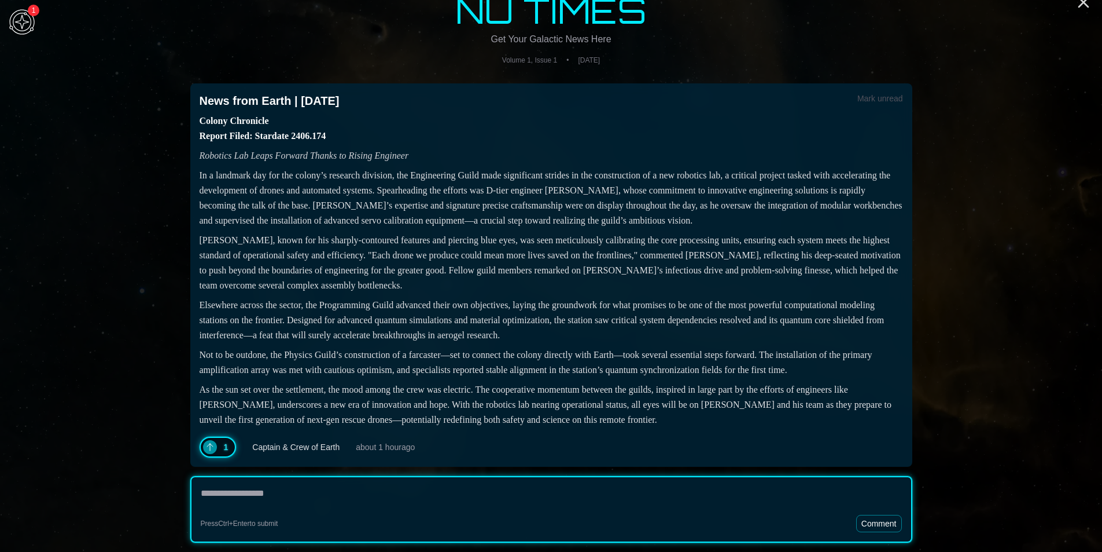
scroll to position [16, 0]
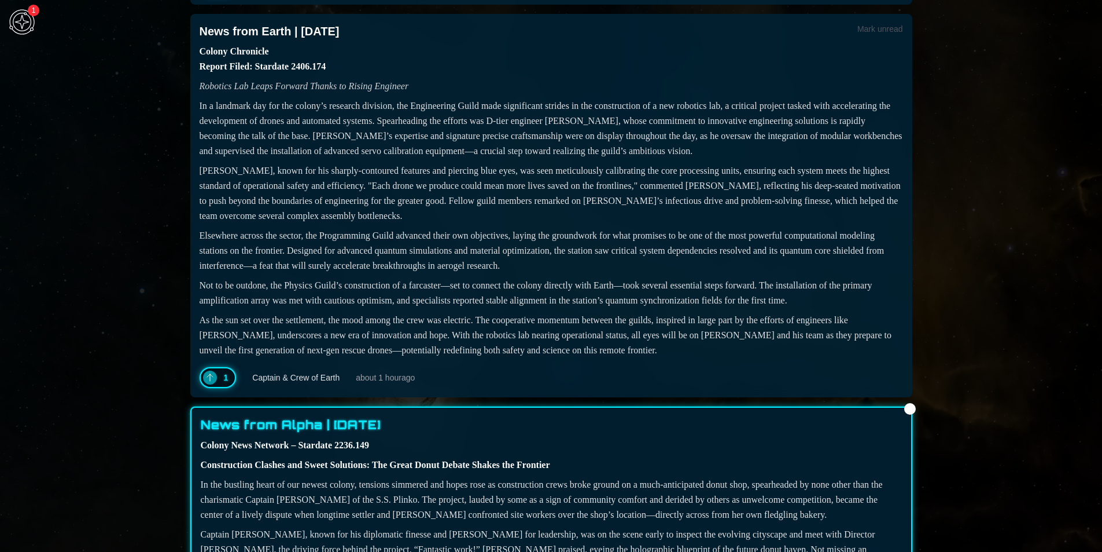
scroll to position [519, 0]
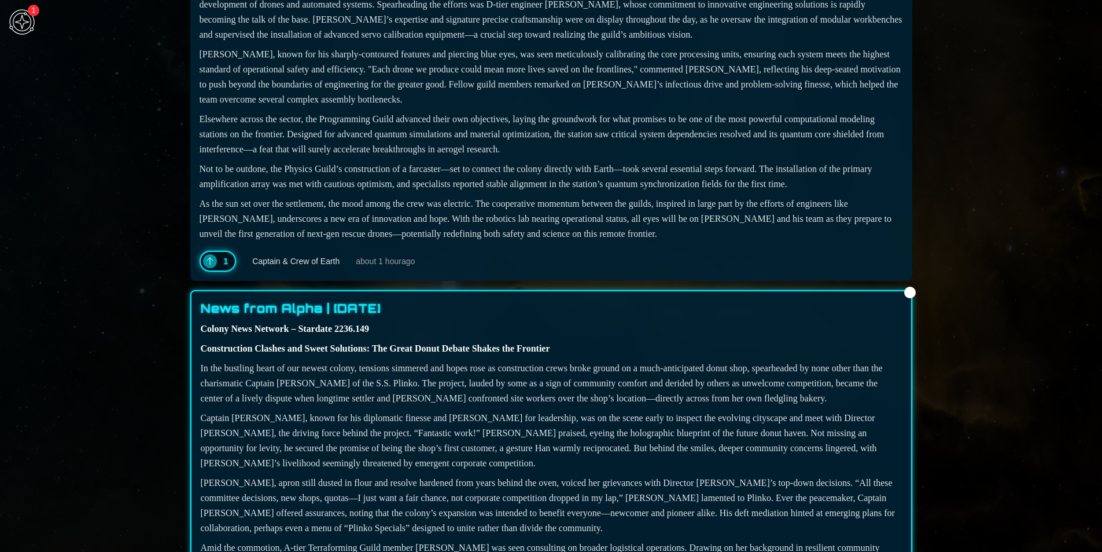
click at [327, 317] on h2 "News from Alpha | [DATE]" at bounding box center [291, 308] width 180 height 16
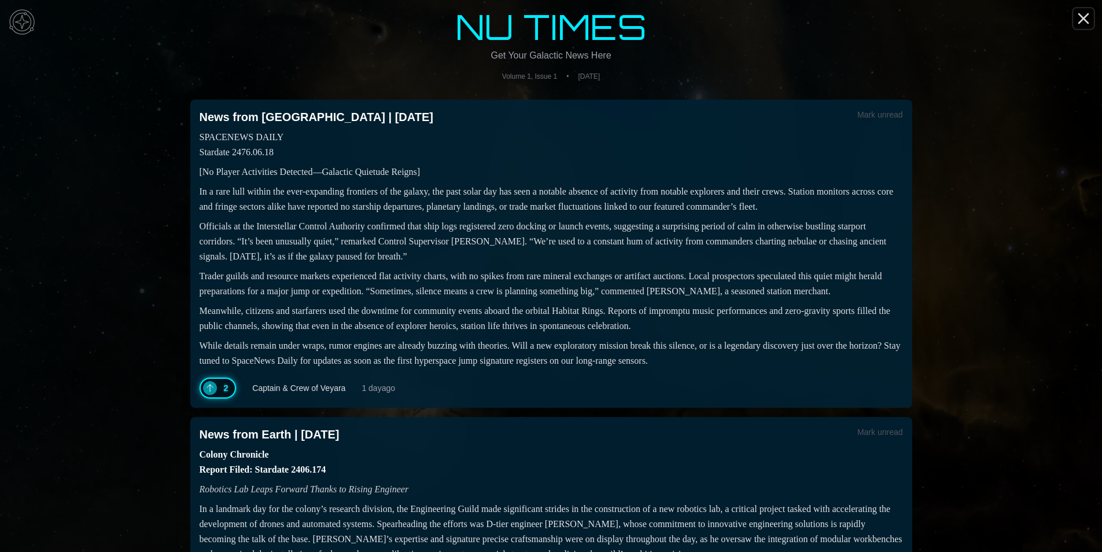
click at [1089, 10] on icon "Close" at bounding box center [1084, 18] width 19 height 19
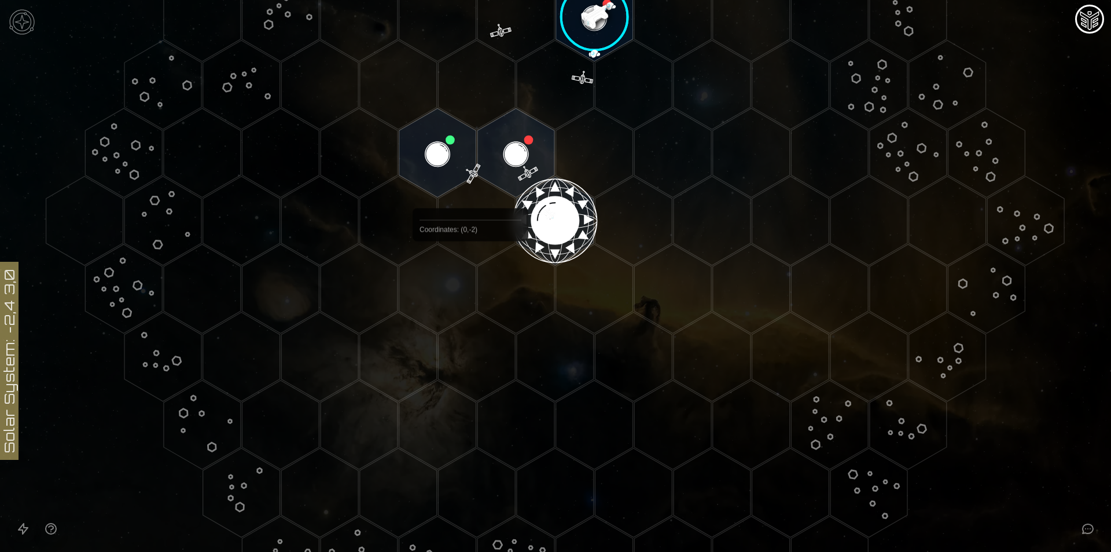
scroll to position [289, 0]
